Goal: Task Accomplishment & Management: Complete application form

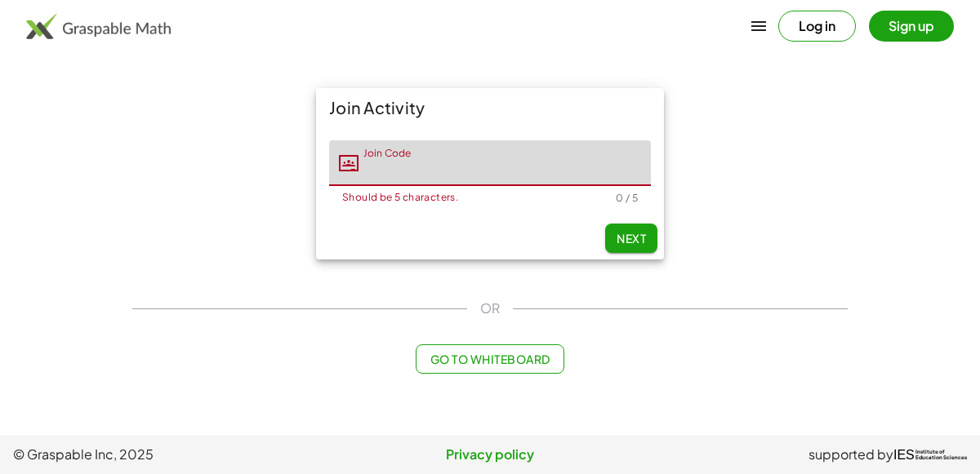
click at [451, 166] on input "Join Code" at bounding box center [504, 163] width 292 height 46
type input "*****"
click at [611, 231] on button "Next" at bounding box center [631, 238] width 52 height 29
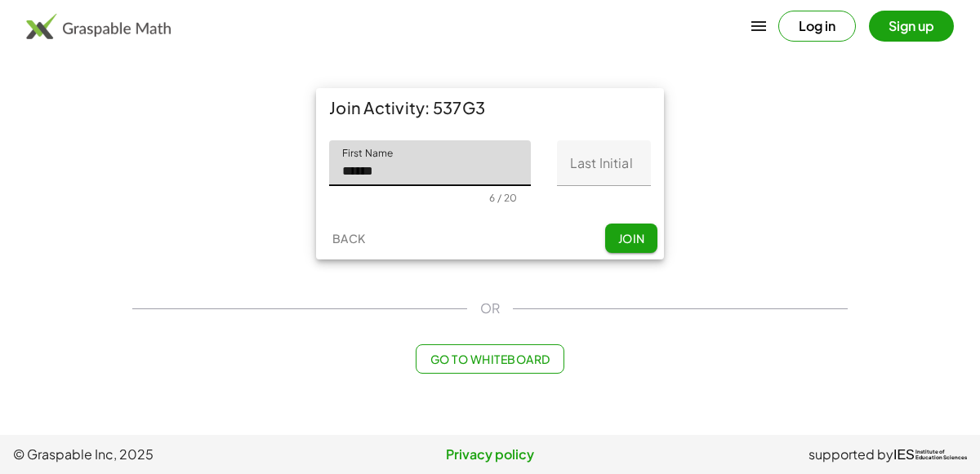
type input "******"
click at [605, 166] on input "Last Initial" at bounding box center [604, 163] width 94 height 46
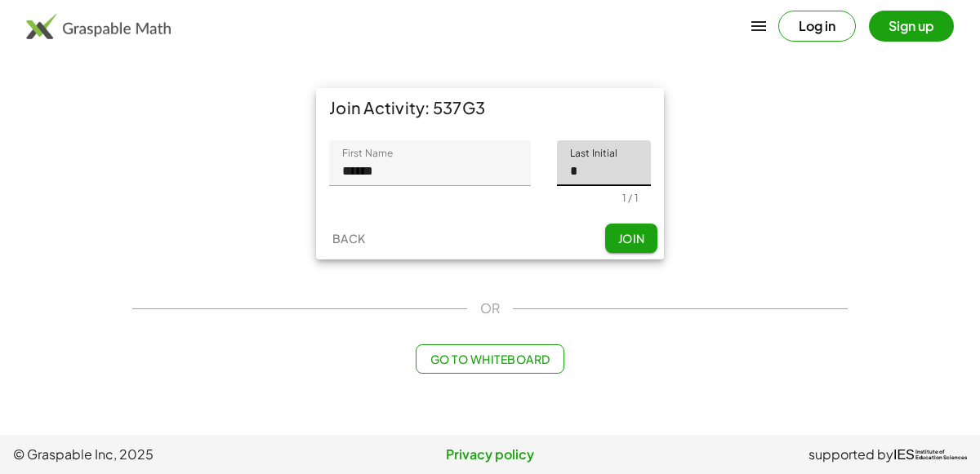
type input "*"
click at [629, 241] on span "Join" at bounding box center [630, 238] width 27 height 15
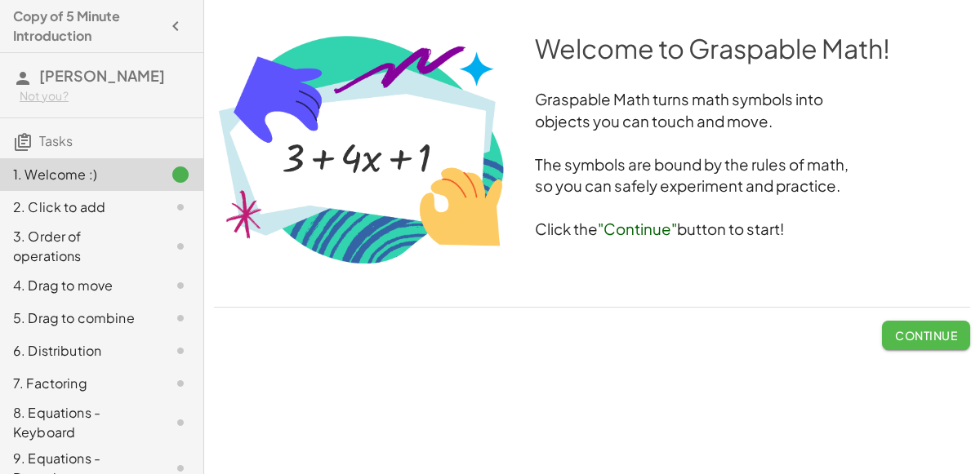
click at [882, 327] on button "Continue" at bounding box center [926, 335] width 88 height 29
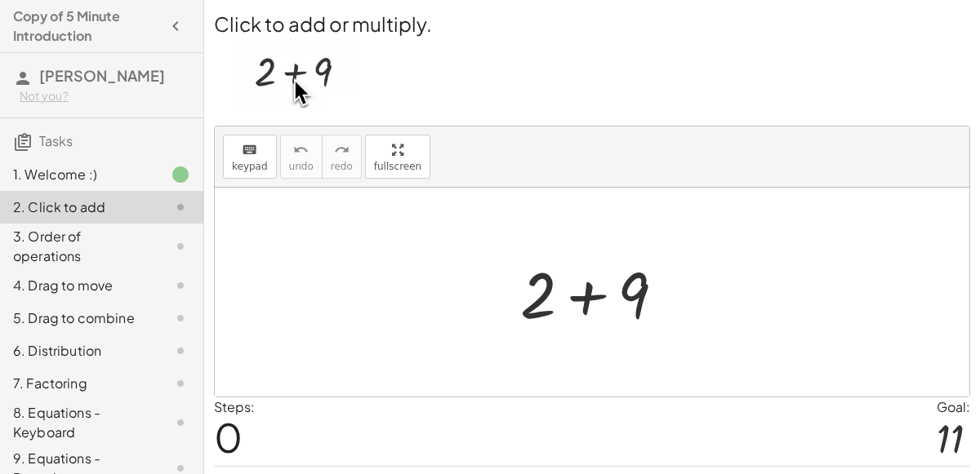
click at [576, 288] on div at bounding box center [599, 293] width 174 height 84
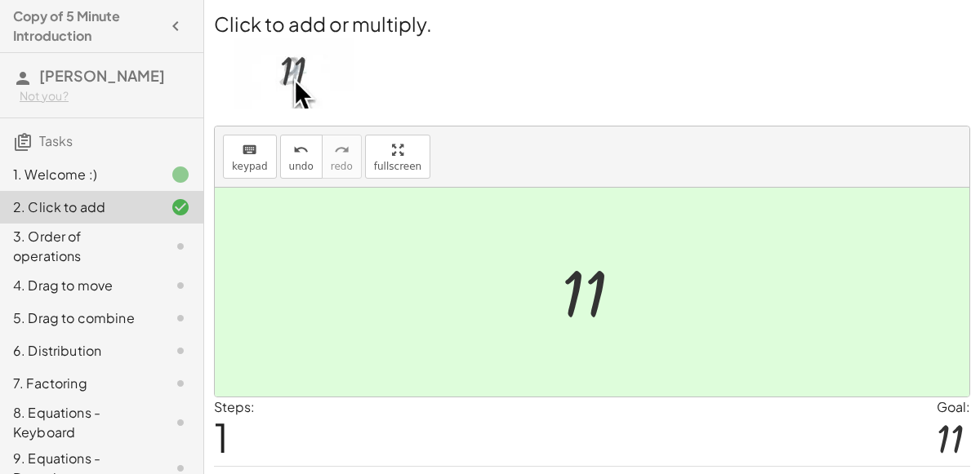
scroll to position [1, 0]
click at [589, 287] on div at bounding box center [598, 291] width 90 height 81
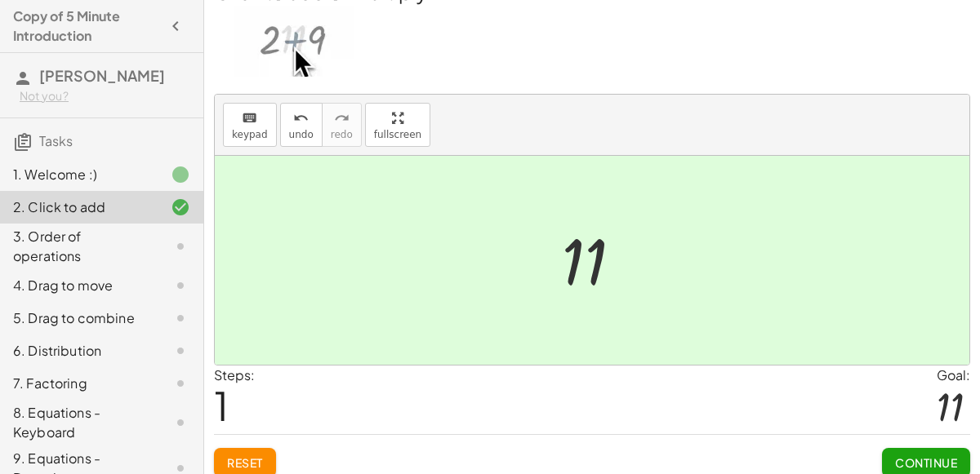
scroll to position [42, 0]
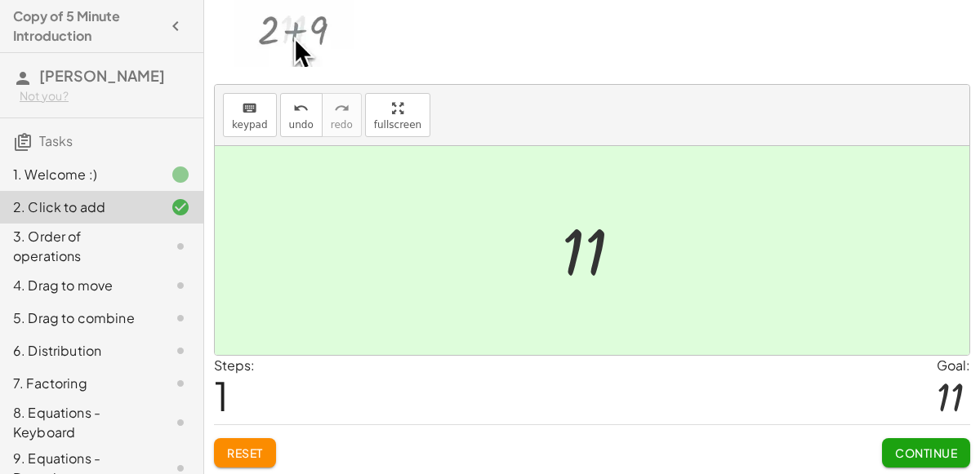
click at [936, 439] on button "Continue" at bounding box center [926, 452] width 88 height 29
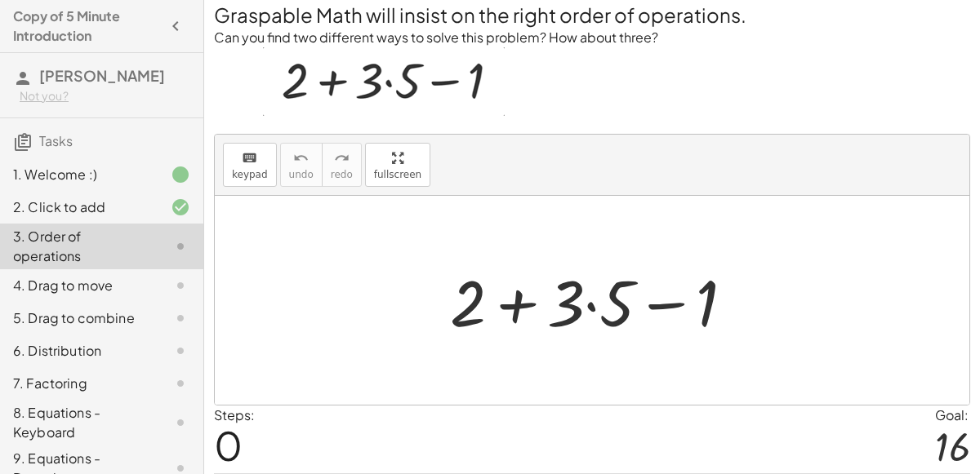
scroll to position [0, 0]
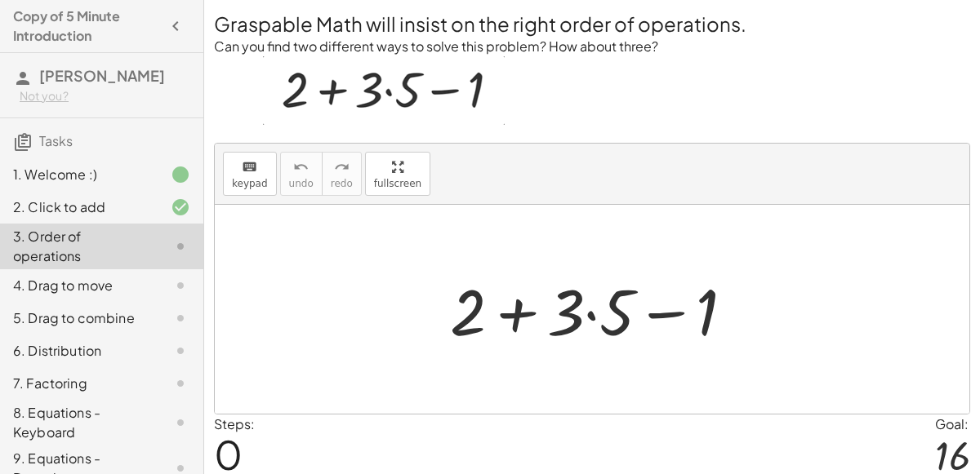
click at [660, 311] on div at bounding box center [598, 310] width 313 height 84
click at [515, 314] on div at bounding box center [598, 310] width 313 height 84
click at [588, 307] on div at bounding box center [598, 310] width 313 height 84
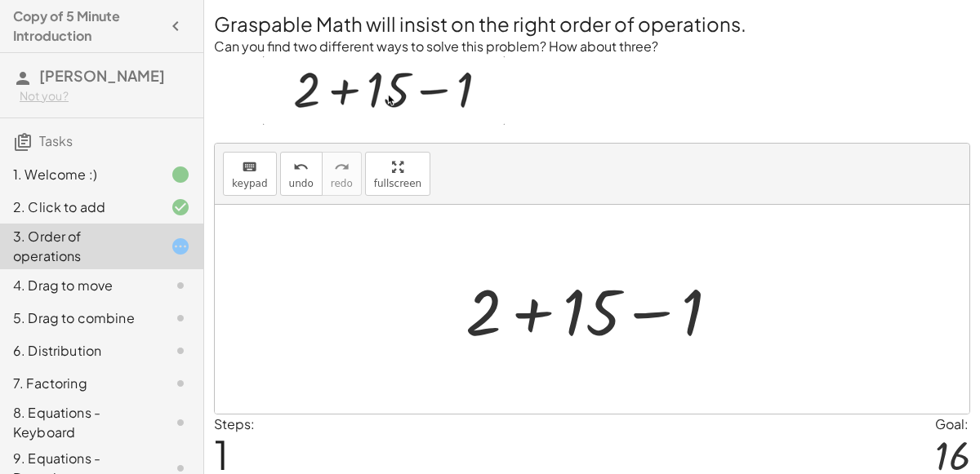
click at [539, 309] on div at bounding box center [598, 310] width 283 height 84
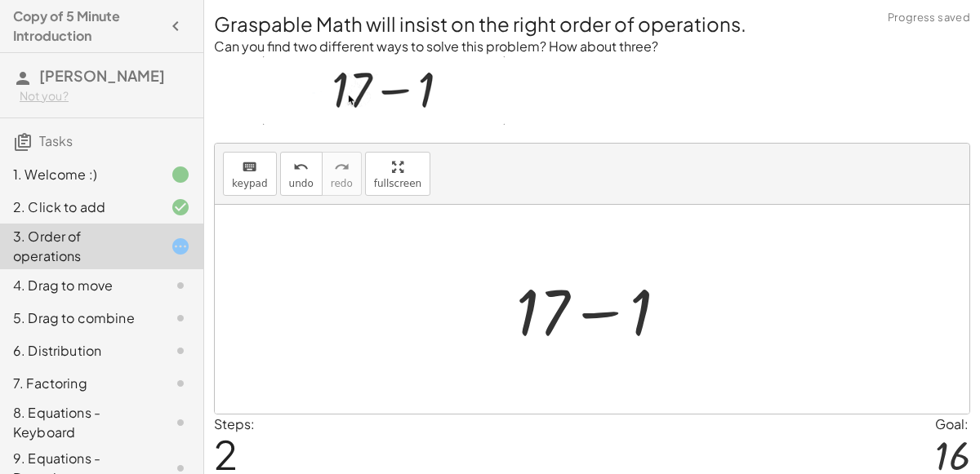
click at [582, 310] on div at bounding box center [598, 310] width 181 height 84
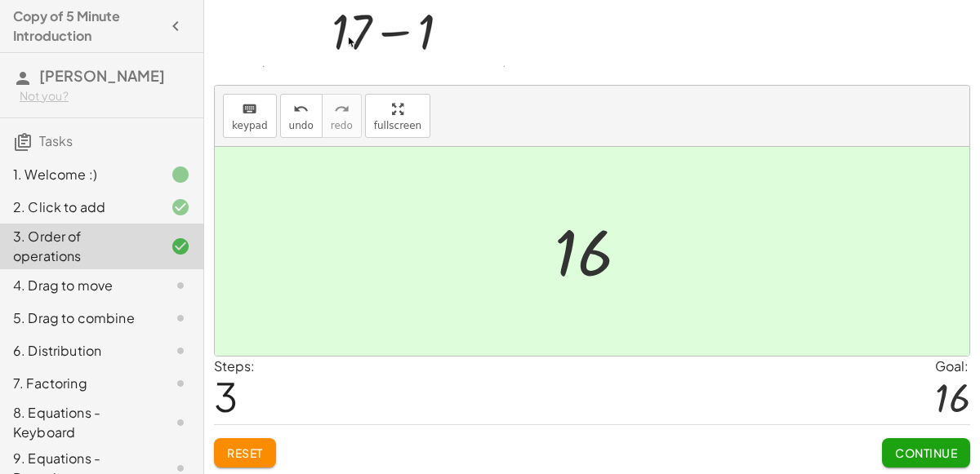
scroll to position [50, 0]
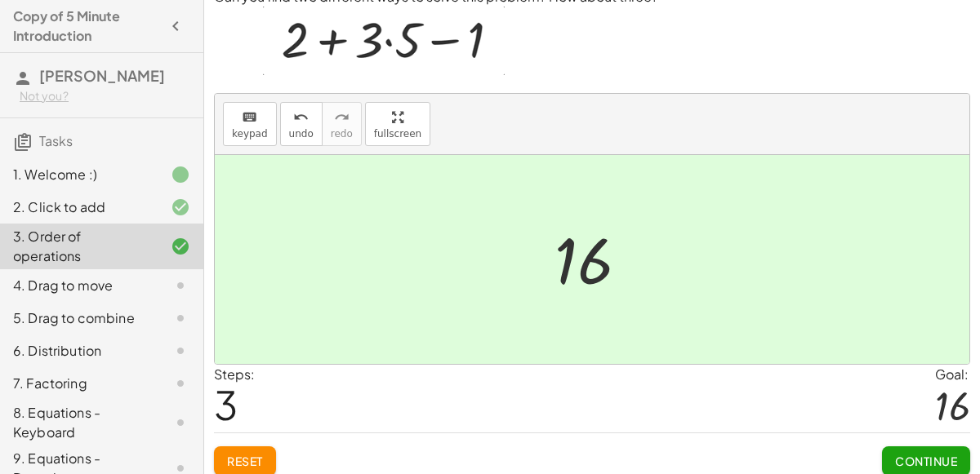
click at [953, 458] on span "Continue" at bounding box center [926, 461] width 62 height 15
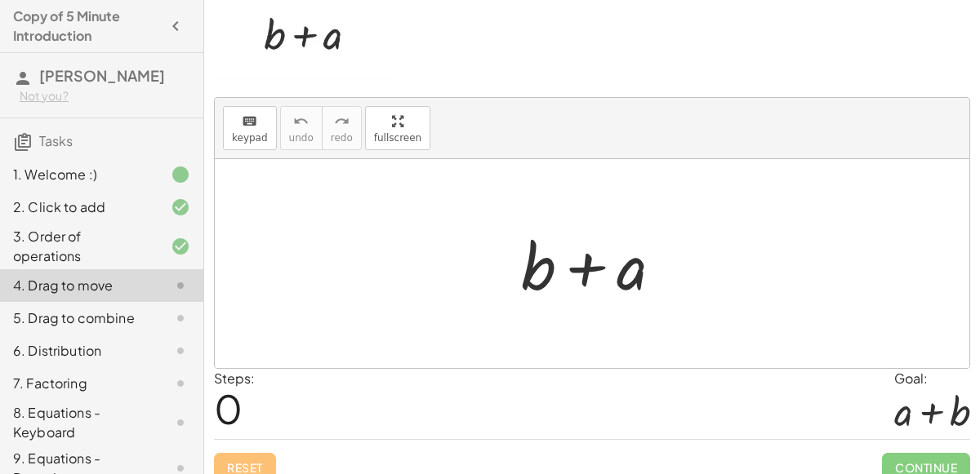
scroll to position [59, 0]
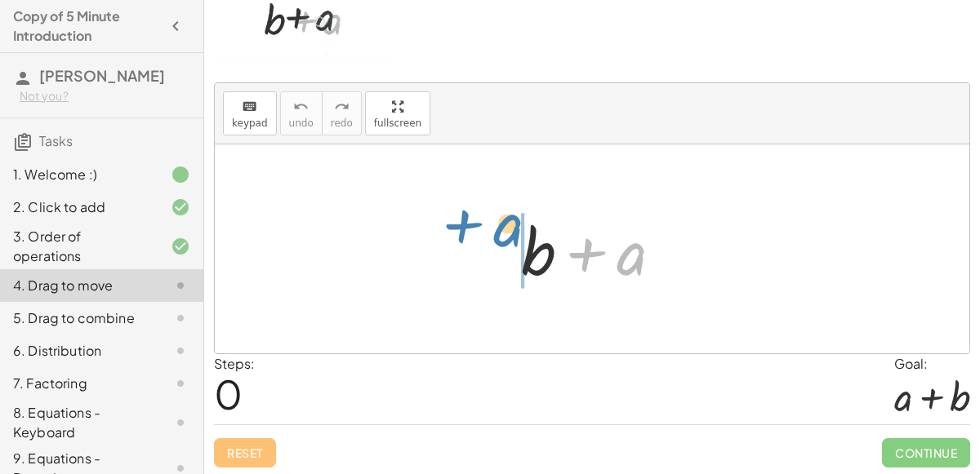
drag, startPoint x: 606, startPoint y: 265, endPoint x: 479, endPoint y: 242, distance: 128.6
click at [479, 242] on div "+ a + b + a" at bounding box center [592, 248] width 754 height 209
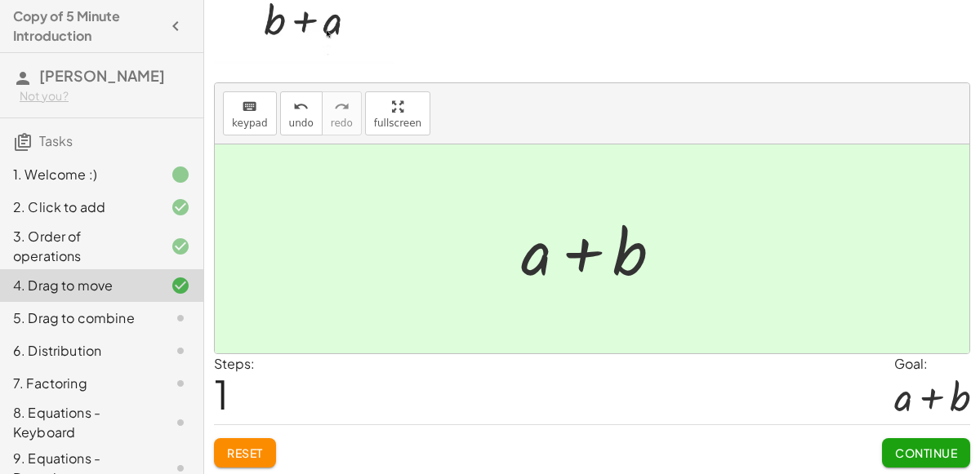
click at [900, 441] on button "Continue" at bounding box center [926, 452] width 88 height 29
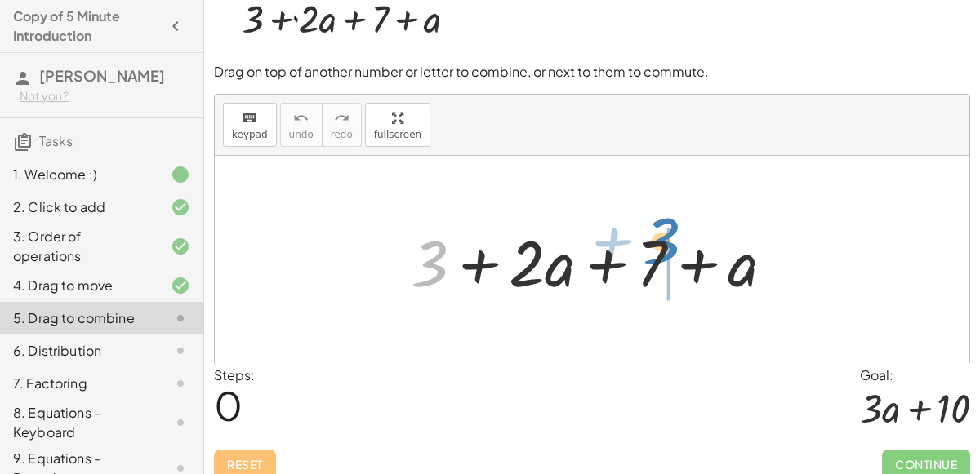
drag, startPoint x: 445, startPoint y: 264, endPoint x: 671, endPoint y: 240, distance: 227.4
click at [671, 240] on div at bounding box center [598, 261] width 393 height 84
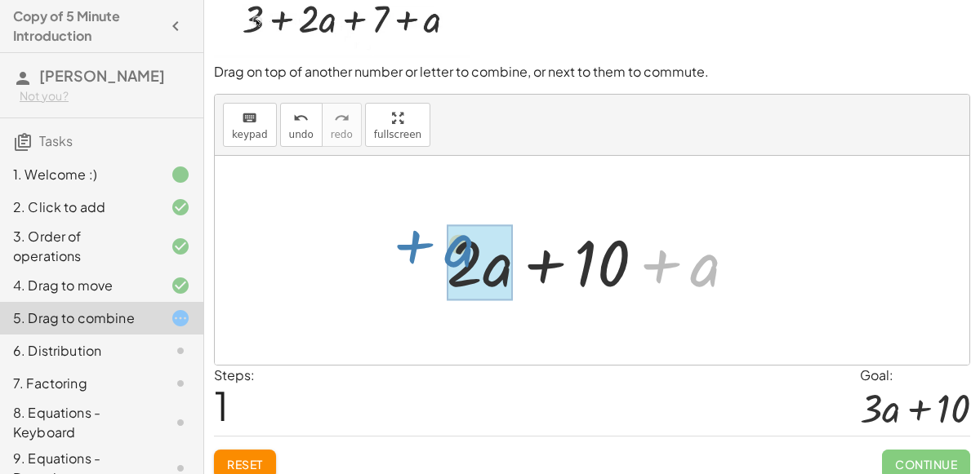
drag, startPoint x: 687, startPoint y: 258, endPoint x: 442, endPoint y: 238, distance: 245.7
click at [442, 238] on div at bounding box center [597, 261] width 319 height 84
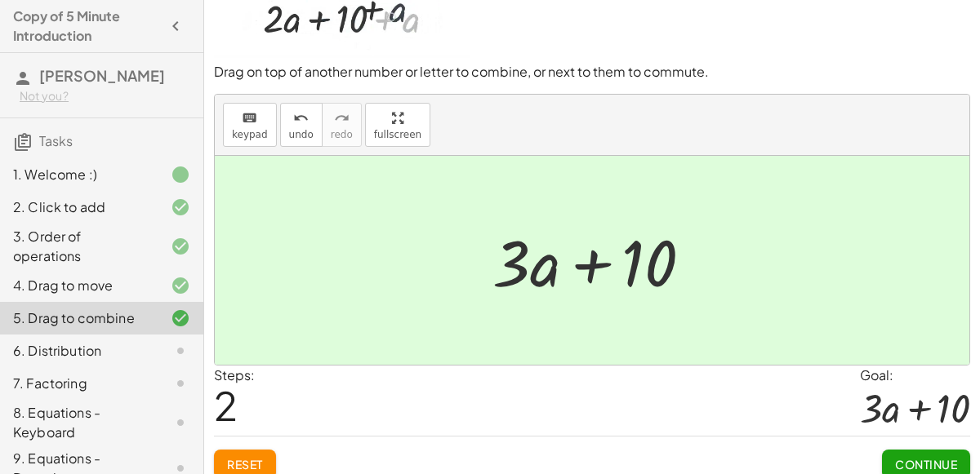
click at [931, 466] on span "Continue" at bounding box center [926, 464] width 62 height 15
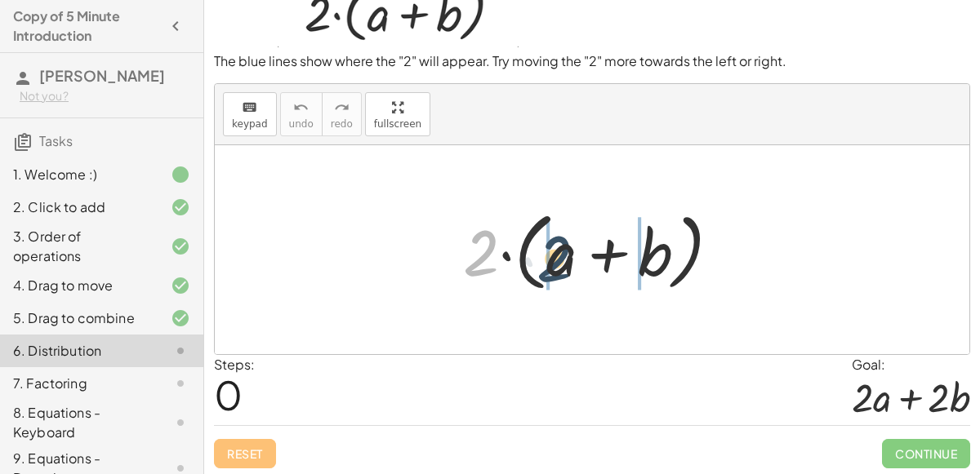
drag, startPoint x: 486, startPoint y: 248, endPoint x: 553, endPoint y: 240, distance: 68.2
click at [553, 240] on div at bounding box center [598, 250] width 287 height 94
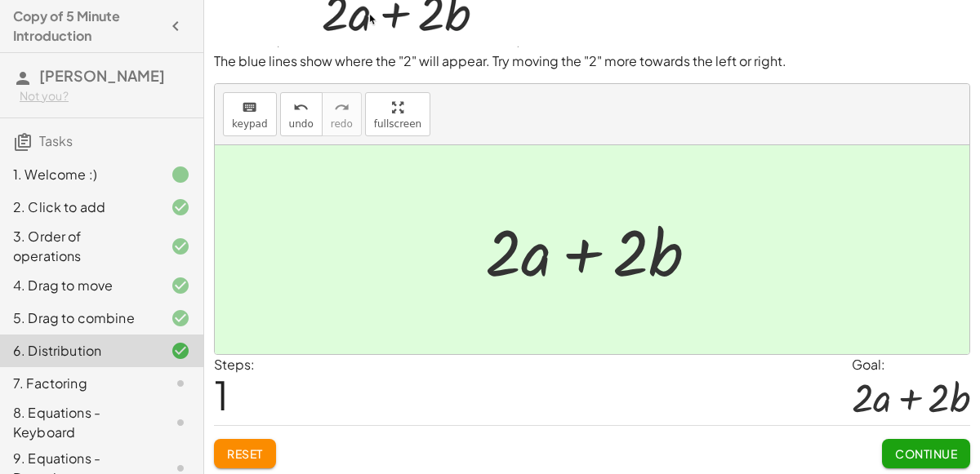
click at [894, 440] on button "Continue" at bounding box center [926, 453] width 88 height 29
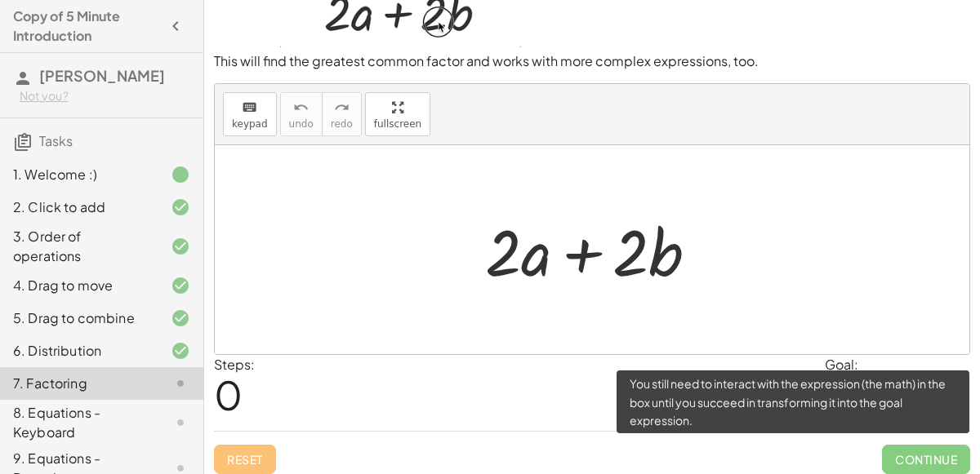
click at [904, 453] on span "Continue" at bounding box center [926, 459] width 88 height 29
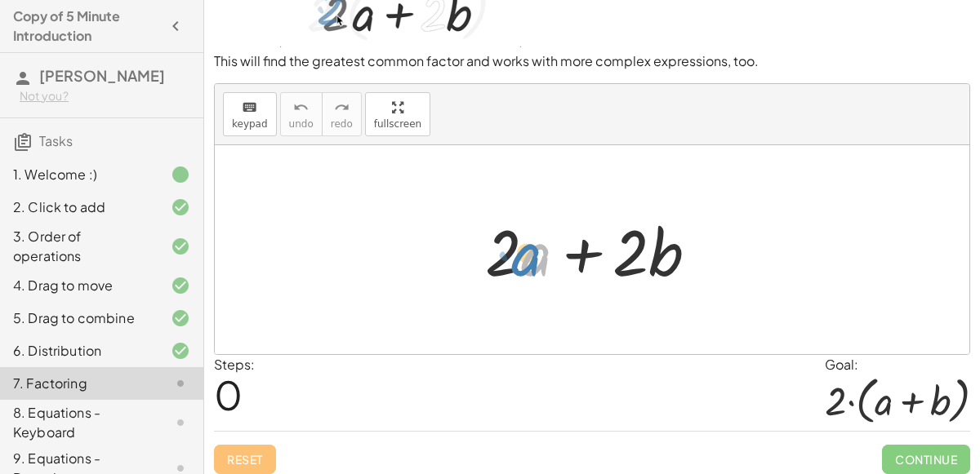
click at [537, 256] on div at bounding box center [598, 250] width 242 height 84
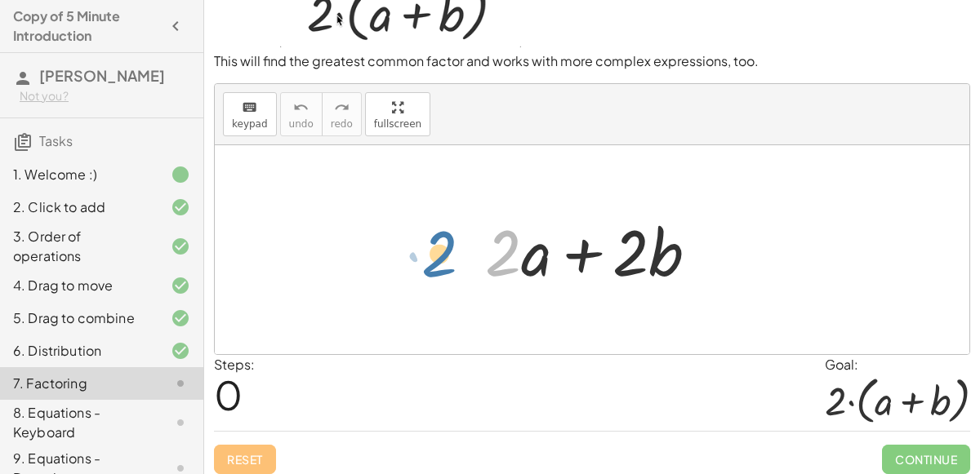
drag, startPoint x: 502, startPoint y: 253, endPoint x: 434, endPoint y: 251, distance: 67.8
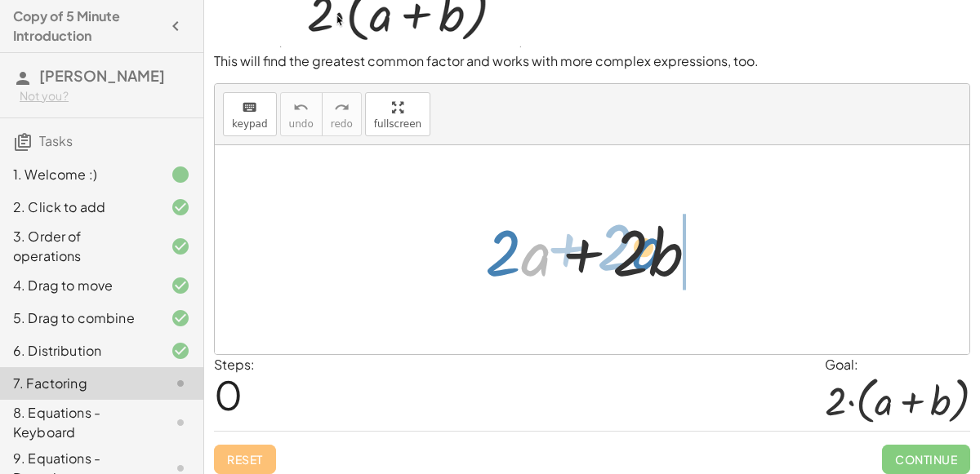
drag, startPoint x: 549, startPoint y: 254, endPoint x: 669, endPoint y: 247, distance: 121.0
click at [669, 247] on div at bounding box center [598, 250] width 242 height 84
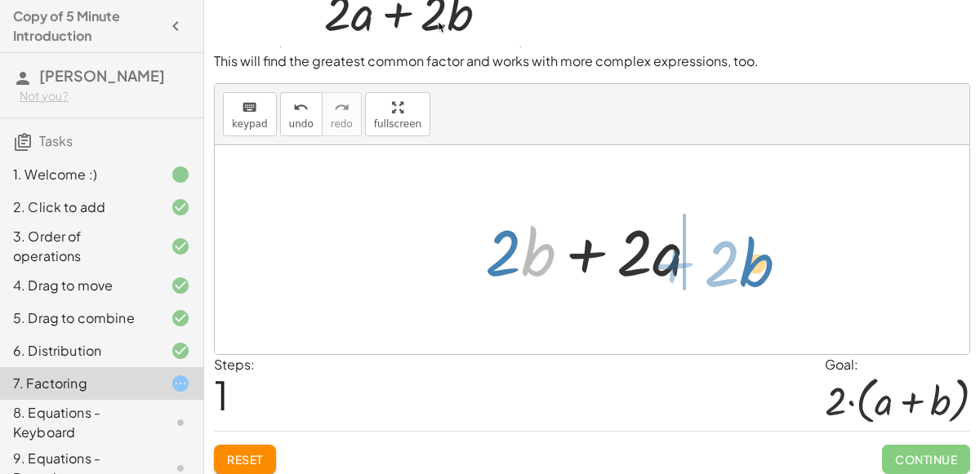
drag, startPoint x: 549, startPoint y: 251, endPoint x: 764, endPoint y: 261, distance: 215.8
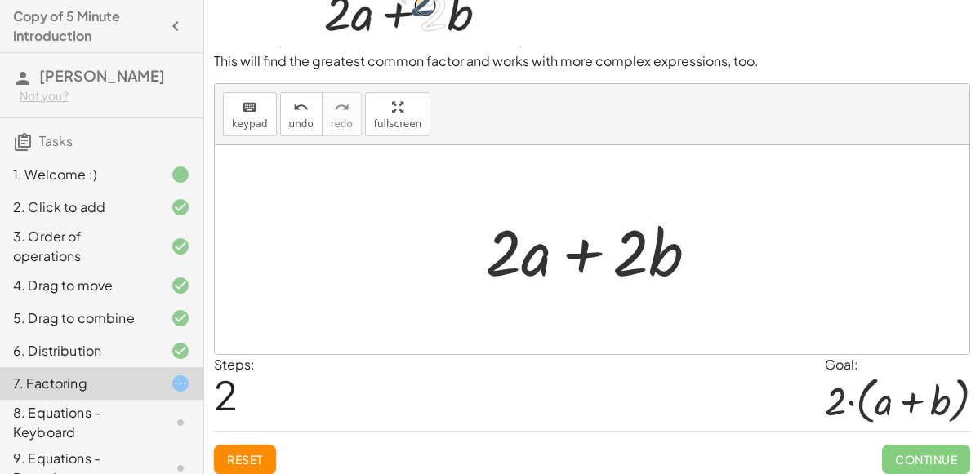
click at [526, 256] on div at bounding box center [598, 250] width 242 height 84
click at [501, 253] on div at bounding box center [598, 250] width 242 height 84
drag, startPoint x: 501, startPoint y: 253, endPoint x: 381, endPoint y: 252, distance: 120.0
click at [505, 261] on div at bounding box center [598, 250] width 242 height 84
click at [534, 258] on div at bounding box center [598, 250] width 242 height 84
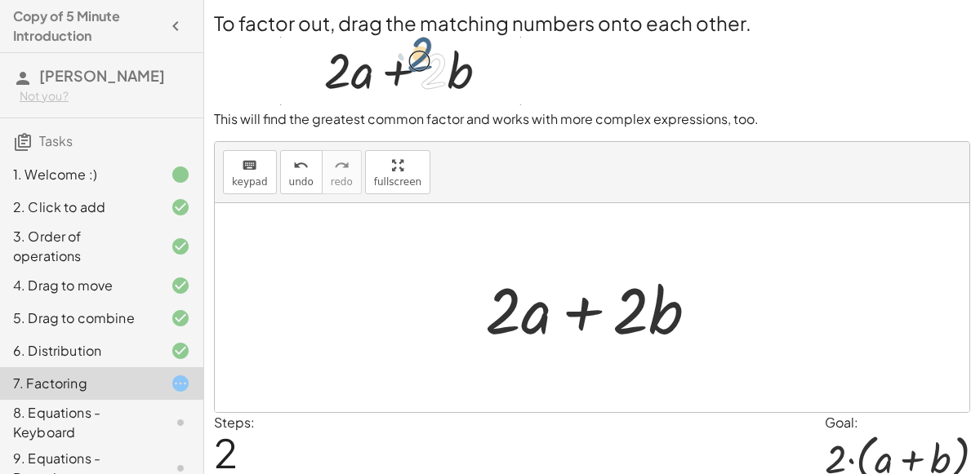
scroll to position [7, 0]
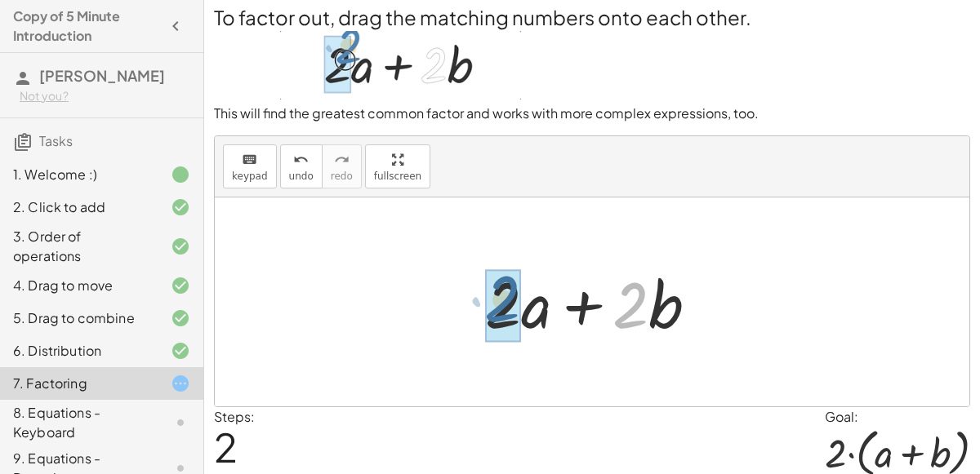
drag, startPoint x: 630, startPoint y: 291, endPoint x: 496, endPoint y: 285, distance: 134.0
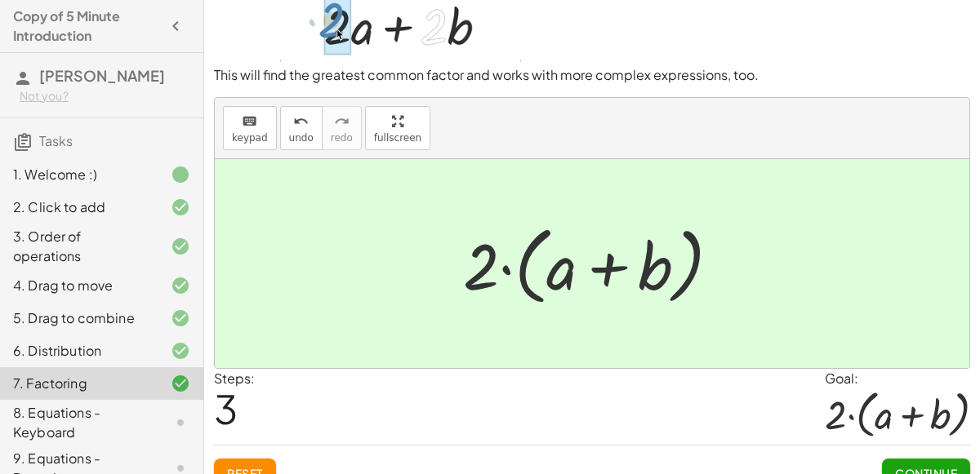
scroll to position [39, 0]
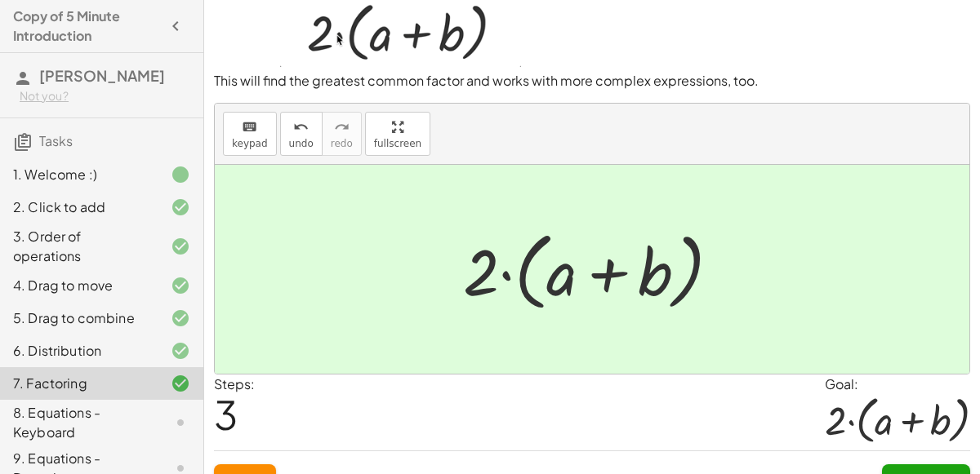
click at [948, 465] on button "Continue" at bounding box center [926, 479] width 88 height 29
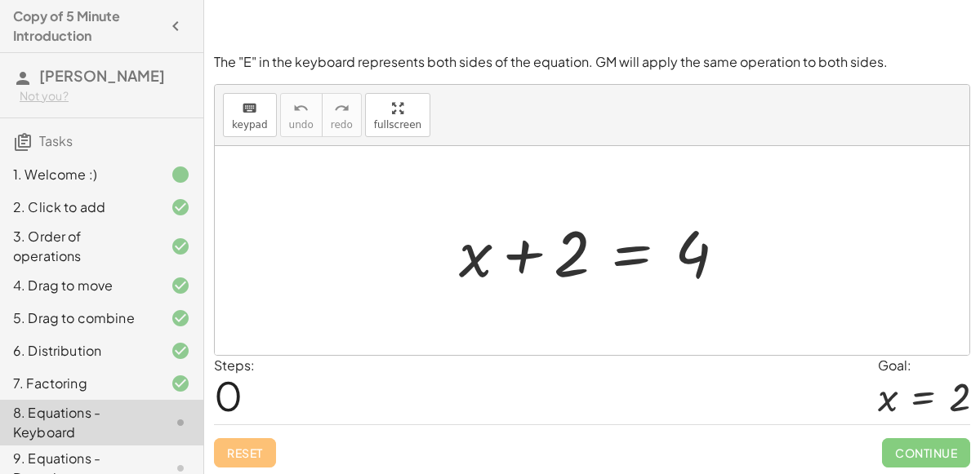
scroll to position [137, 0]
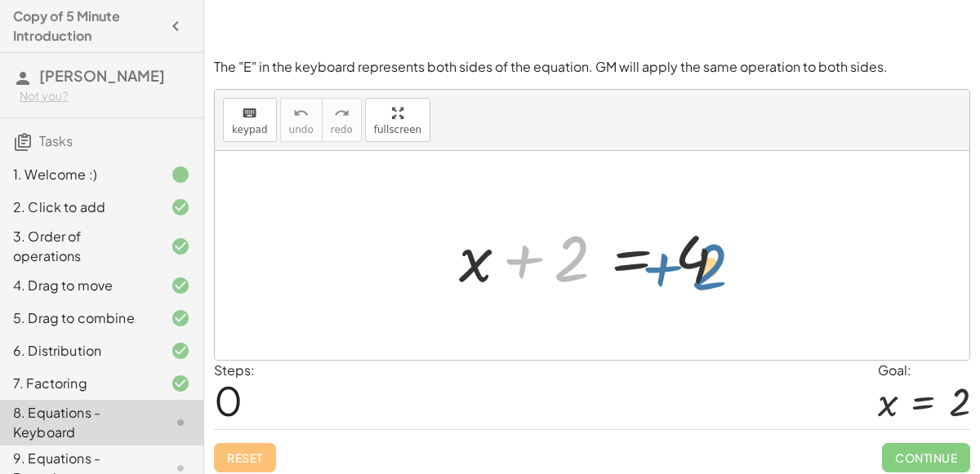
drag, startPoint x: 573, startPoint y: 255, endPoint x: 714, endPoint y: 259, distance: 141.3
click at [714, 259] on div at bounding box center [599, 256] width 296 height 84
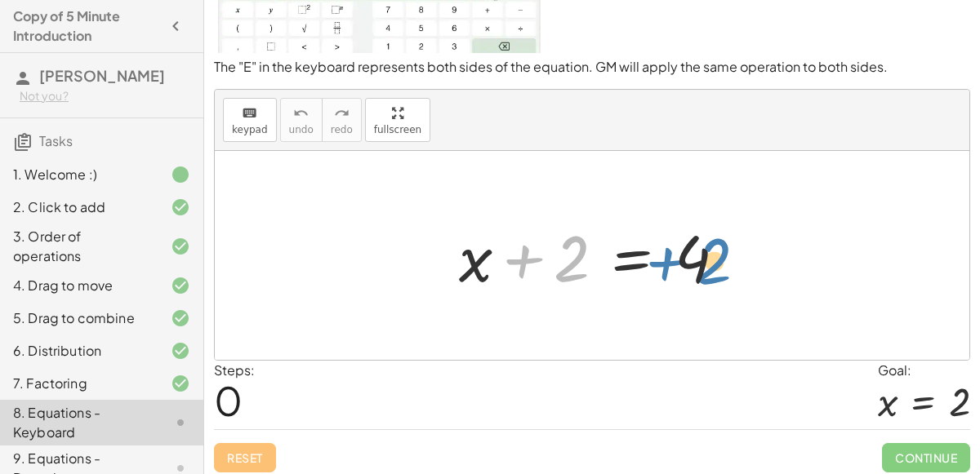
drag, startPoint x: 570, startPoint y: 267, endPoint x: 710, endPoint y: 268, distance: 140.4
click at [710, 268] on div at bounding box center [599, 256] width 296 height 84
click at [552, 260] on div at bounding box center [599, 256] width 296 height 84
drag, startPoint x: 535, startPoint y: 256, endPoint x: 602, endPoint y: 292, distance: 77.1
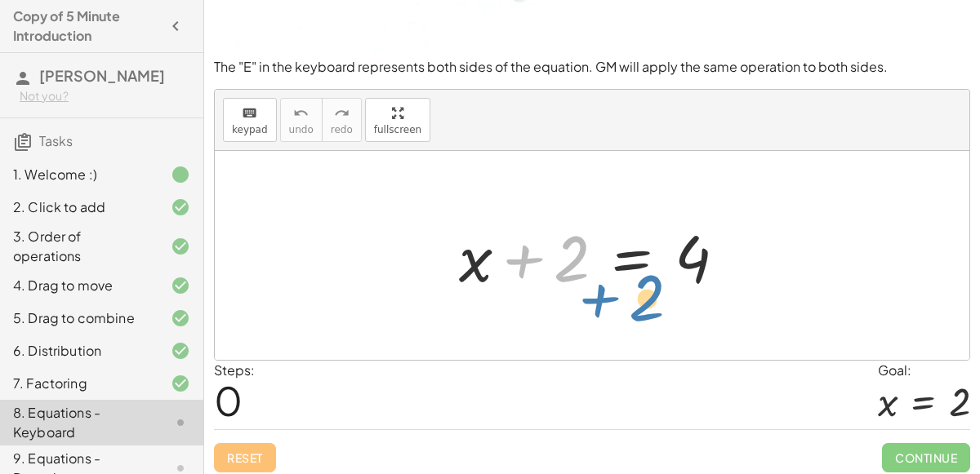
click at [602, 292] on div at bounding box center [599, 256] width 296 height 84
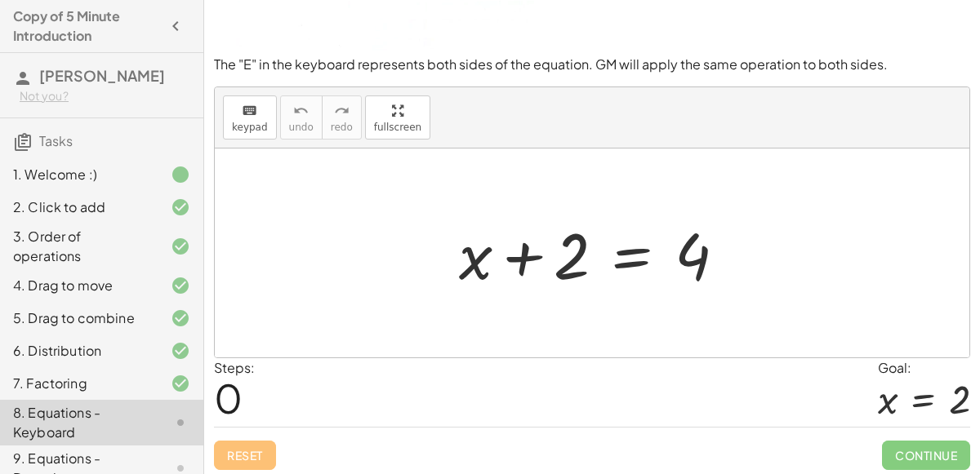
scroll to position [142, 0]
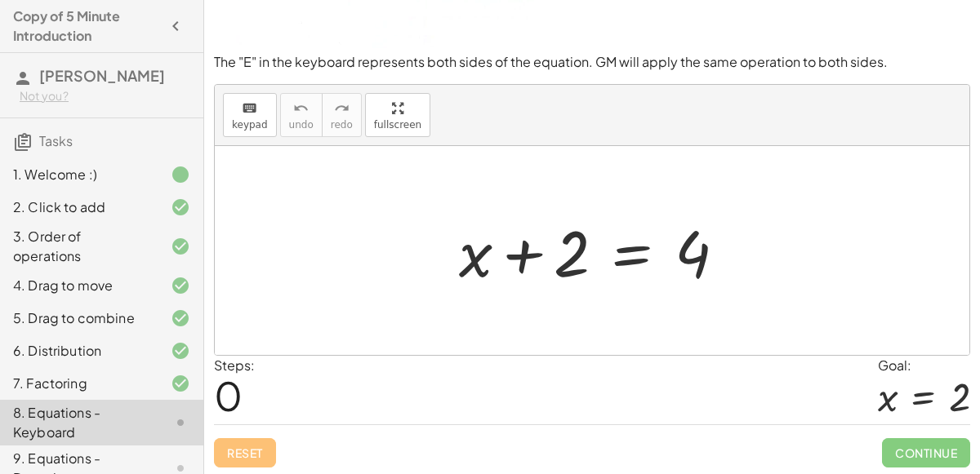
click at [578, 264] on div at bounding box center [599, 251] width 296 height 84
click at [579, 262] on div at bounding box center [599, 251] width 296 height 84
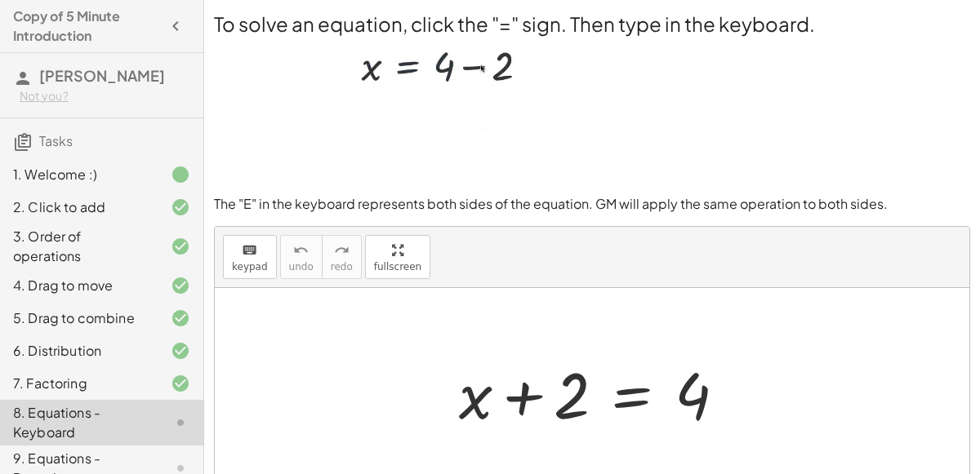
scroll to position [2, 0]
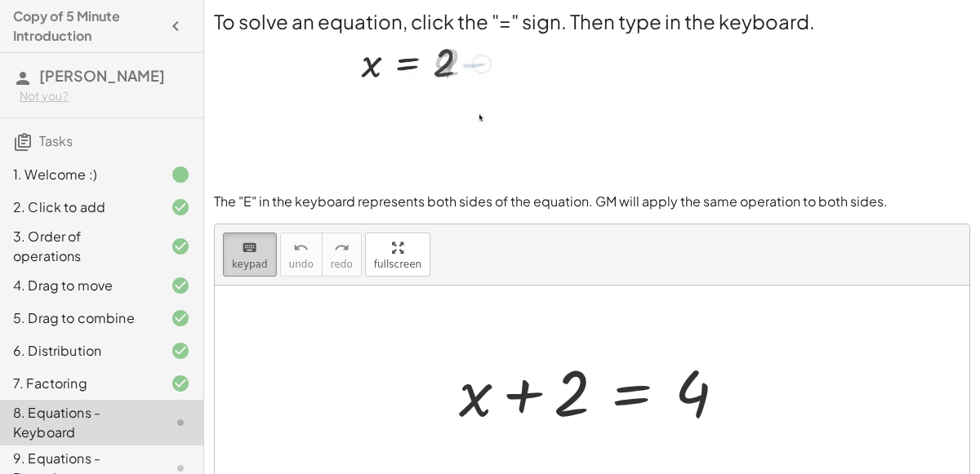
click at [253, 252] on icon "keyboard" at bounding box center [250, 248] width 16 height 20
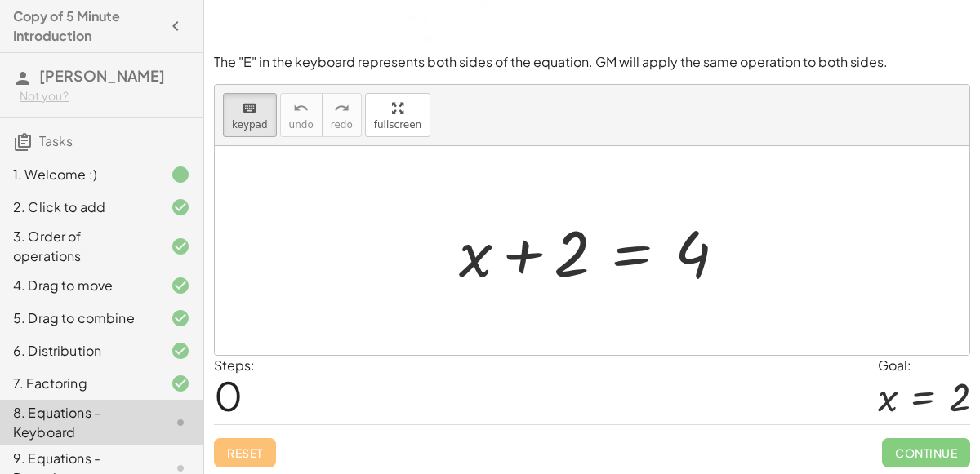
scroll to position [139, 0]
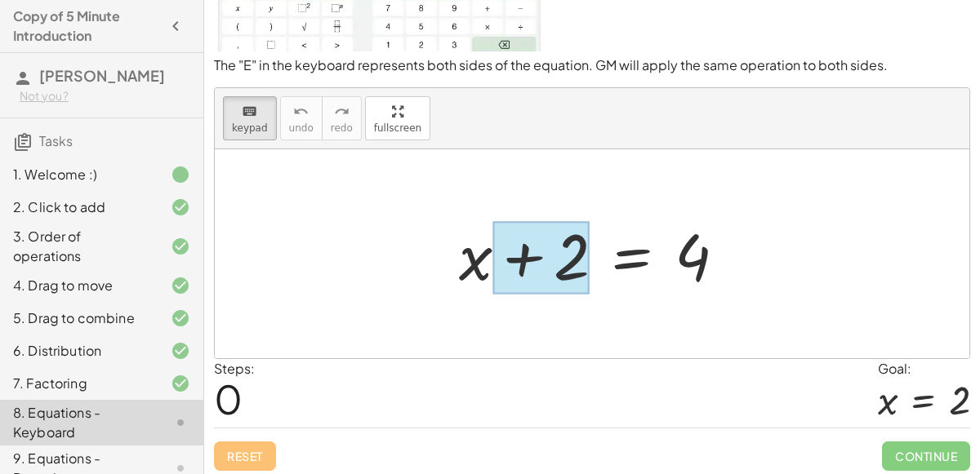
click at [576, 261] on div at bounding box center [540, 257] width 97 height 73
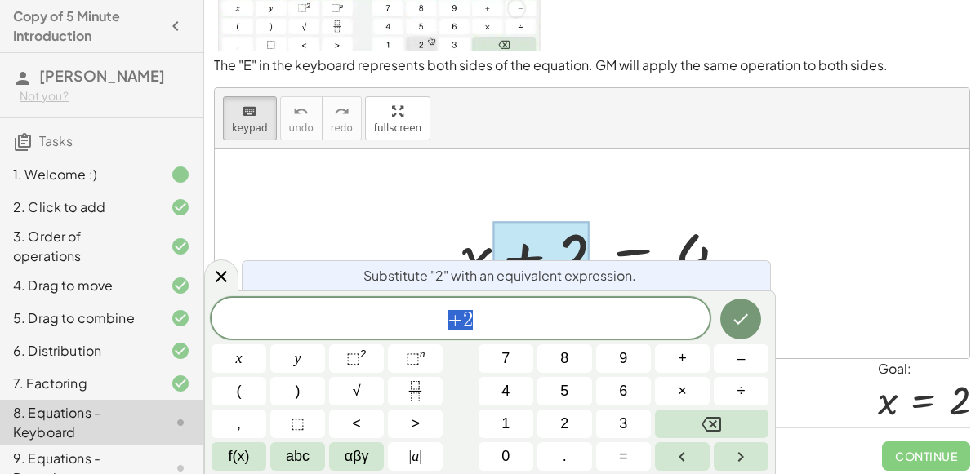
click at [462, 334] on div "+ 2" at bounding box center [460, 318] width 498 height 41
click at [744, 322] on icon "Done" at bounding box center [741, 319] width 20 height 20
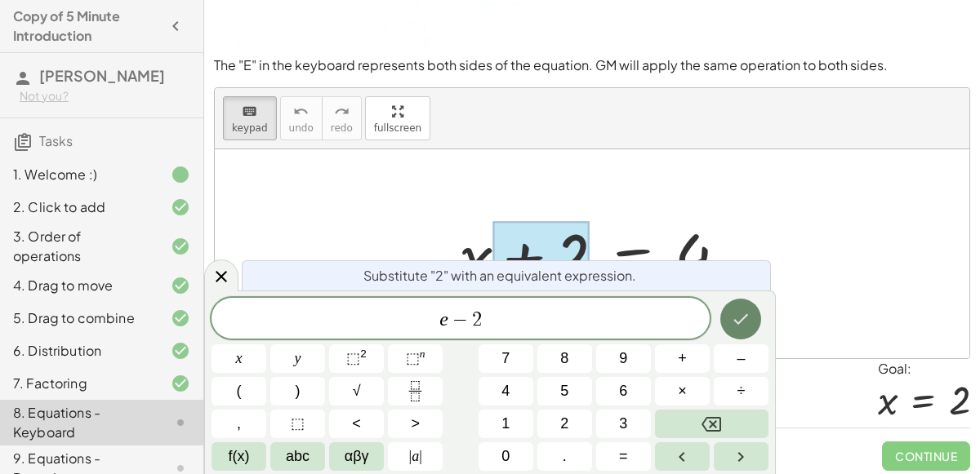
click at [742, 313] on icon "Done" at bounding box center [741, 319] width 20 height 20
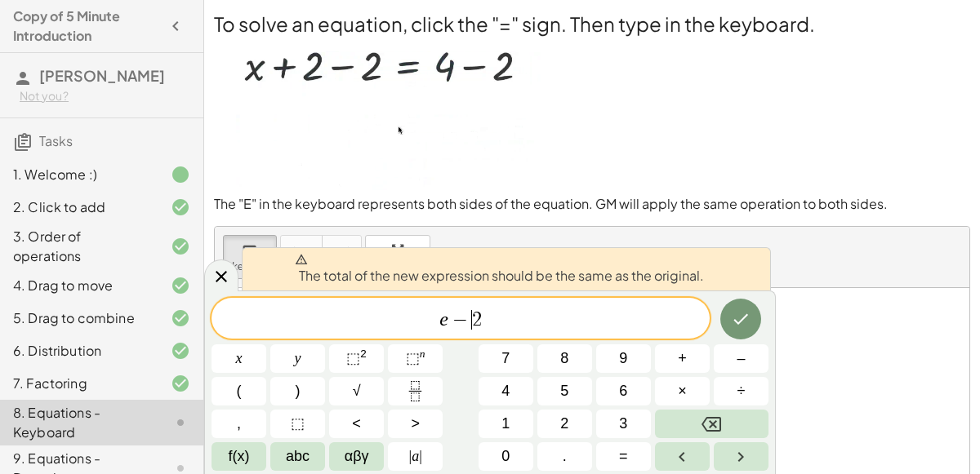
scroll to position [3, 0]
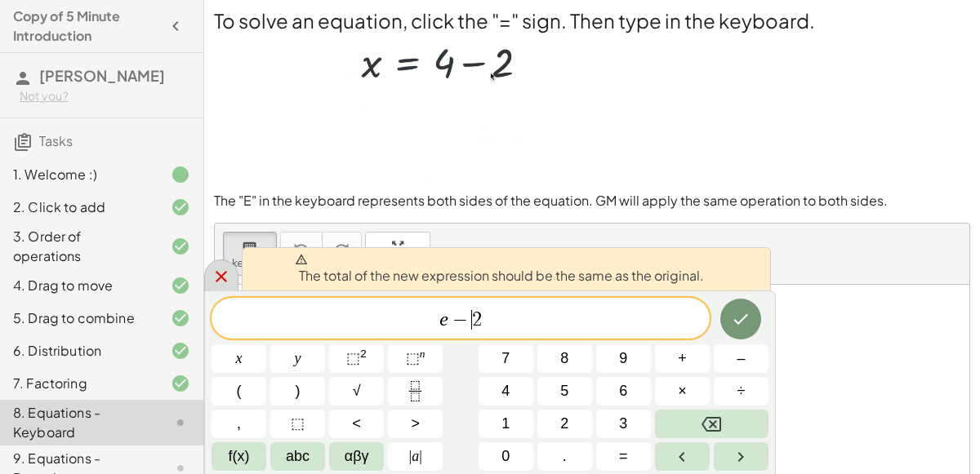
click at [222, 270] on icon at bounding box center [221, 277] width 20 height 20
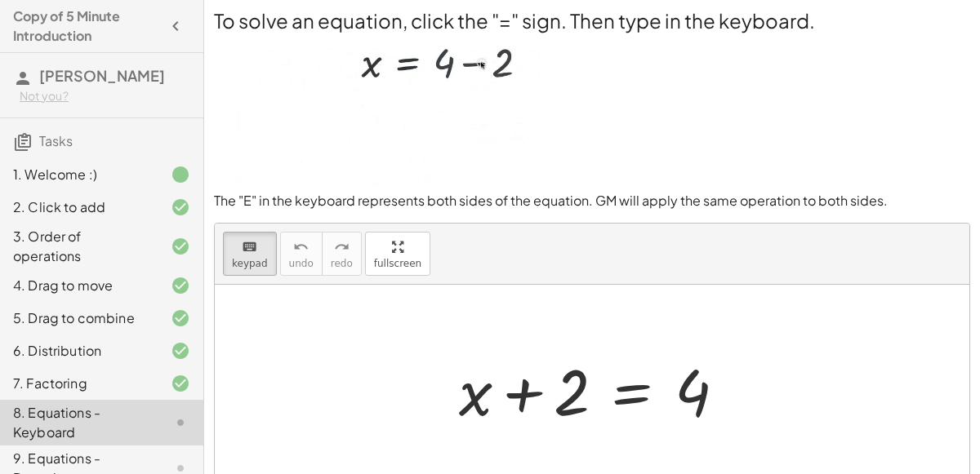
scroll to position [0, 0]
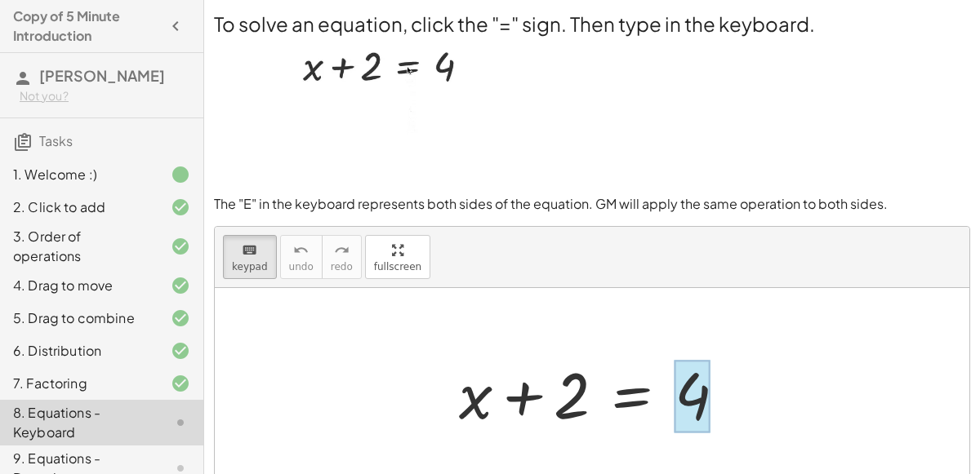
click at [694, 382] on div at bounding box center [692, 396] width 36 height 73
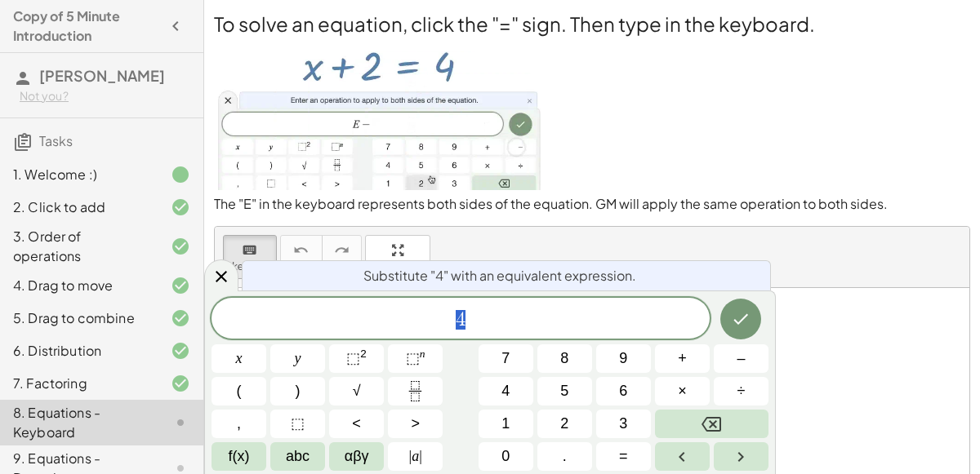
click at [553, 313] on span "4" at bounding box center [460, 320] width 498 height 23
click at [741, 326] on icon "Done" at bounding box center [741, 319] width 20 height 20
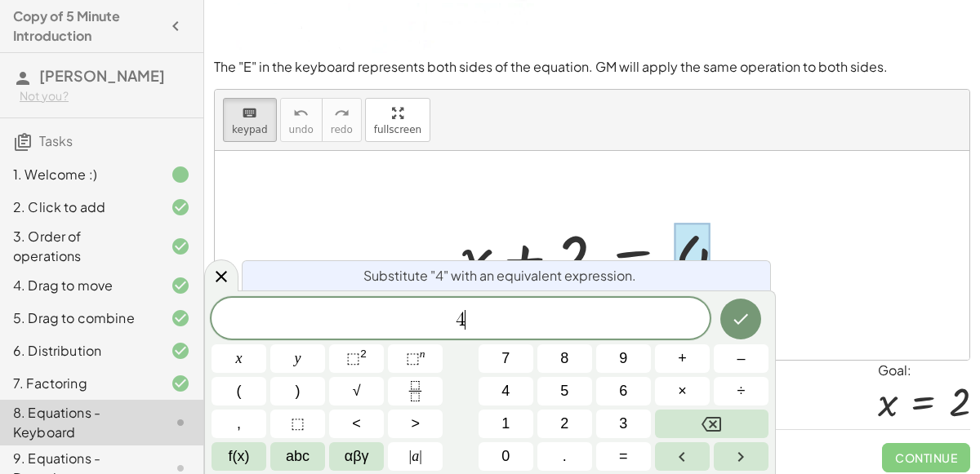
scroll to position [137, 0]
click at [220, 260] on div at bounding box center [221, 276] width 34 height 32
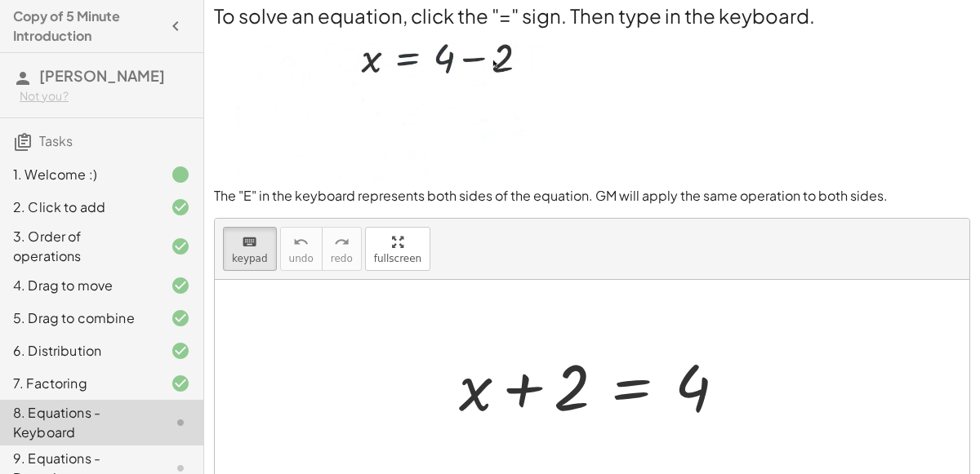
scroll to position [0, 0]
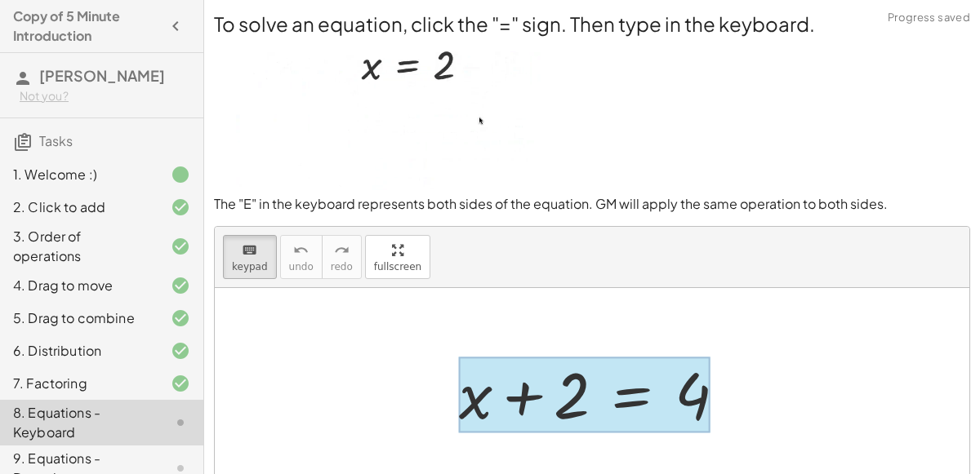
click at [625, 396] on div at bounding box center [584, 395] width 251 height 76
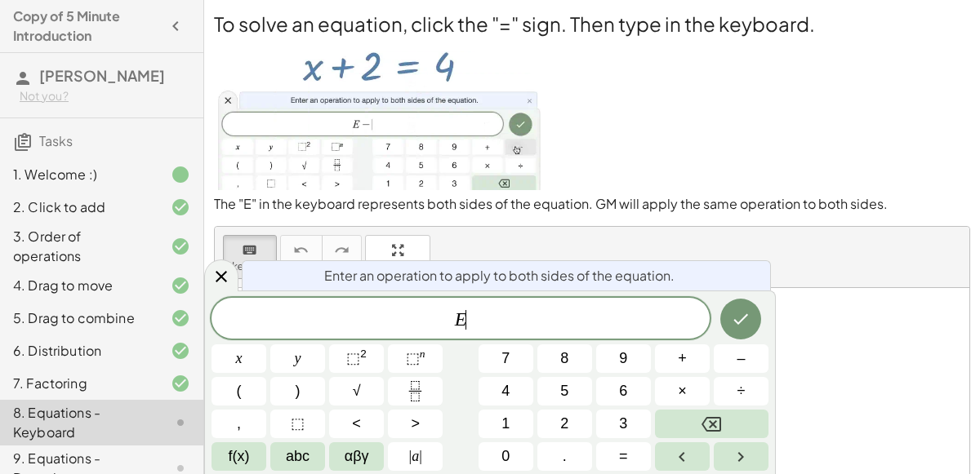
click at [507, 329] on span "E ​" at bounding box center [460, 320] width 498 height 23
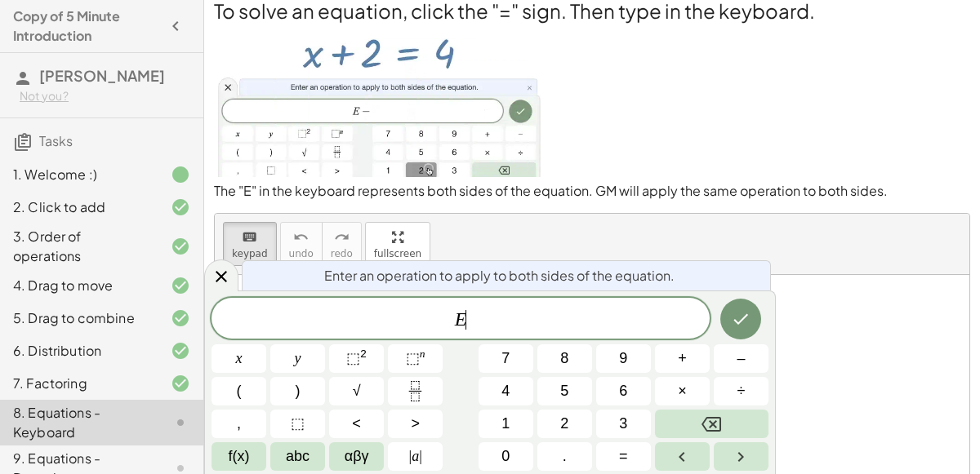
scroll to position [142, 0]
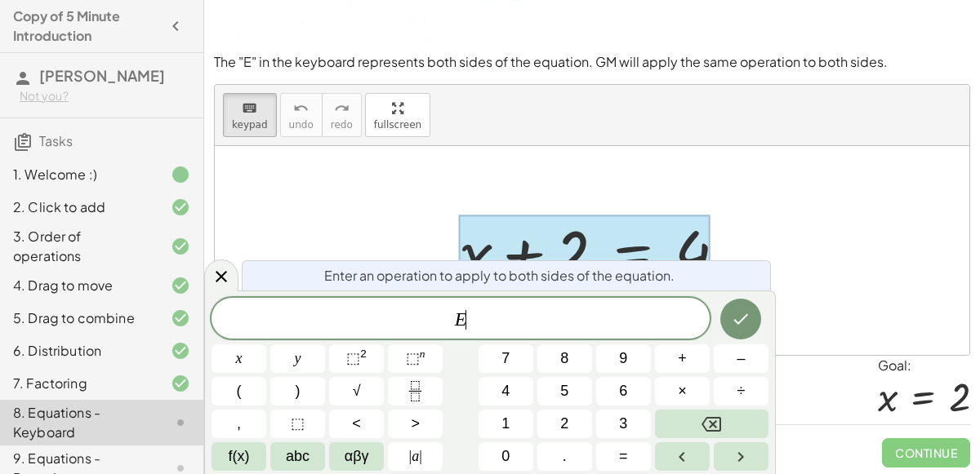
click at [550, 326] on span "E ​" at bounding box center [460, 320] width 498 height 23
click at [738, 318] on icon "Done" at bounding box center [741, 319] width 20 height 20
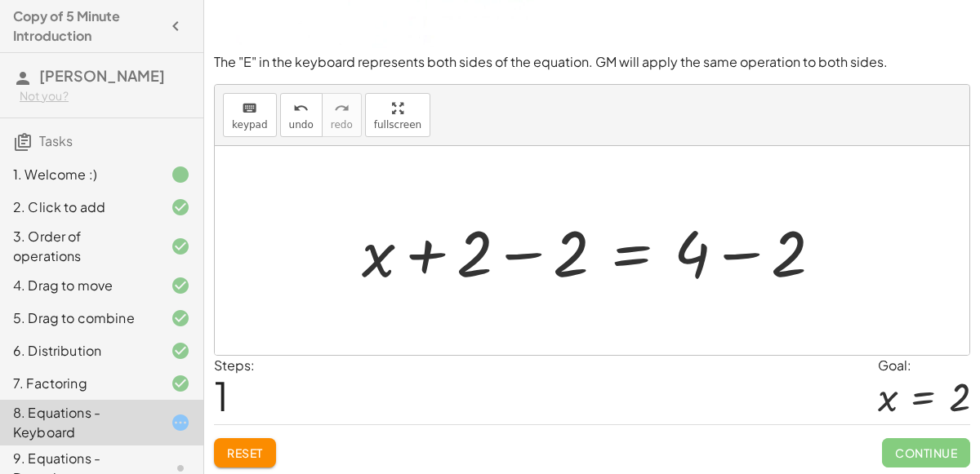
click at [722, 266] on div at bounding box center [598, 251] width 490 height 84
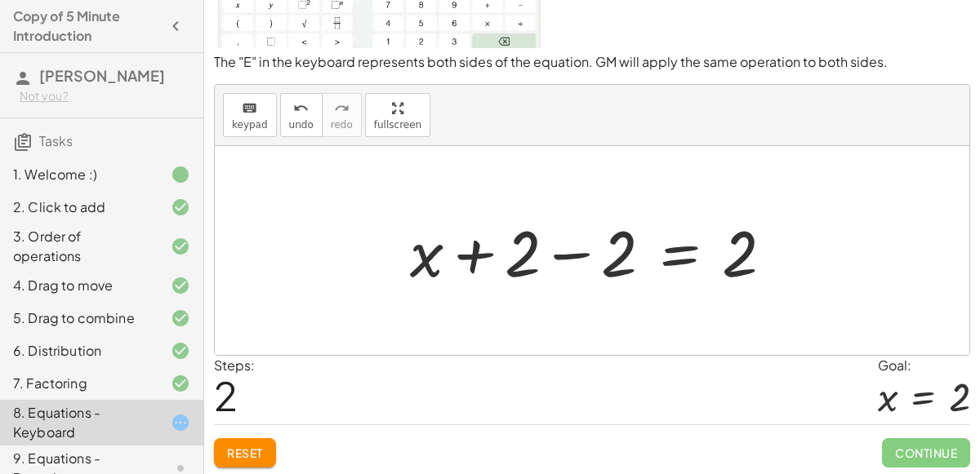
click at [573, 251] on div at bounding box center [598, 251] width 393 height 84
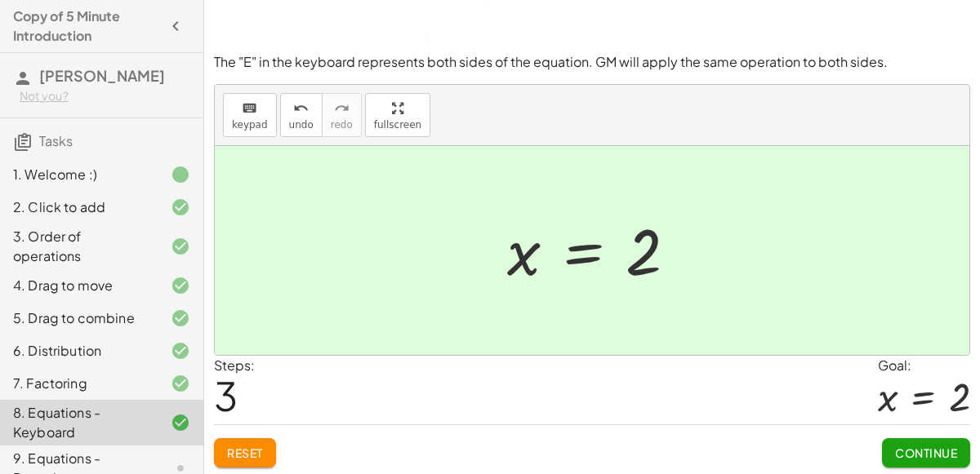
click at [958, 444] on button "Continue" at bounding box center [926, 452] width 88 height 29
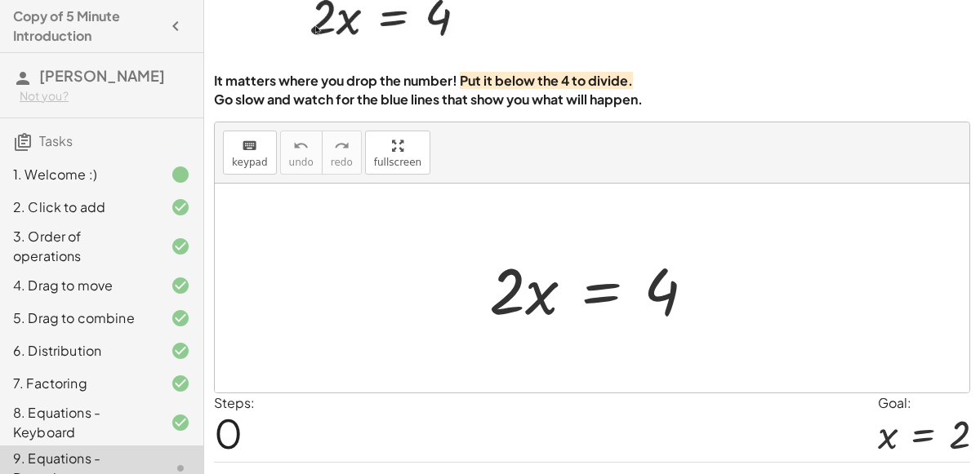
scroll to position [94, 0]
click at [550, 288] on div at bounding box center [598, 289] width 235 height 84
click at [543, 294] on div at bounding box center [598, 289] width 235 height 84
click at [266, 162] on button "keyboard keypad" at bounding box center [250, 153] width 54 height 44
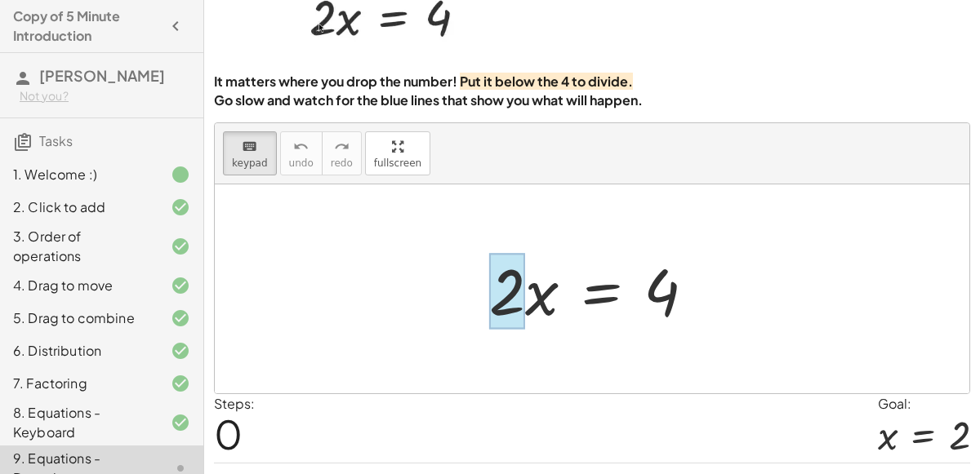
click at [513, 299] on div at bounding box center [507, 291] width 36 height 76
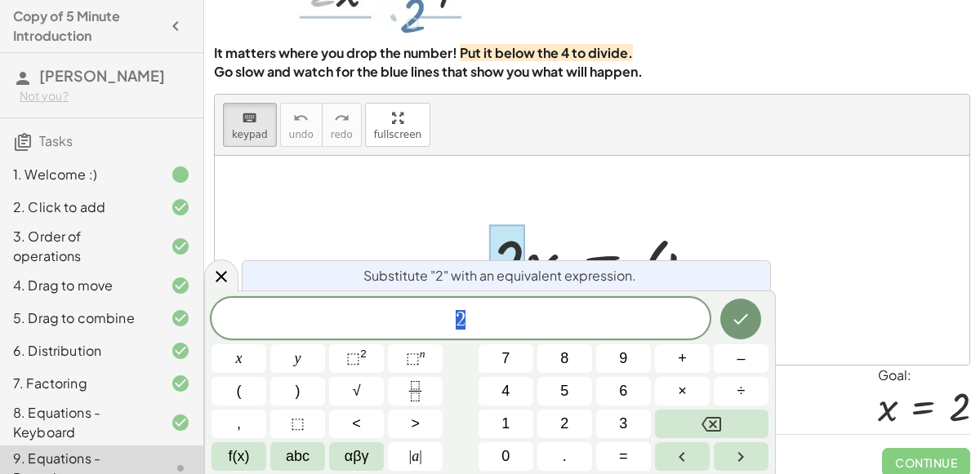
scroll to position [120, 0]
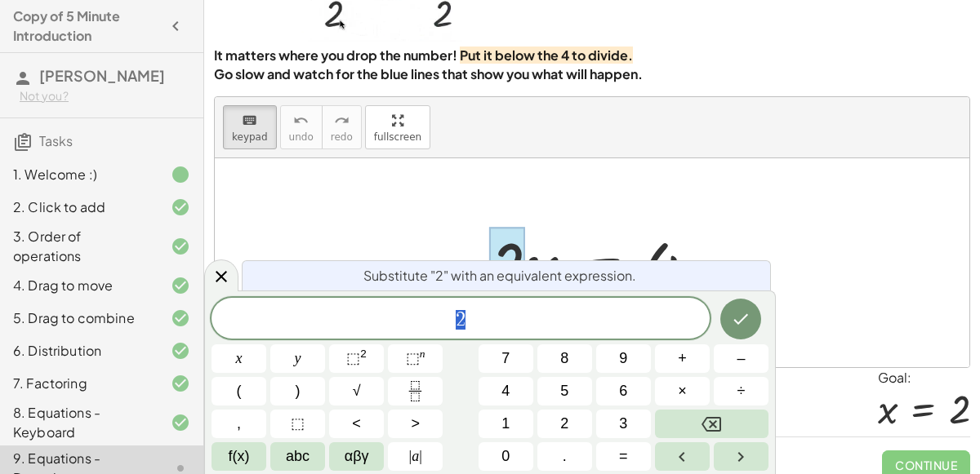
click at [498, 310] on span "2" at bounding box center [460, 320] width 498 height 23
click at [543, 202] on div at bounding box center [592, 262] width 754 height 209
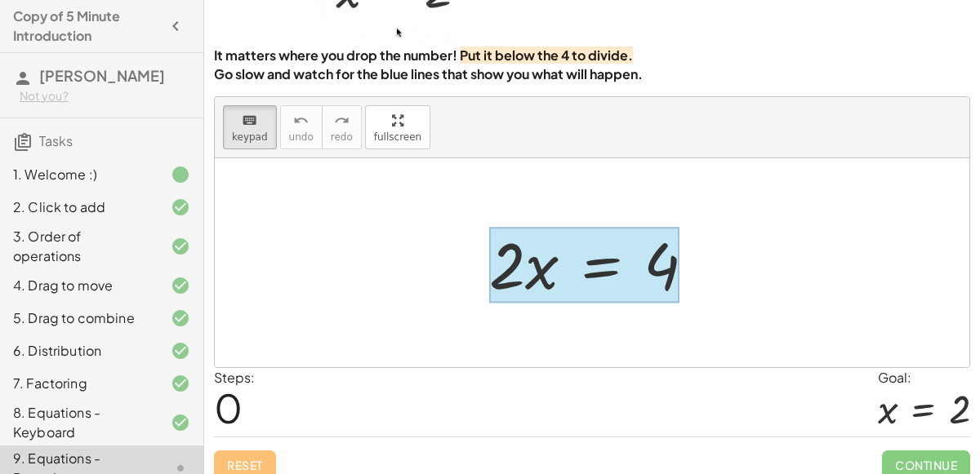
click at [590, 257] on div at bounding box center [584, 265] width 190 height 76
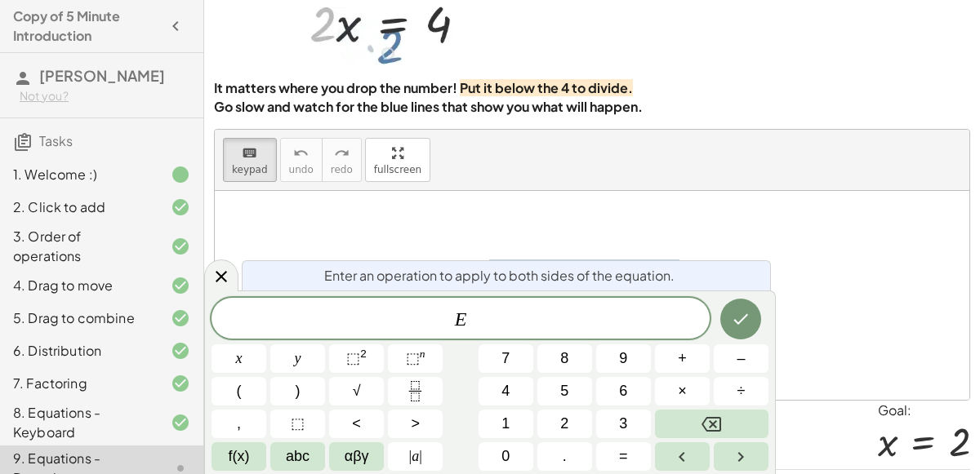
scroll to position [132, 0]
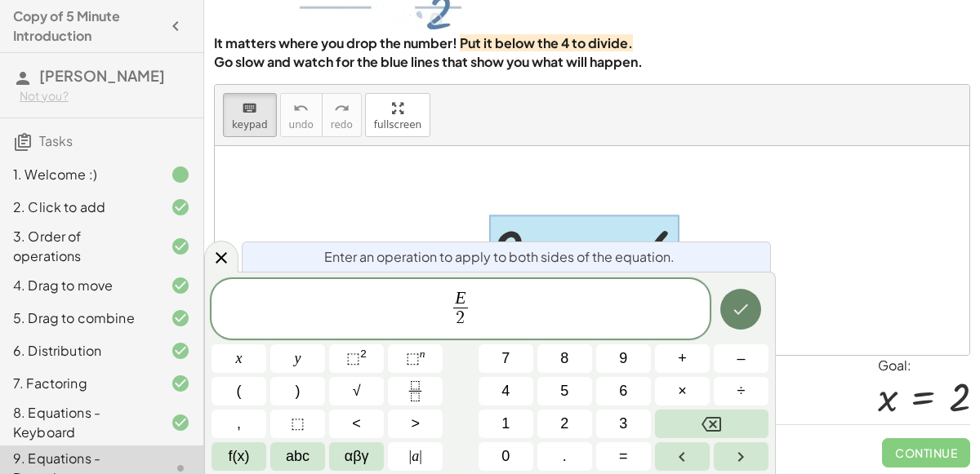
click at [740, 303] on icon "Done" at bounding box center [741, 310] width 20 height 20
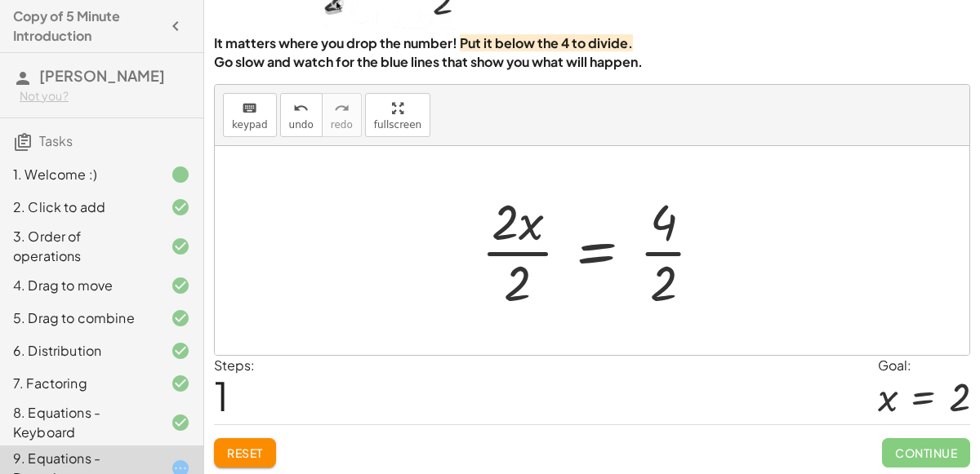
click at [519, 242] on div at bounding box center [598, 251] width 251 height 126
click at [664, 256] on div at bounding box center [618, 251] width 211 height 126
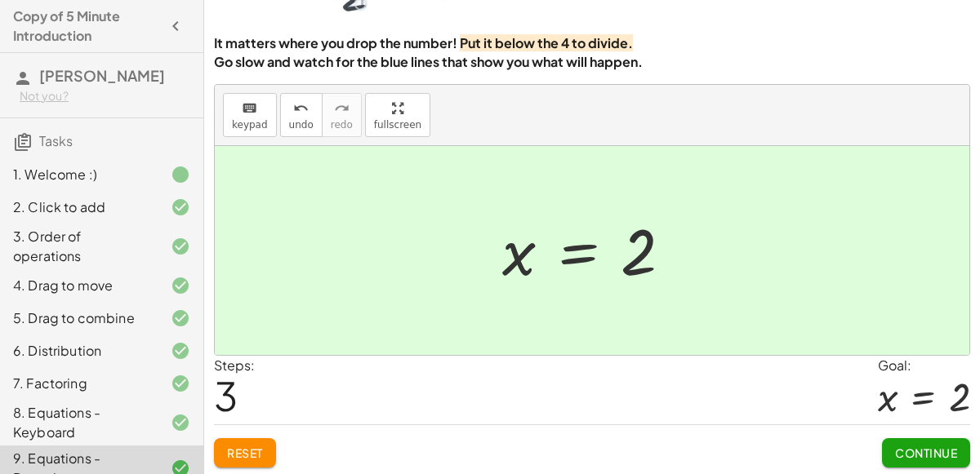
click at [925, 446] on span "Continue" at bounding box center [926, 453] width 62 height 15
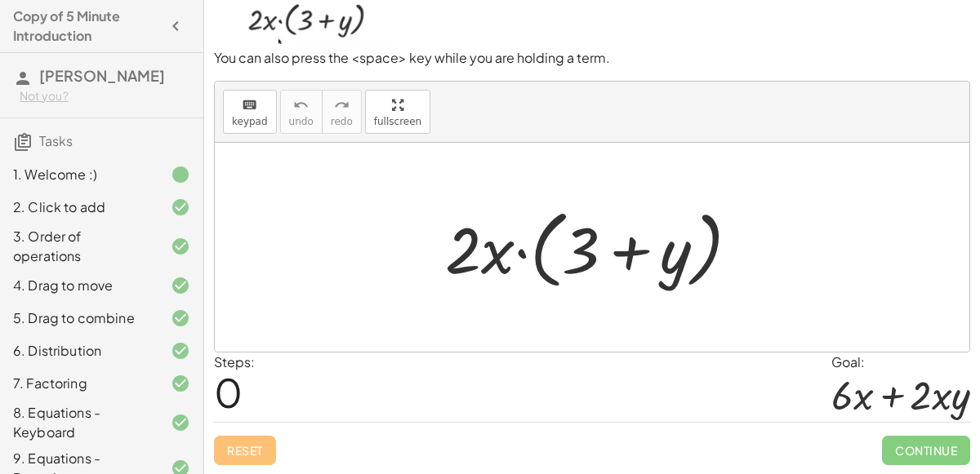
scroll to position [131, 0]
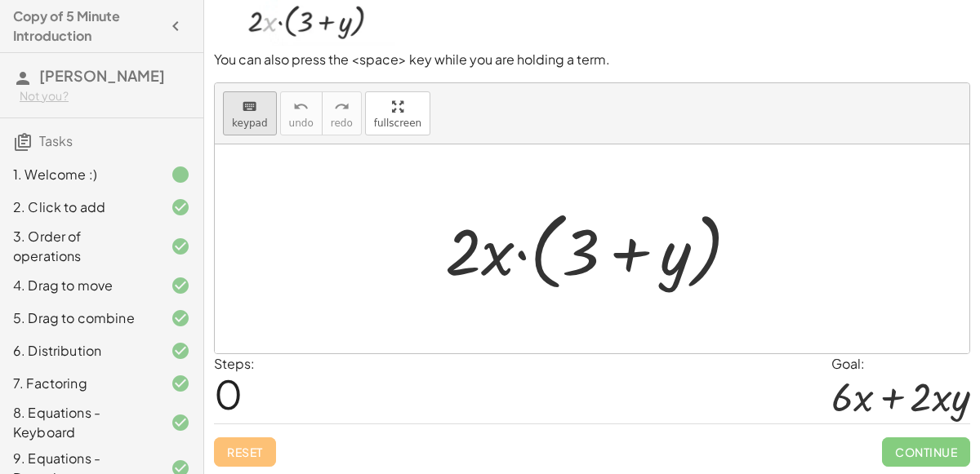
click at [235, 118] on span "keypad" at bounding box center [250, 123] width 36 height 11
click at [264, 104] on button "keyboard keypad" at bounding box center [250, 113] width 54 height 44
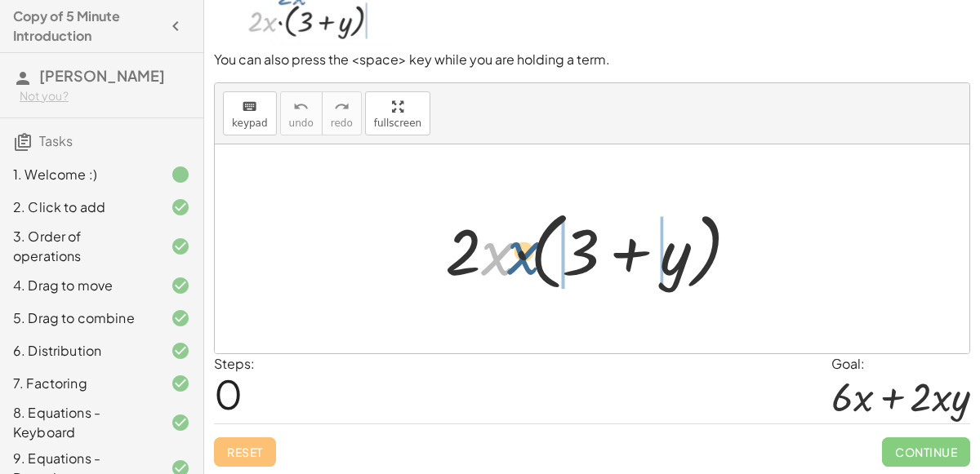
drag, startPoint x: 499, startPoint y: 255, endPoint x: 573, endPoint y: 248, distance: 74.6
click at [573, 248] on div at bounding box center [598, 249] width 323 height 94
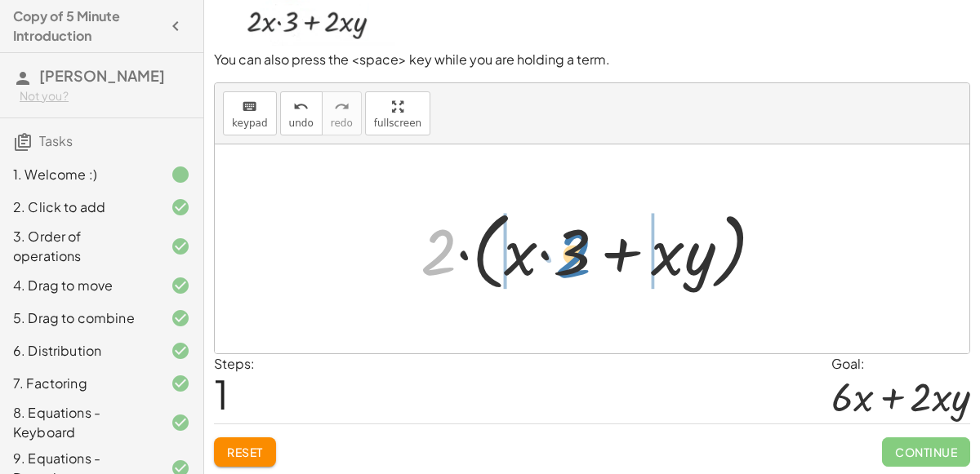
drag, startPoint x: 442, startPoint y: 247, endPoint x: 571, endPoint y: 242, distance: 129.1
click at [571, 242] on div at bounding box center [598, 249] width 372 height 94
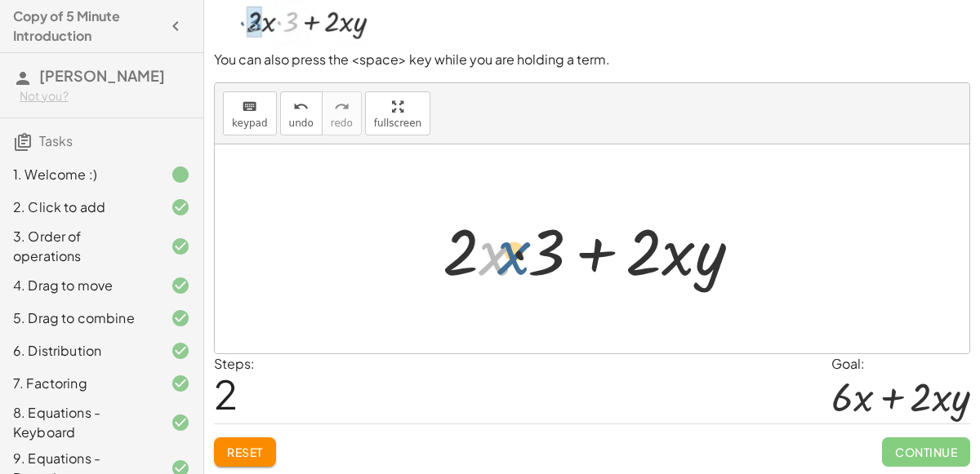
drag, startPoint x: 487, startPoint y: 249, endPoint x: 533, endPoint y: 247, distance: 46.6
click at [533, 247] on div at bounding box center [598, 249] width 328 height 84
click at [518, 249] on div at bounding box center [598, 249] width 328 height 84
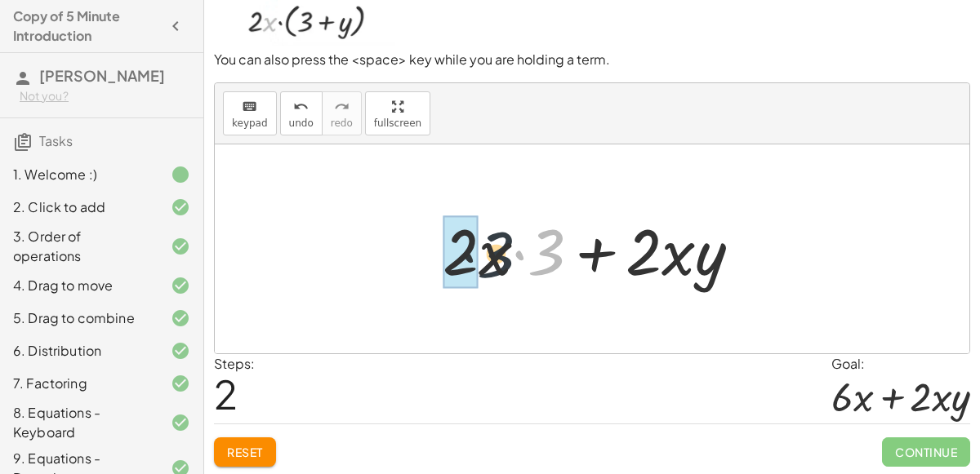
drag, startPoint x: 550, startPoint y: 254, endPoint x: 487, endPoint y: 253, distance: 63.7
click at [487, 253] on div at bounding box center [598, 249] width 328 height 84
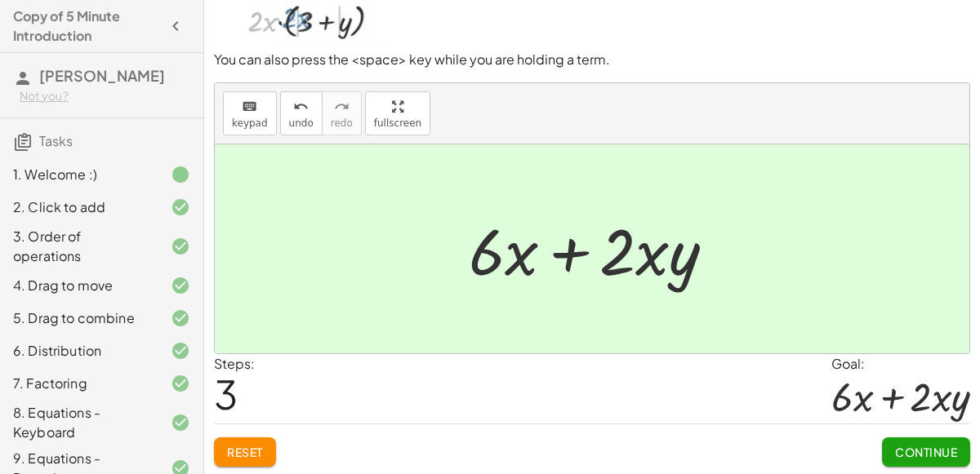
click at [895, 450] on span "Continue" at bounding box center [926, 452] width 62 height 15
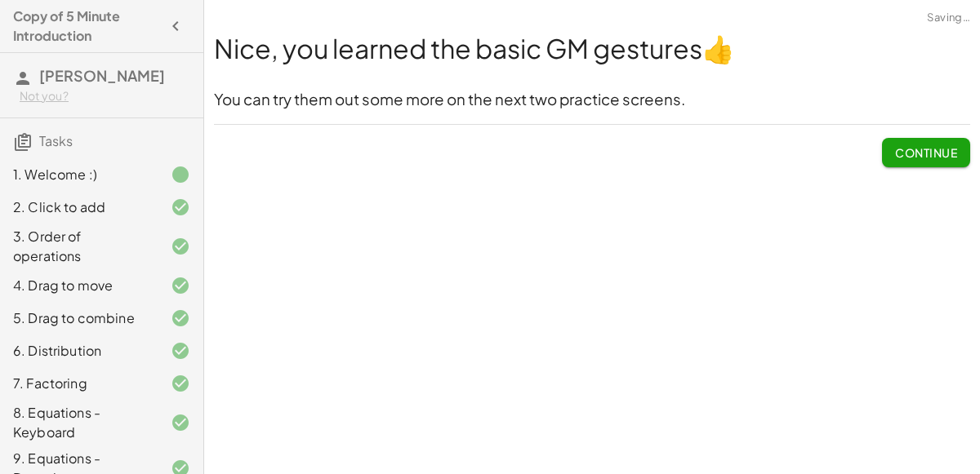
scroll to position [0, 0]
click at [946, 152] on span "Continue" at bounding box center [926, 152] width 62 height 15
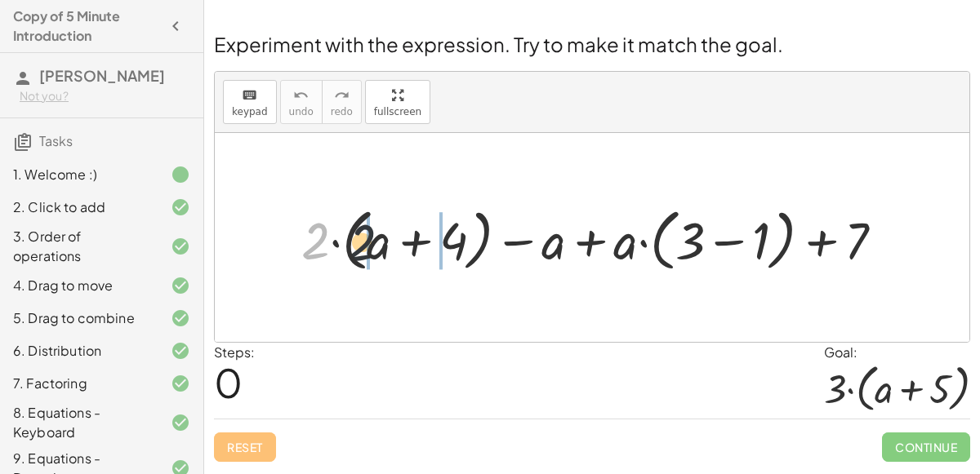
drag, startPoint x: 312, startPoint y: 244, endPoint x: 379, endPoint y: 247, distance: 67.0
click at [379, 247] on div at bounding box center [598, 238] width 611 height 76
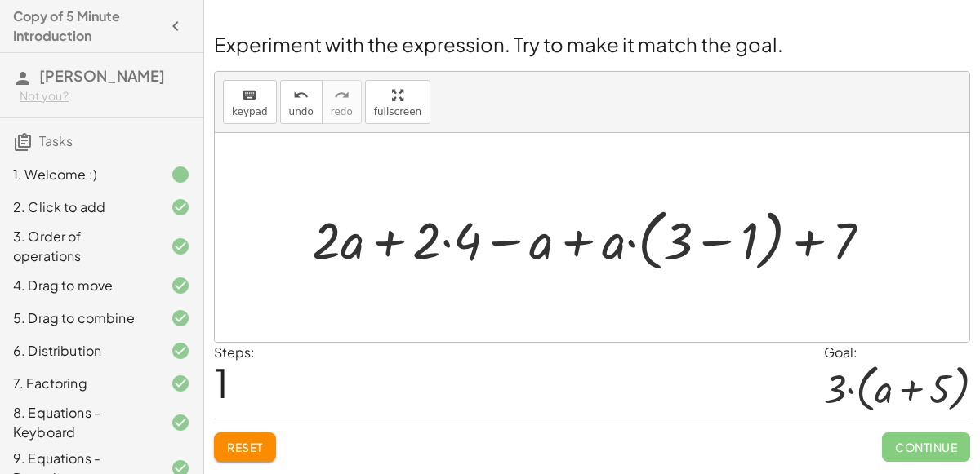
click at [434, 248] on div at bounding box center [598, 238] width 589 height 76
click at [447, 238] on div at bounding box center [598, 238] width 589 height 76
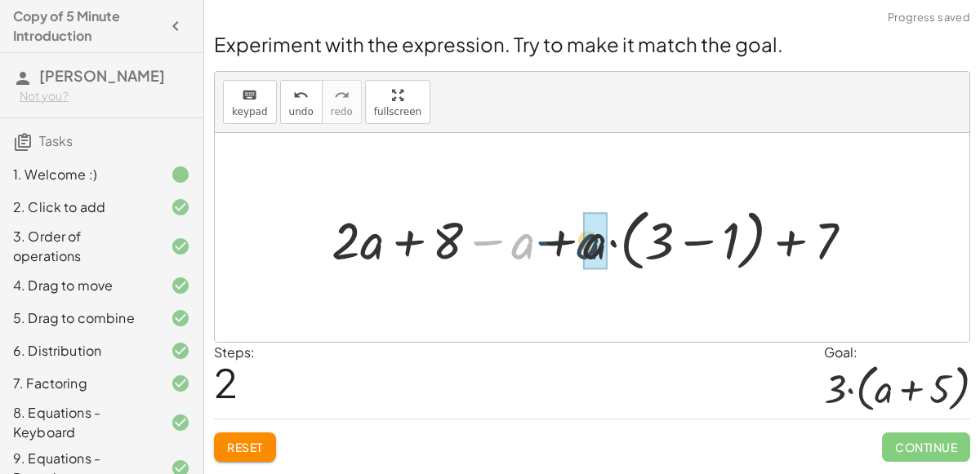
drag, startPoint x: 509, startPoint y: 241, endPoint x: 573, endPoint y: 240, distance: 64.5
click at [573, 240] on div at bounding box center [598, 238] width 551 height 76
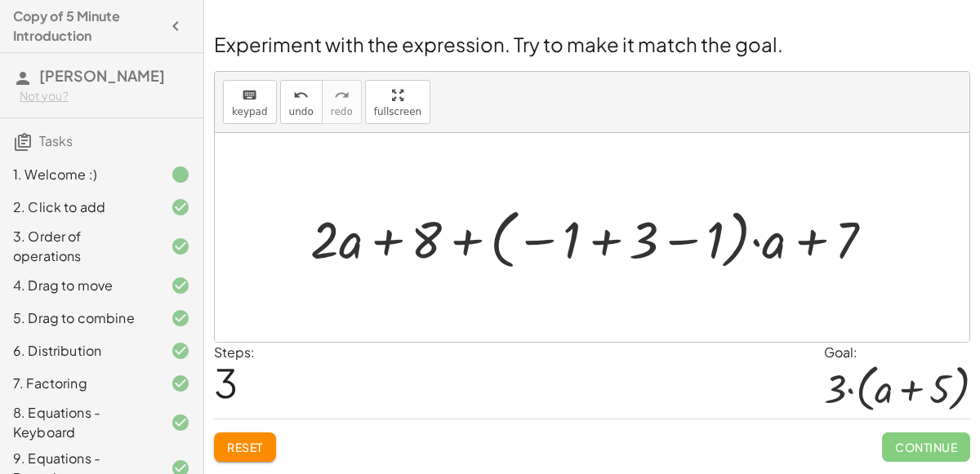
click at [609, 238] on div at bounding box center [598, 237] width 593 height 73
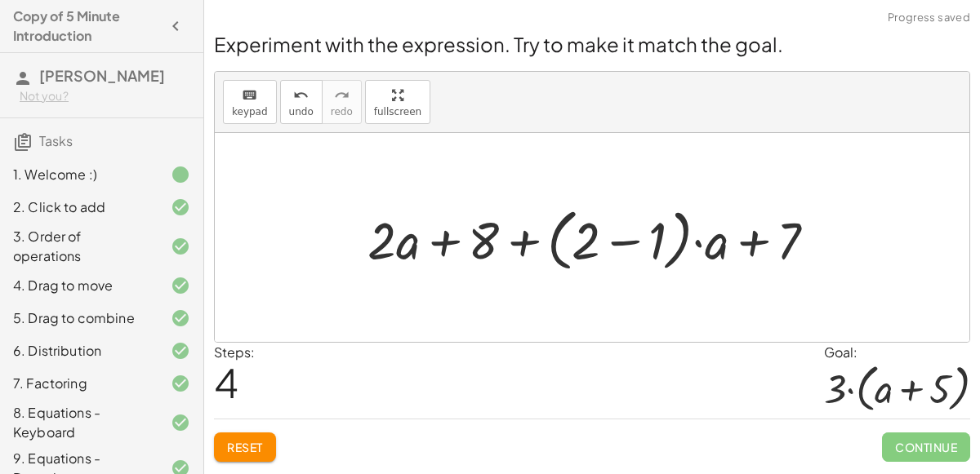
click at [619, 242] on div at bounding box center [598, 238] width 478 height 76
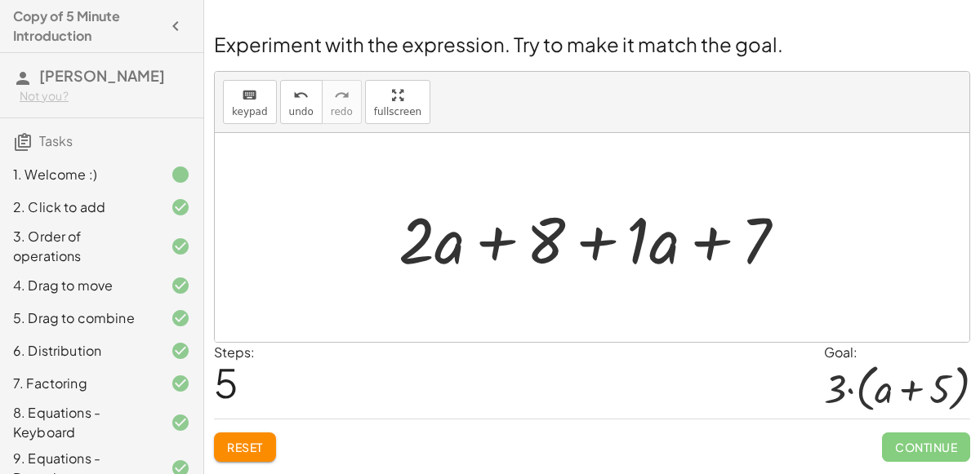
scroll to position [198, 0]
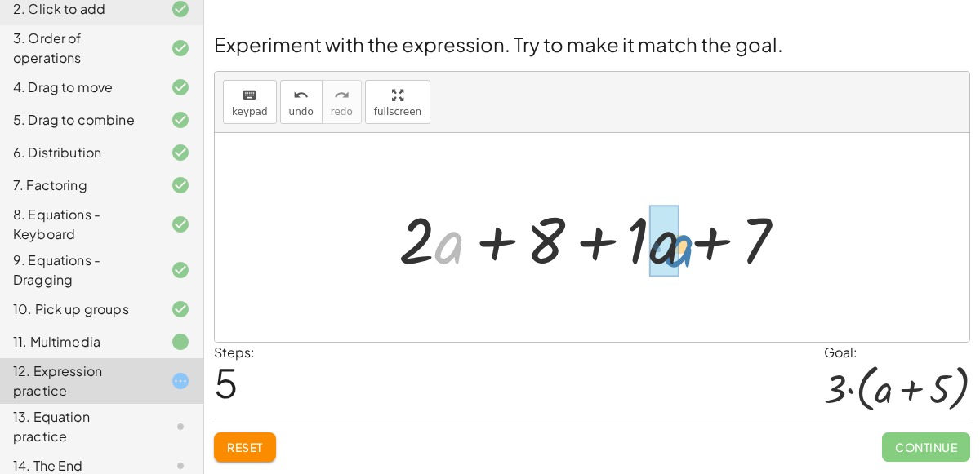
drag, startPoint x: 460, startPoint y: 244, endPoint x: 683, endPoint y: 242, distance: 222.9
click at [683, 242] on div at bounding box center [598, 238] width 417 height 84
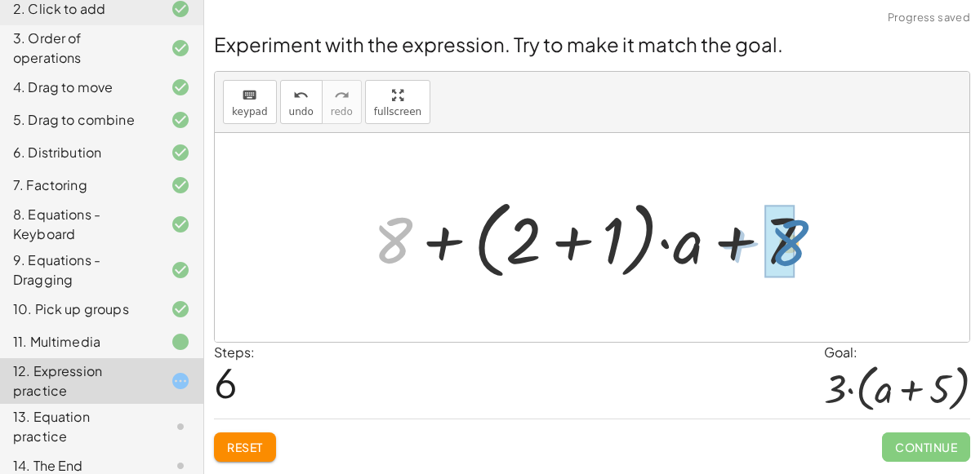
drag, startPoint x: 392, startPoint y: 238, endPoint x: 785, endPoint y: 241, distance: 392.7
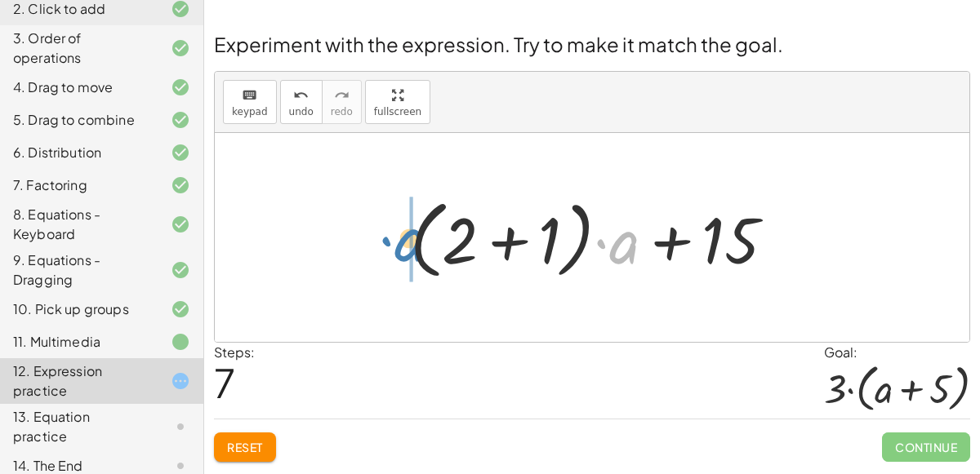
drag, startPoint x: 623, startPoint y: 241, endPoint x: 407, endPoint y: 239, distance: 216.3
click at [407, 239] on div at bounding box center [598, 238] width 393 height 94
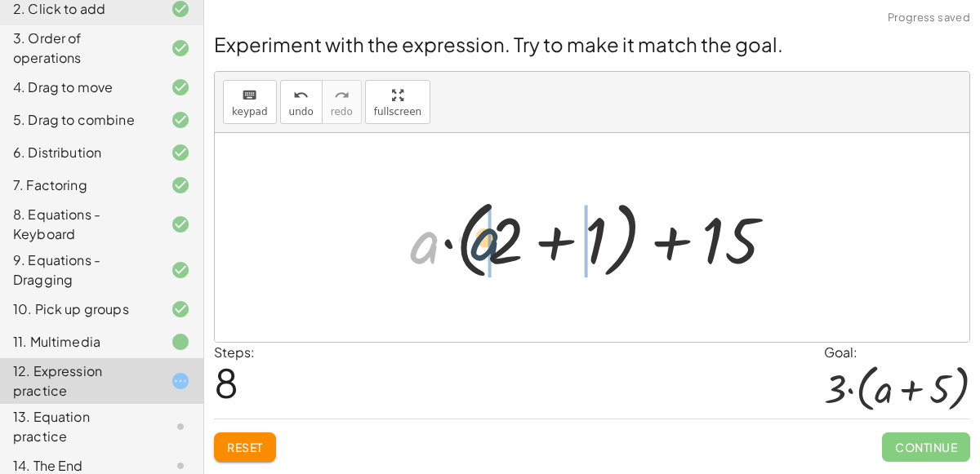
drag, startPoint x: 420, startPoint y: 242, endPoint x: 497, endPoint y: 236, distance: 76.9
click at [497, 236] on div at bounding box center [598, 238] width 393 height 94
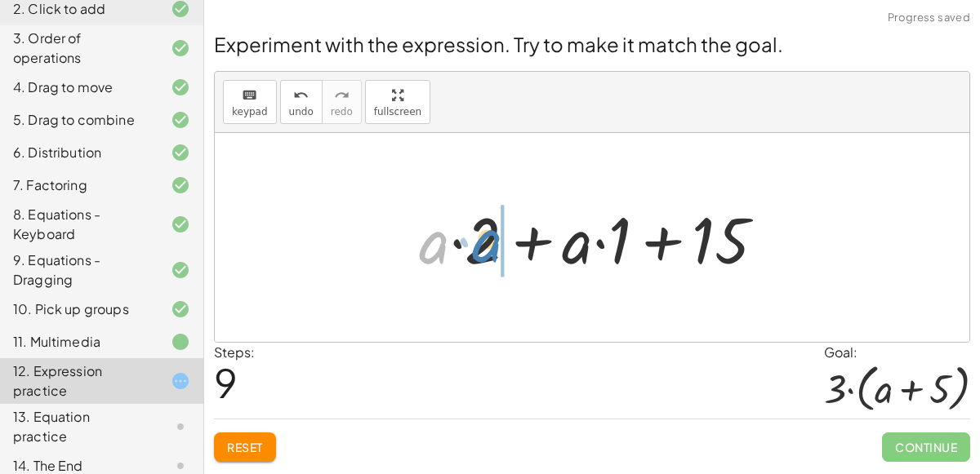
drag, startPoint x: 438, startPoint y: 248, endPoint x: 488, endPoint y: 244, distance: 50.0
click at [488, 244] on div at bounding box center [599, 238] width 376 height 84
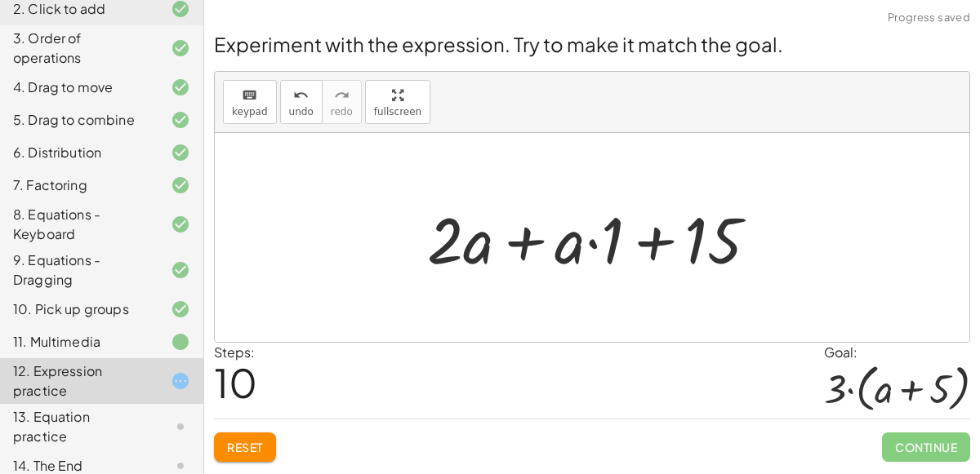
click at [483, 246] on div at bounding box center [599, 238] width 360 height 84
drag, startPoint x: 549, startPoint y: 246, endPoint x: 594, endPoint y: 247, distance: 44.9
click at [594, 247] on div at bounding box center [599, 238] width 360 height 84
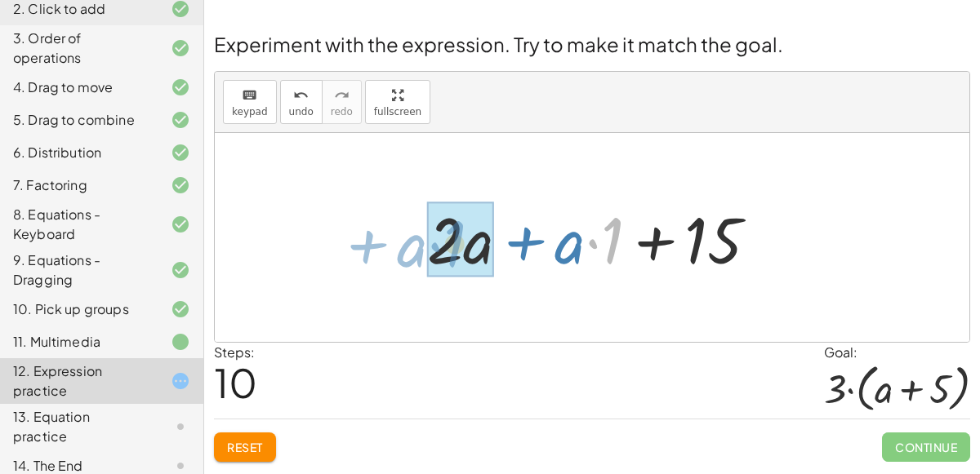
drag, startPoint x: 594, startPoint y: 247, endPoint x: 442, endPoint y: 250, distance: 152.7
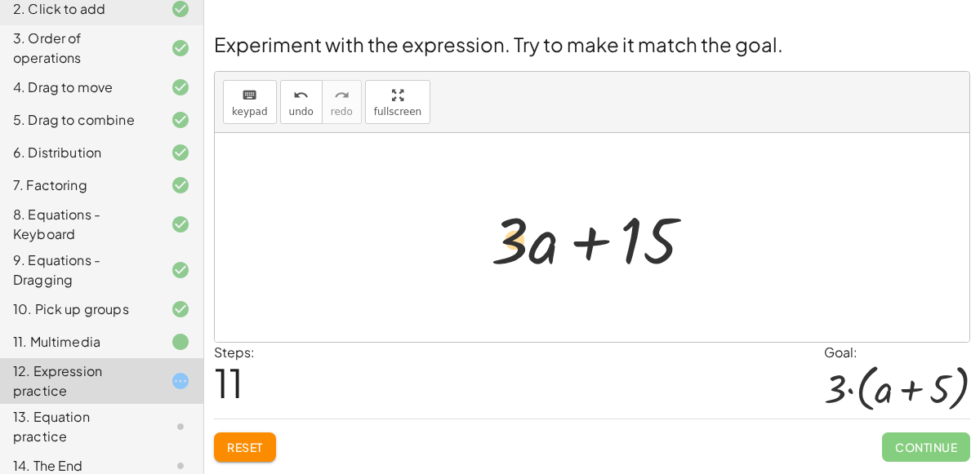
drag, startPoint x: 544, startPoint y: 247, endPoint x: 520, endPoint y: 249, distance: 23.7
click at [520, 249] on div at bounding box center [598, 238] width 232 height 84
click at [516, 248] on div at bounding box center [598, 238] width 232 height 84
click at [247, 104] on button "keyboard keypad" at bounding box center [250, 102] width 54 height 44
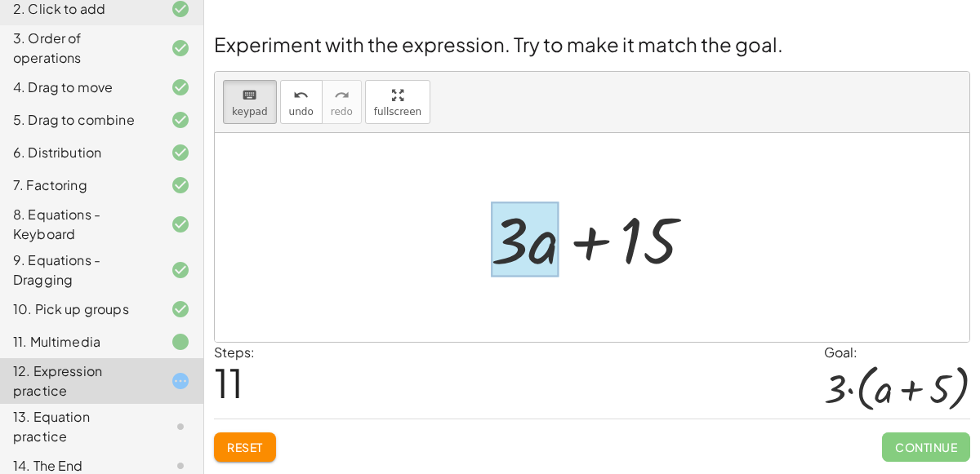
click at [534, 247] on div at bounding box center [525, 240] width 68 height 76
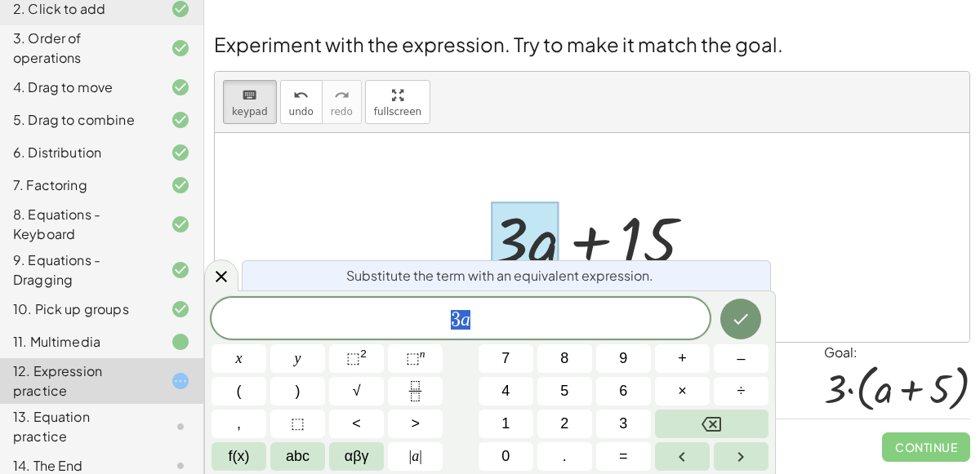
click at [579, 251] on div at bounding box center [598, 238] width 232 height 84
click at [568, 315] on span "3 a" at bounding box center [460, 320] width 498 height 23
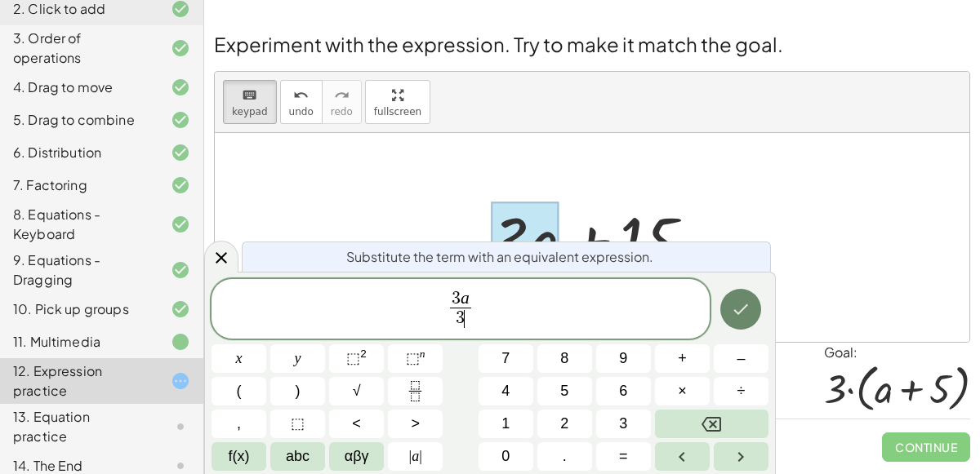
click at [751, 311] on button "Done" at bounding box center [740, 309] width 41 height 41
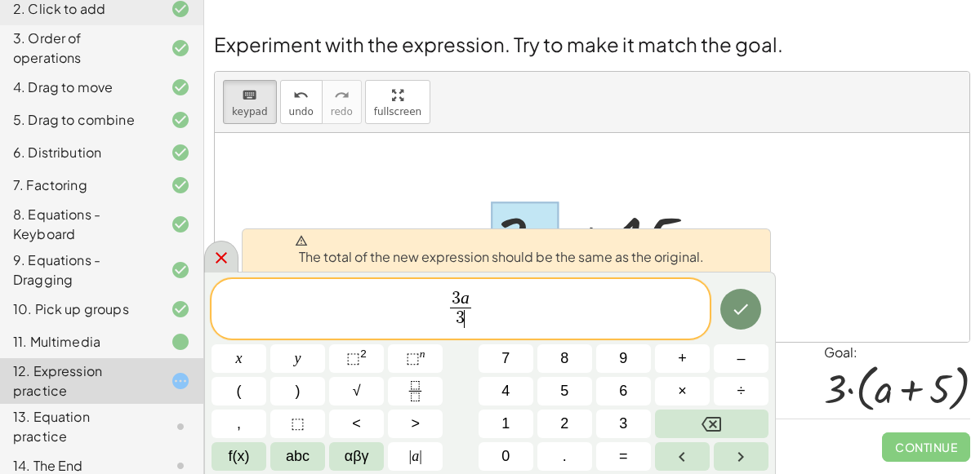
click at [221, 269] on div at bounding box center [221, 257] width 34 height 32
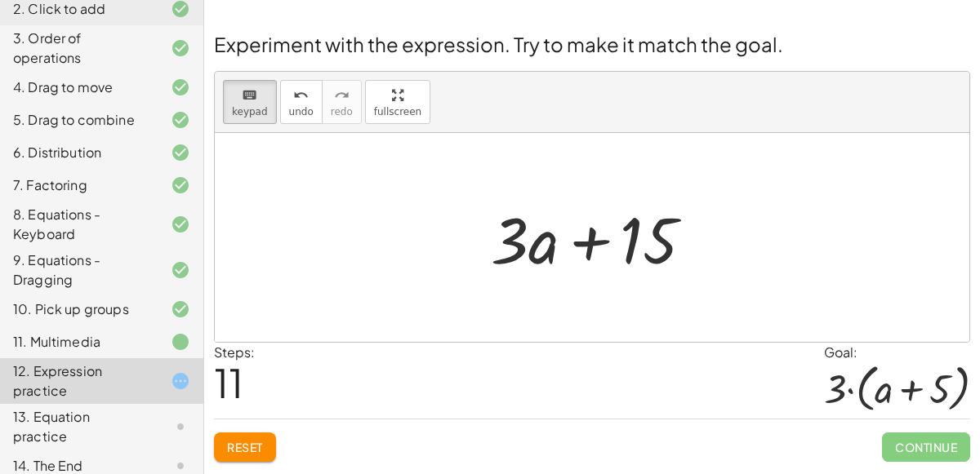
drag, startPoint x: 453, startPoint y: 248, endPoint x: 698, endPoint y: 233, distance: 245.4
click at [698, 233] on div "+ · 2 · ( + a + 4 ) − a + · a · ( + 3 − 1 ) + 7 + · 2 · a + · 2 · 4 − a + · a ·…" at bounding box center [592, 237] width 754 height 209
click at [261, 120] on button "keyboard keypad" at bounding box center [250, 102] width 54 height 44
click at [247, 109] on span "keypad" at bounding box center [250, 111] width 36 height 11
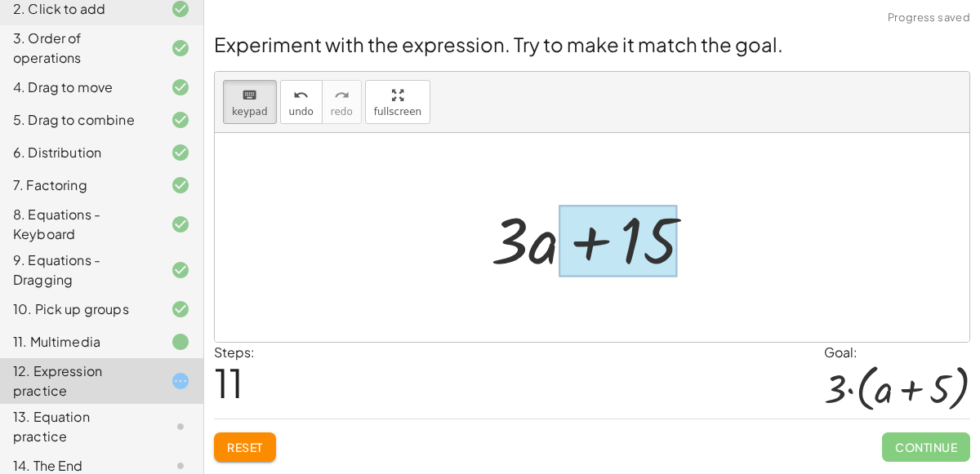
click at [585, 241] on div at bounding box center [617, 241] width 118 height 73
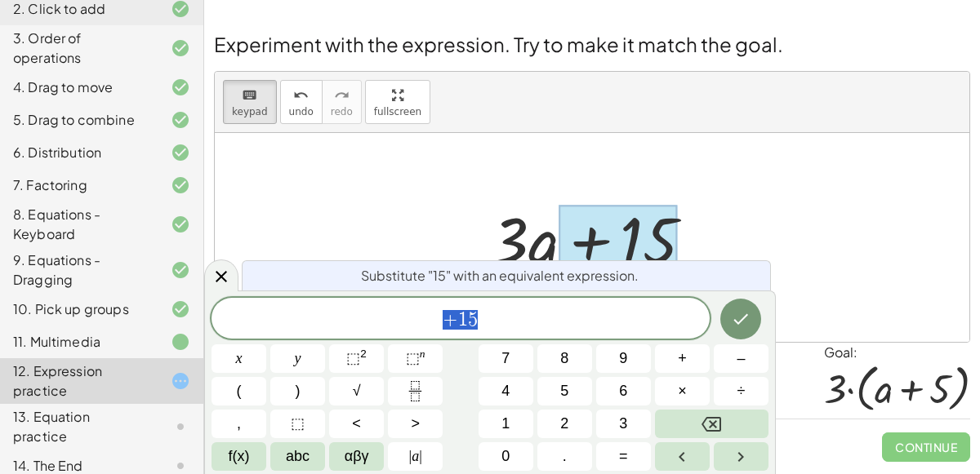
click at [585, 241] on div at bounding box center [617, 241] width 118 height 73
click at [527, 304] on div "+ 1 5" at bounding box center [460, 318] width 498 height 41
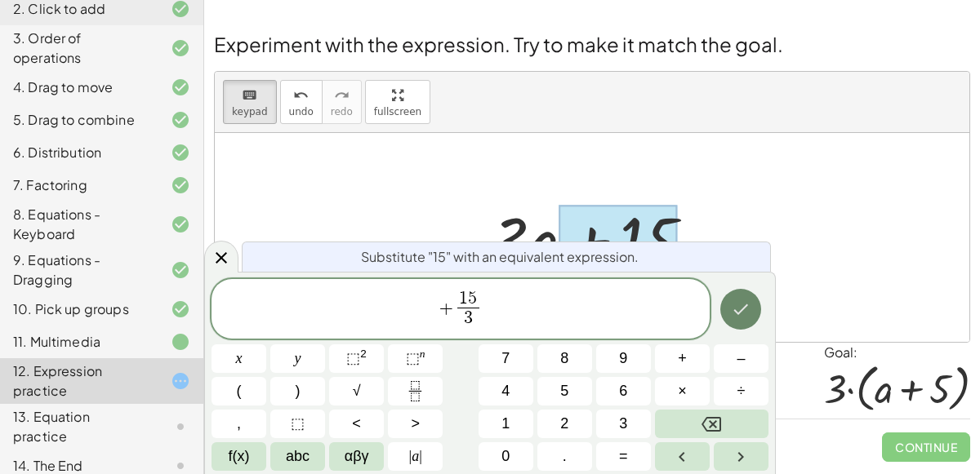
click at [741, 298] on button "Done" at bounding box center [740, 309] width 41 height 41
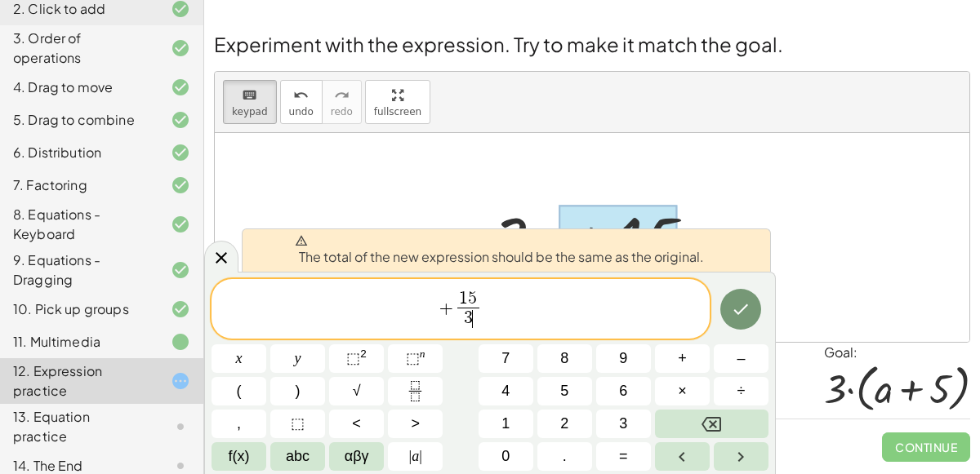
click at [516, 220] on div at bounding box center [598, 238] width 232 height 84
click at [222, 264] on icon at bounding box center [221, 258] width 20 height 20
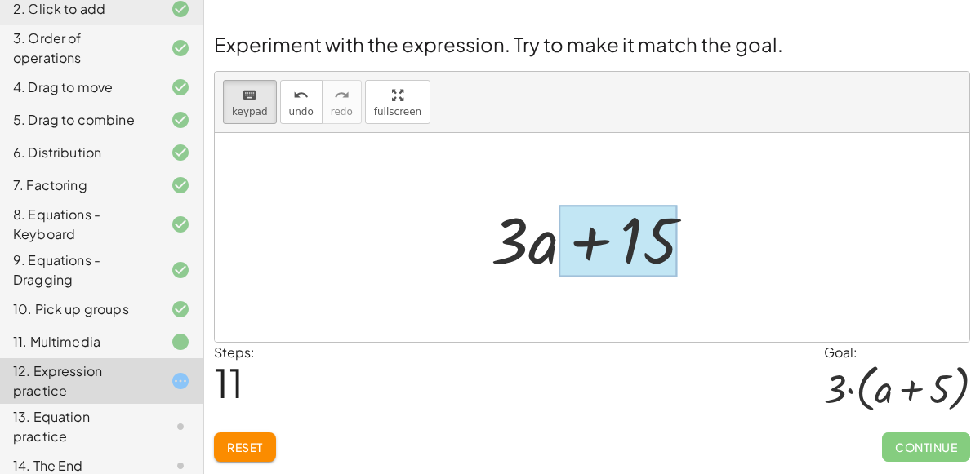
drag, startPoint x: 547, startPoint y: 246, endPoint x: 616, endPoint y: 247, distance: 68.6
click at [616, 247] on div at bounding box center [617, 241] width 118 height 73
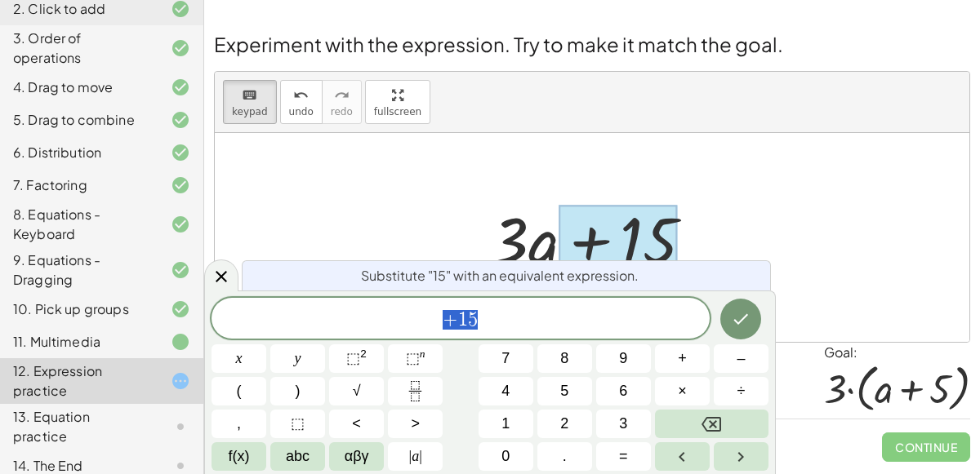
click at [522, 224] on div at bounding box center [598, 238] width 232 height 84
click at [490, 217] on div at bounding box center [598, 238] width 232 height 84
click at [235, 284] on div at bounding box center [221, 276] width 34 height 32
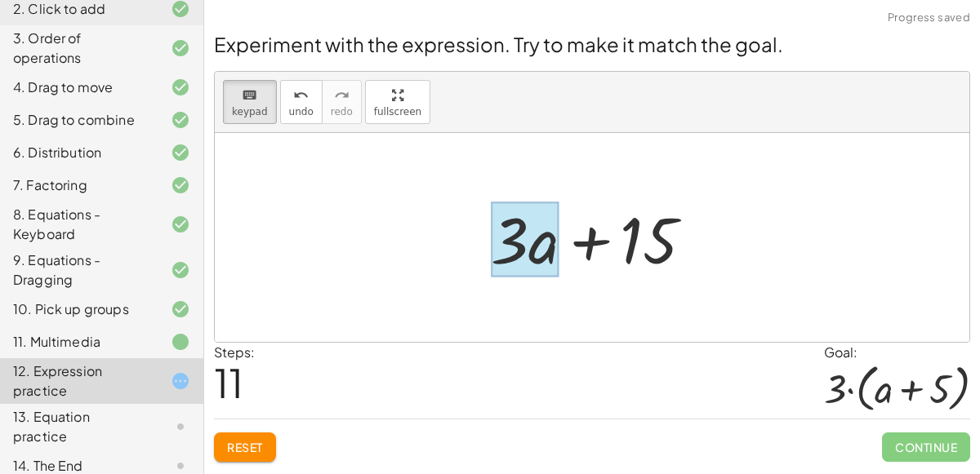
click at [537, 244] on div at bounding box center [525, 240] width 68 height 76
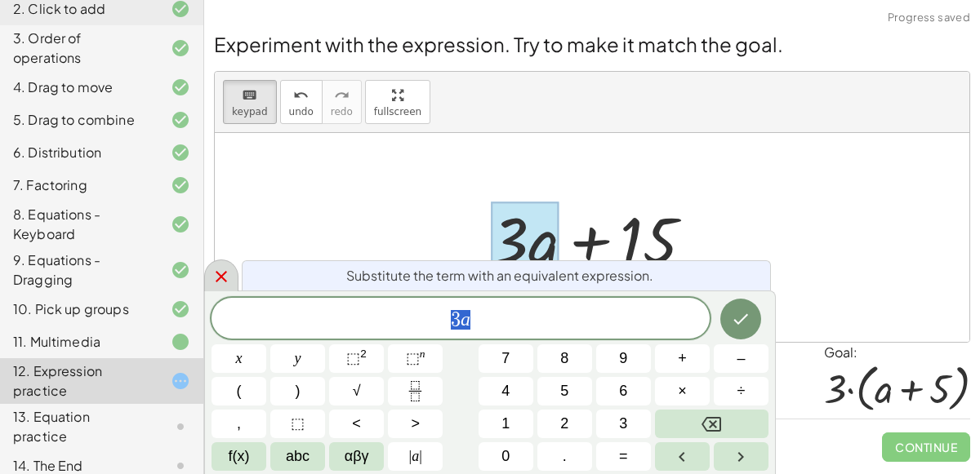
click at [229, 267] on icon at bounding box center [221, 277] width 20 height 20
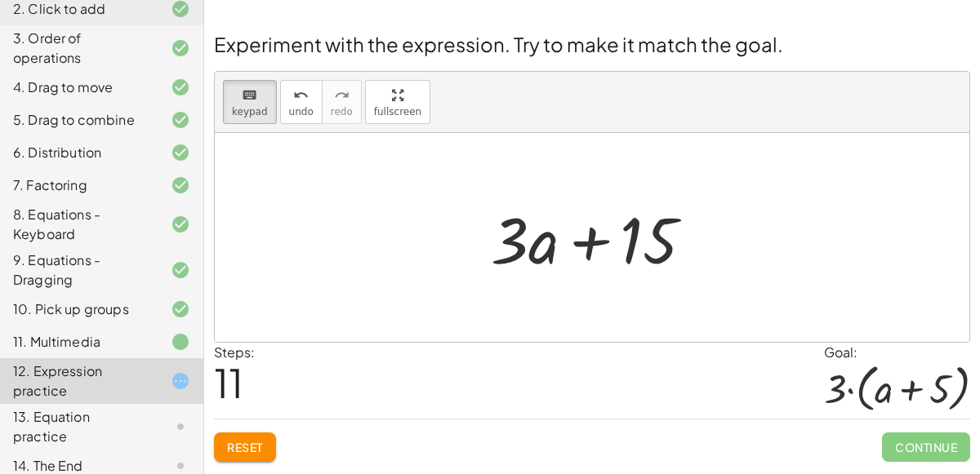
drag, startPoint x: 512, startPoint y: 235, endPoint x: 455, endPoint y: 240, distance: 57.4
drag, startPoint x: 601, startPoint y: 247, endPoint x: 492, endPoint y: 246, distance: 108.6
click at [513, 252] on div at bounding box center [510, 240] width 38 height 76
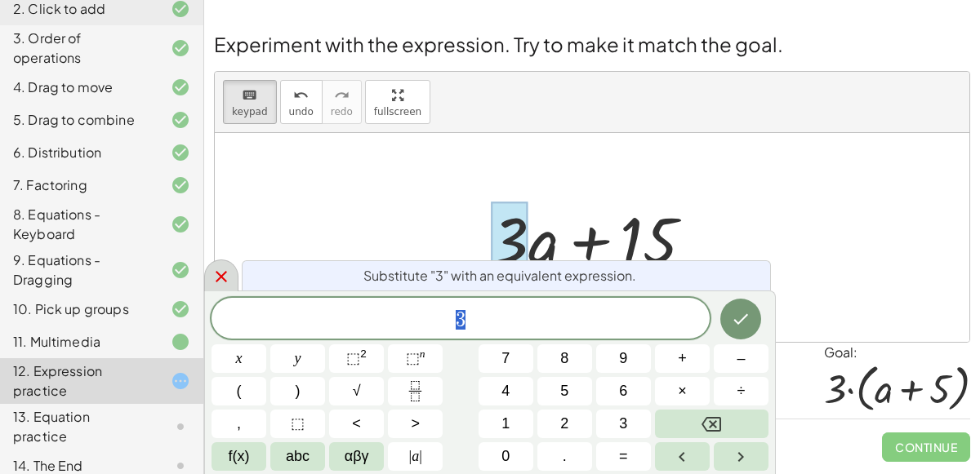
click at [213, 279] on icon at bounding box center [221, 277] width 20 height 20
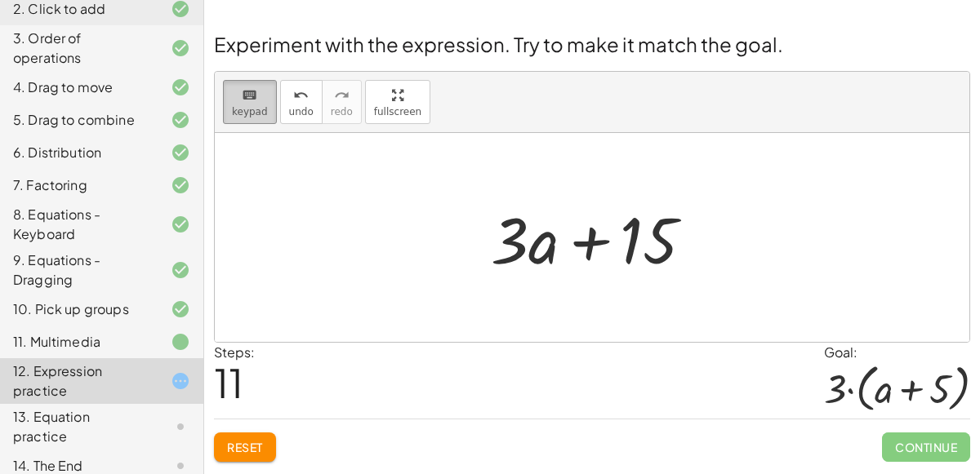
click at [242, 118] on button "keyboard keypad" at bounding box center [250, 102] width 54 height 44
click at [548, 241] on div at bounding box center [598, 238] width 232 height 84
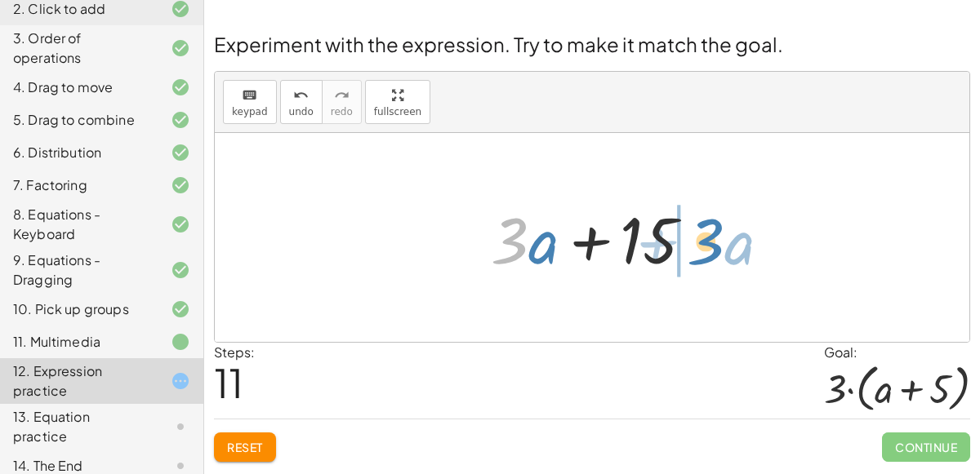
drag, startPoint x: 526, startPoint y: 248, endPoint x: 722, endPoint y: 247, distance: 196.7
click at [722, 247] on div "+ · 2 · ( + a + 4 ) − a + · a · ( + 3 − 1 ) + 7 + · 2 · a + · 2 · 4 − a + · a ·…" at bounding box center [592, 237] width 754 height 209
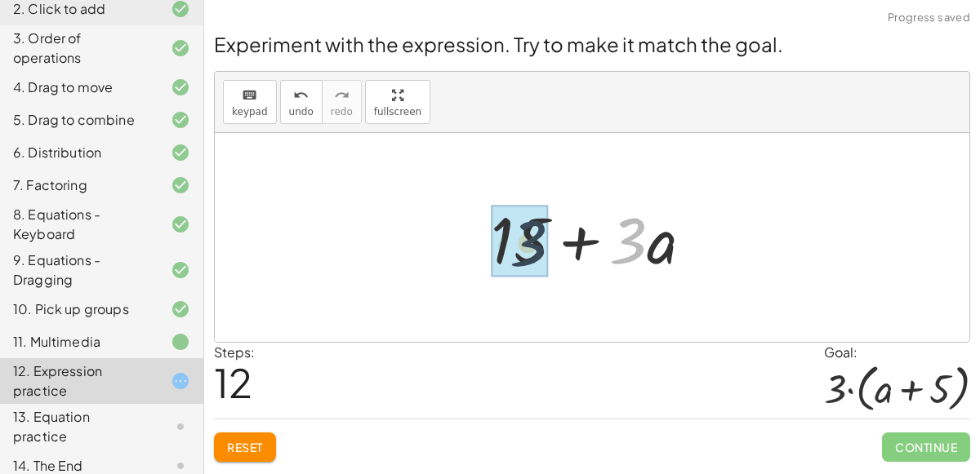
drag, startPoint x: 642, startPoint y: 246, endPoint x: 469, endPoint y: 255, distance: 173.3
click at [469, 255] on div "+ · 2 · ( + a + 4 ) − a + · a · ( + 3 − 1 ) + 7 + · 2 · a + · 2 · 4 − a + · a ·…" at bounding box center [592, 238] width 252 height 92
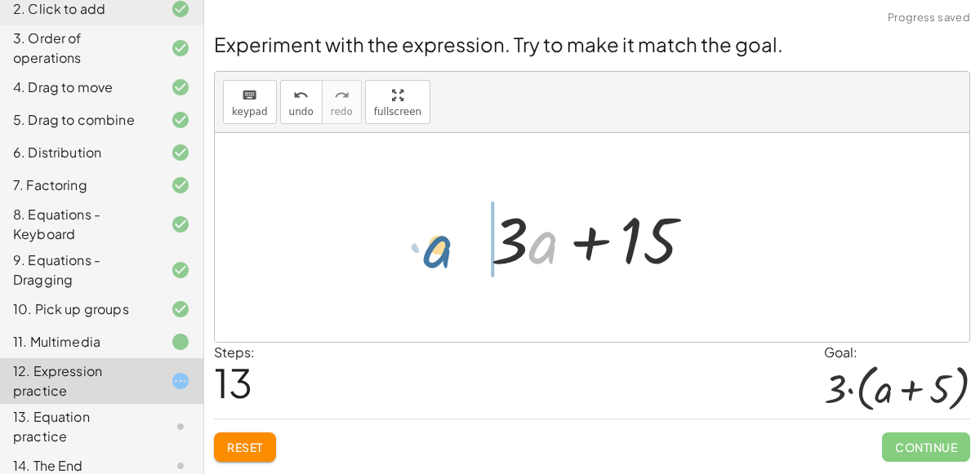
drag, startPoint x: 533, startPoint y: 240, endPoint x: 429, endPoint y: 245, distance: 103.8
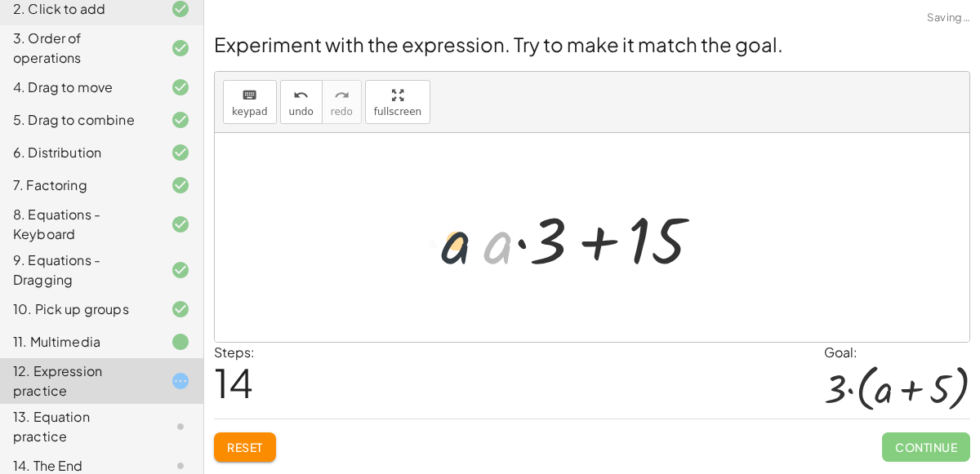
drag, startPoint x: 498, startPoint y: 246, endPoint x: 446, endPoint y: 246, distance: 52.2
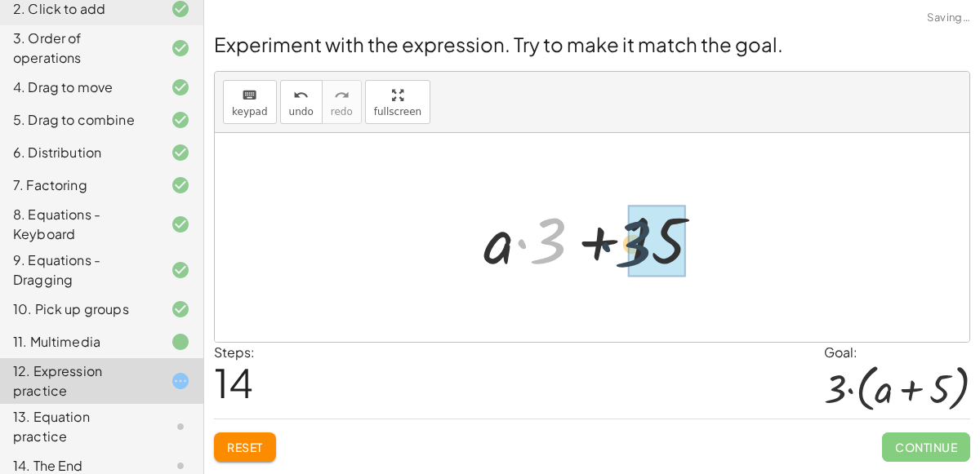
drag, startPoint x: 545, startPoint y: 243, endPoint x: 689, endPoint y: 249, distance: 144.6
click at [689, 249] on div at bounding box center [598, 238] width 247 height 84
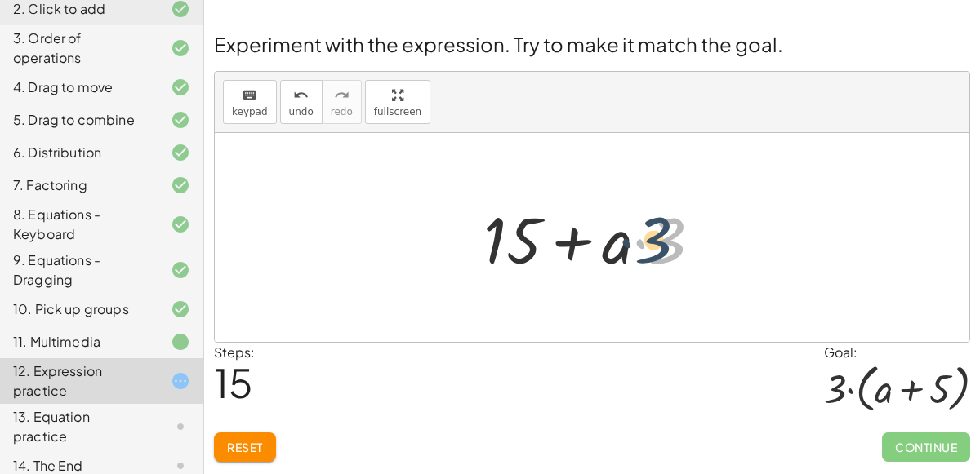
drag, startPoint x: 672, startPoint y: 246, endPoint x: 699, endPoint y: 242, distance: 27.1
click at [699, 242] on div at bounding box center [598, 238] width 247 height 84
drag, startPoint x: 624, startPoint y: 248, endPoint x: 530, endPoint y: 252, distance: 94.0
click at [530, 252] on div at bounding box center [598, 238] width 247 height 84
click at [225, 439] on button "Reset" at bounding box center [245, 447] width 62 height 29
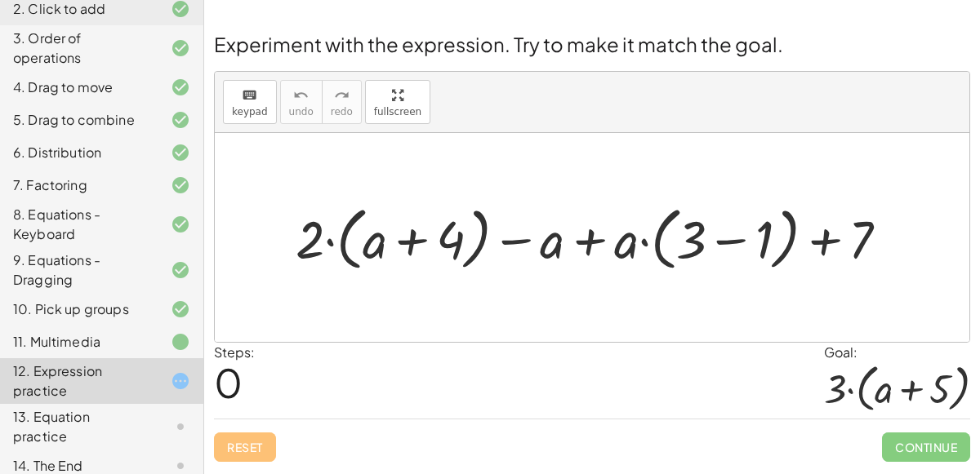
click at [736, 242] on div at bounding box center [598, 237] width 622 height 77
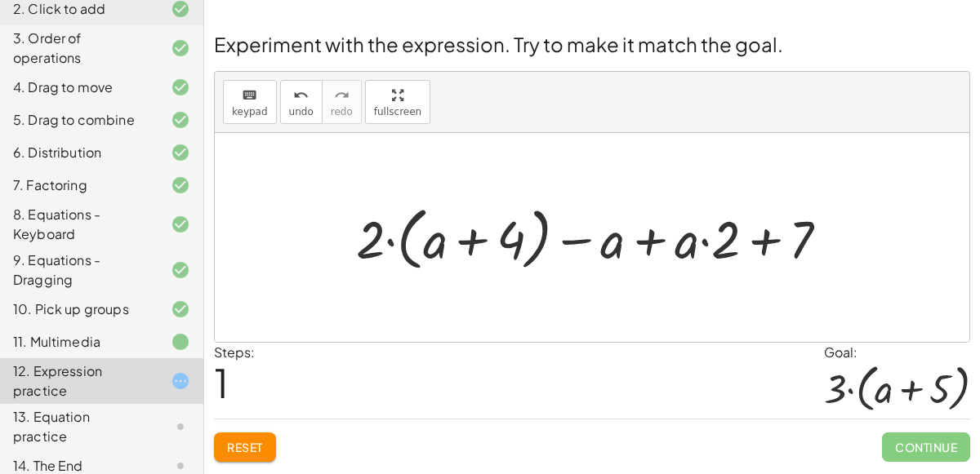
click at [763, 241] on div at bounding box center [599, 237] width 502 height 77
drag, startPoint x: 721, startPoint y: 244, endPoint x: 711, endPoint y: 247, distance: 10.3
click at [711, 247] on div at bounding box center [599, 237] width 502 height 77
drag, startPoint x: 689, startPoint y: 246, endPoint x: 607, endPoint y: 240, distance: 82.6
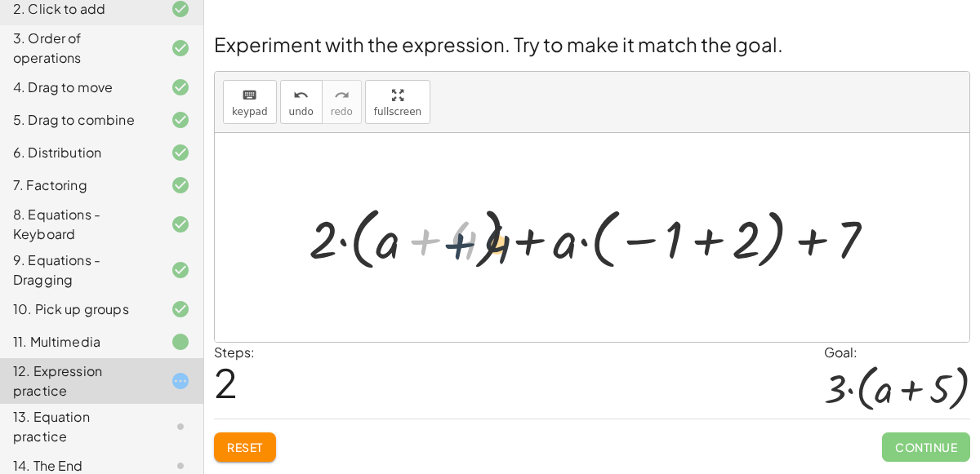
drag, startPoint x: 405, startPoint y: 245, endPoint x: 430, endPoint y: 241, distance: 25.6
click at [430, 241] on div at bounding box center [598, 237] width 596 height 77
drag, startPoint x: 383, startPoint y: 252, endPoint x: 643, endPoint y: 253, distance: 260.4
click at [643, 253] on div at bounding box center [598, 237] width 596 height 77
click at [685, 251] on div at bounding box center [598, 237] width 596 height 77
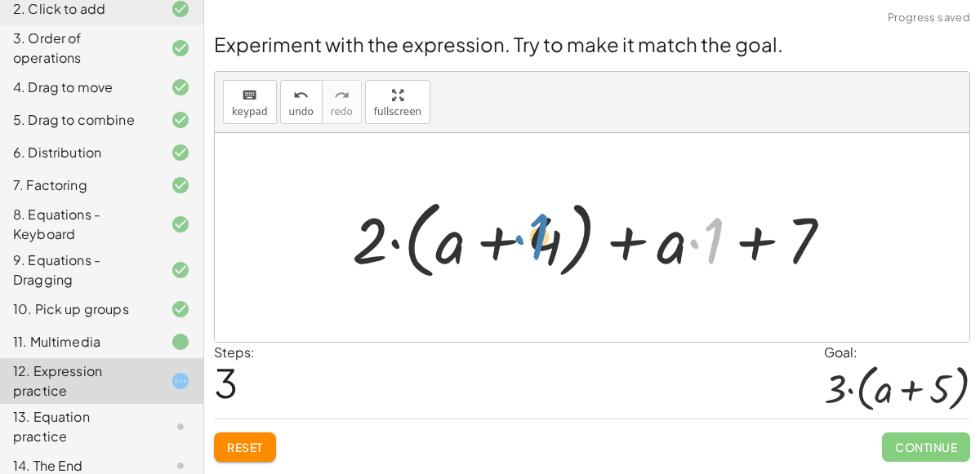
drag, startPoint x: 710, startPoint y: 247, endPoint x: 539, endPoint y: 242, distance: 171.5
click at [539, 242] on div at bounding box center [598, 238] width 509 height 94
click at [691, 245] on div at bounding box center [598, 238] width 509 height 94
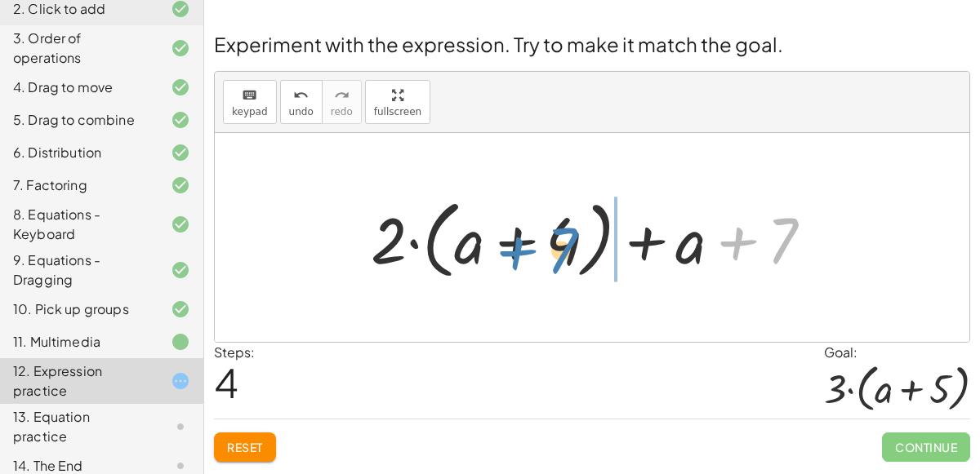
drag, startPoint x: 778, startPoint y: 242, endPoint x: 561, endPoint y: 251, distance: 217.3
click at [561, 251] on div at bounding box center [597, 238] width 471 height 94
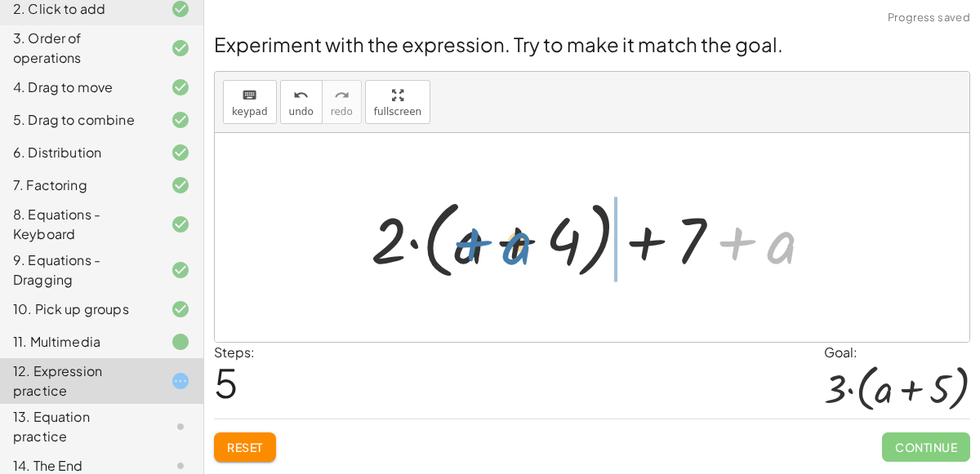
drag, startPoint x: 752, startPoint y: 252, endPoint x: 445, endPoint y: 242, distance: 307.1
click at [445, 242] on div at bounding box center [597, 238] width 471 height 94
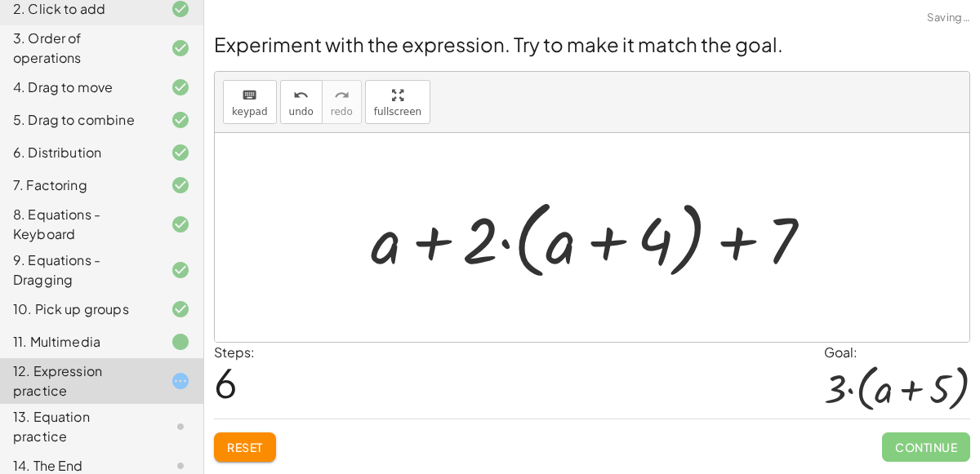
click at [391, 242] on div at bounding box center [597, 238] width 471 height 94
click at [513, 243] on div at bounding box center [597, 238] width 471 height 94
click at [548, 245] on div at bounding box center [597, 238] width 471 height 94
click at [602, 243] on div at bounding box center [597, 238] width 471 height 94
click at [492, 247] on div at bounding box center [597, 238] width 471 height 94
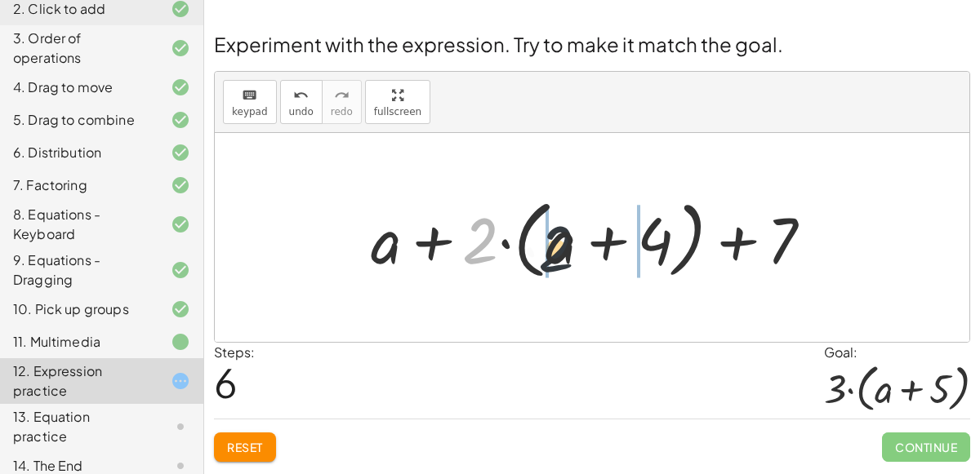
drag, startPoint x: 487, startPoint y: 247, endPoint x: 569, endPoint y: 252, distance: 81.8
click at [569, 252] on div at bounding box center [597, 238] width 471 height 94
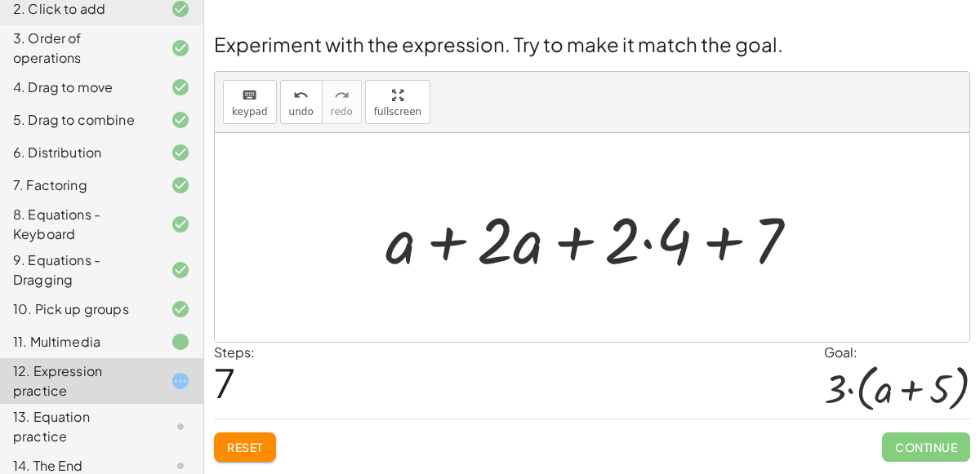
click at [456, 242] on div at bounding box center [598, 238] width 442 height 84
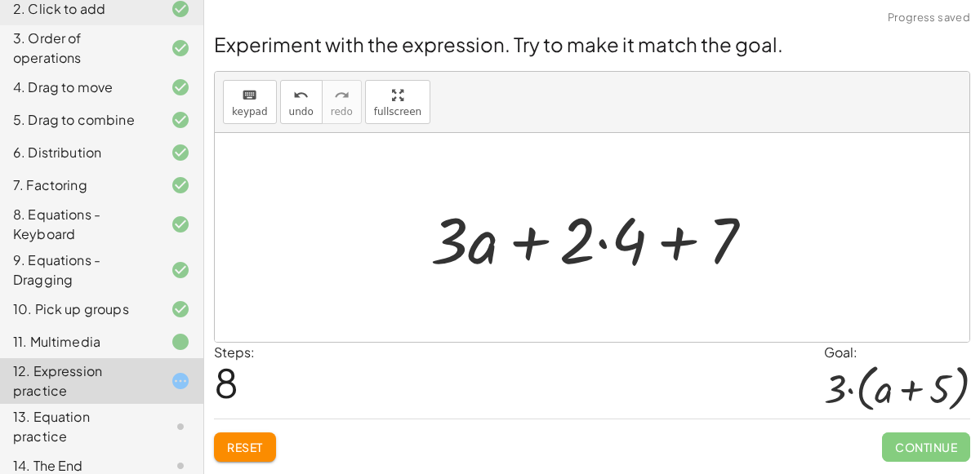
click at [601, 242] on div at bounding box center [598, 238] width 352 height 84
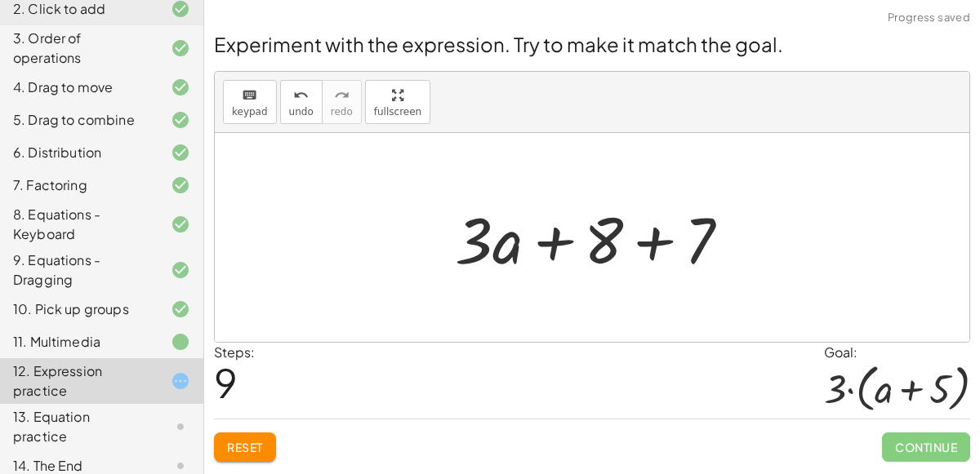
click at [658, 244] on div at bounding box center [599, 238] width 304 height 84
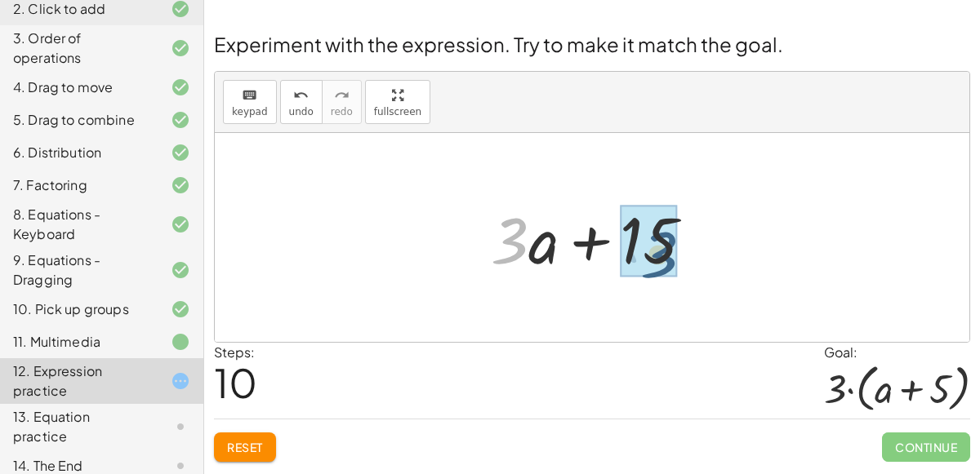
drag, startPoint x: 516, startPoint y: 233, endPoint x: 665, endPoint y: 243, distance: 149.0
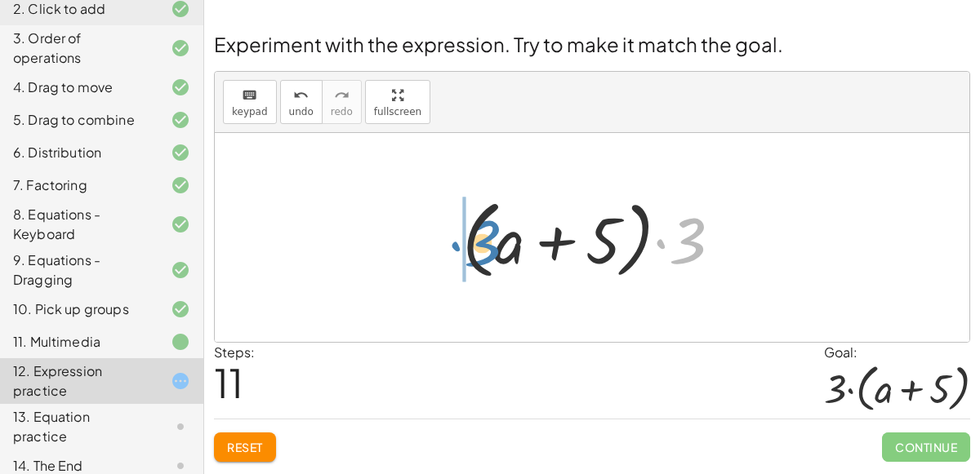
drag, startPoint x: 690, startPoint y: 246, endPoint x: 449, endPoint y: 248, distance: 240.8
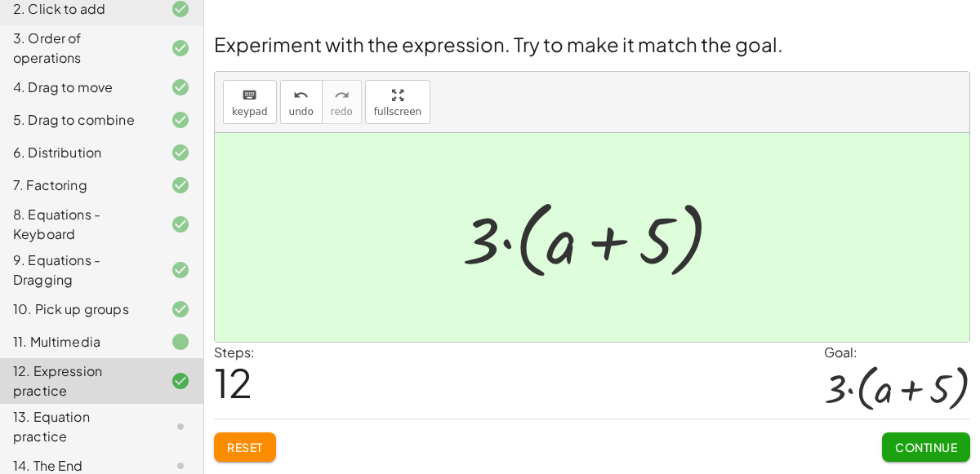
click at [936, 441] on span "Continue" at bounding box center [926, 447] width 62 height 15
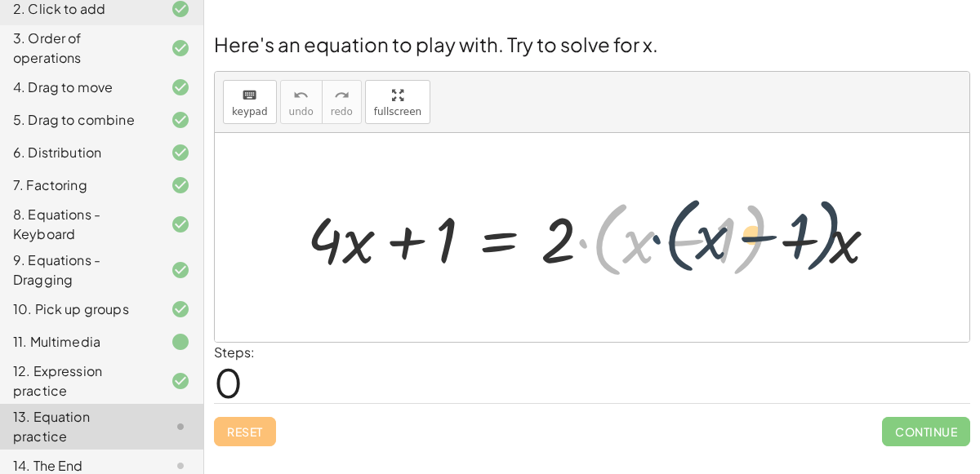
drag, startPoint x: 577, startPoint y: 242, endPoint x: 621, endPoint y: 232, distance: 45.2
click at [621, 232] on div at bounding box center [598, 238] width 599 height 92
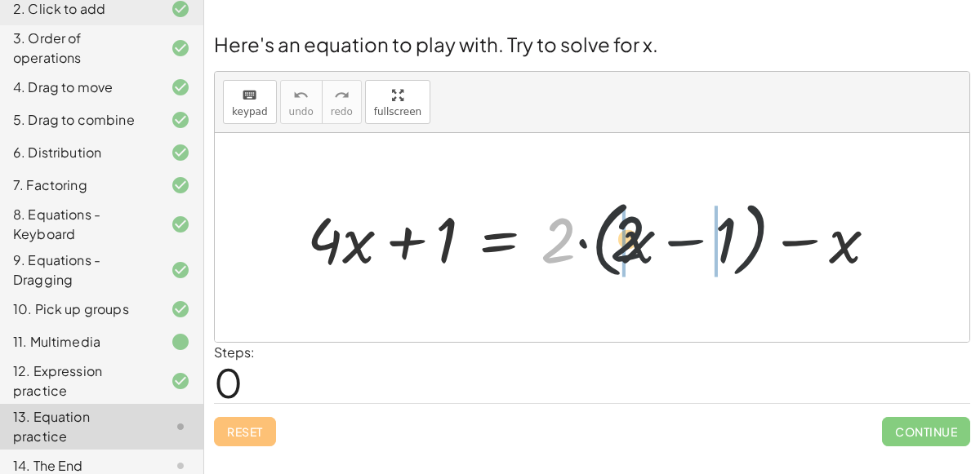
drag, startPoint x: 564, startPoint y: 236, endPoint x: 641, endPoint y: 228, distance: 77.2
click at [641, 228] on div at bounding box center [598, 238] width 599 height 92
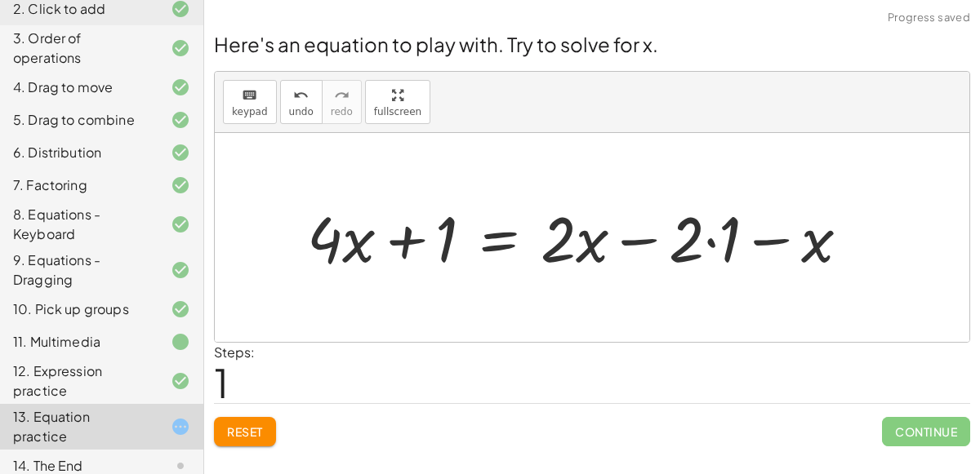
click at [717, 247] on div at bounding box center [584, 237] width 571 height 82
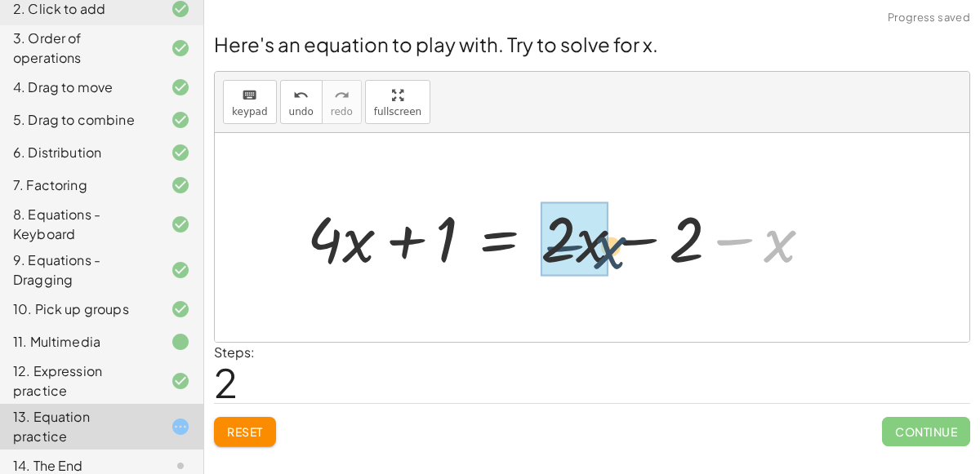
drag, startPoint x: 776, startPoint y: 236, endPoint x: 587, endPoint y: 238, distance: 189.4
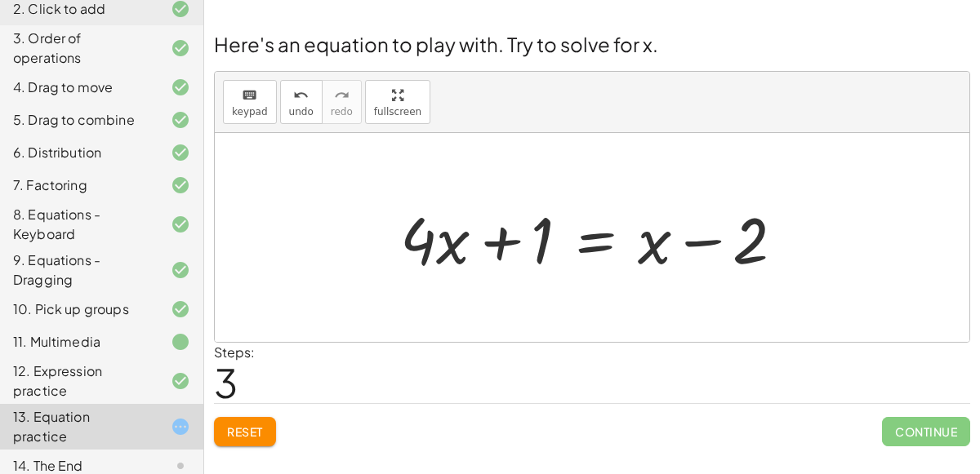
click at [607, 244] on div at bounding box center [598, 238] width 413 height 84
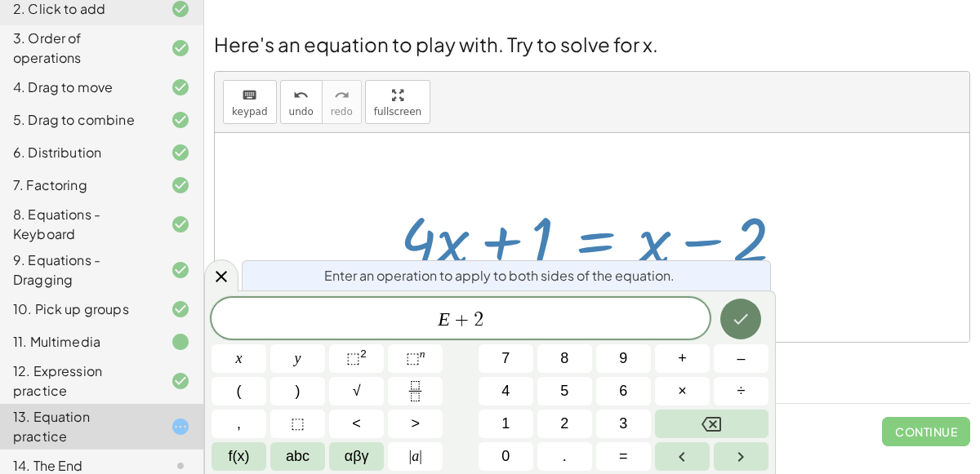
click at [749, 305] on button "Done" at bounding box center [740, 319] width 41 height 41
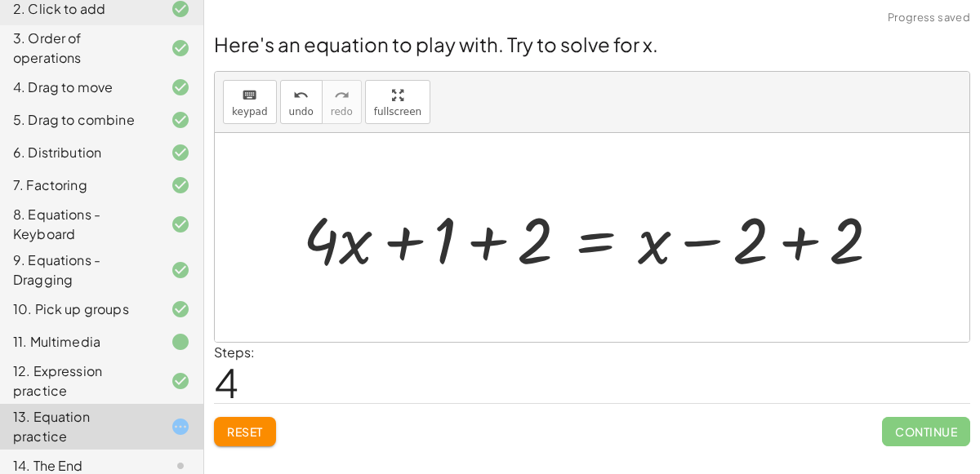
click at [713, 233] on div at bounding box center [598, 238] width 607 height 84
click at [794, 235] on div at bounding box center [598, 238] width 607 height 84
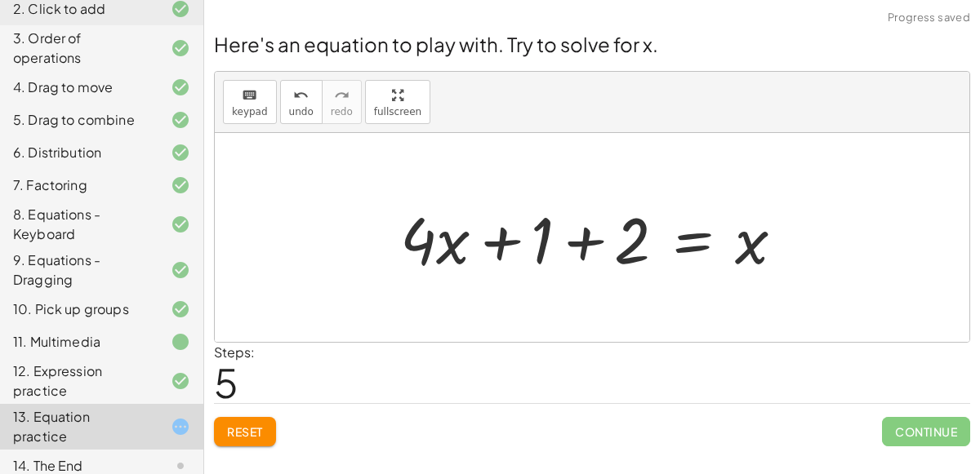
click at [546, 235] on div at bounding box center [598, 238] width 413 height 84
click at [568, 240] on div at bounding box center [598, 238] width 413 height 84
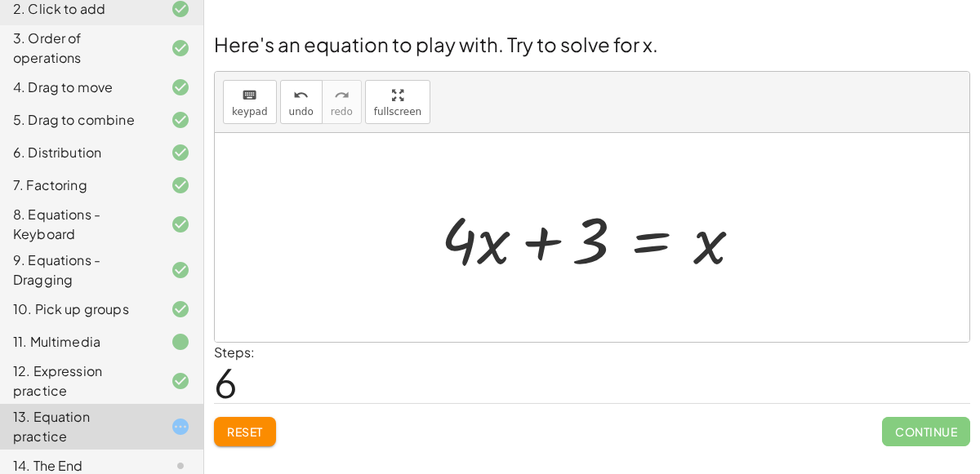
click at [509, 242] on div at bounding box center [598, 238] width 331 height 84
click at [482, 242] on div at bounding box center [598, 238] width 331 height 84
click at [247, 117] on button "keyboard keypad" at bounding box center [250, 102] width 54 height 44
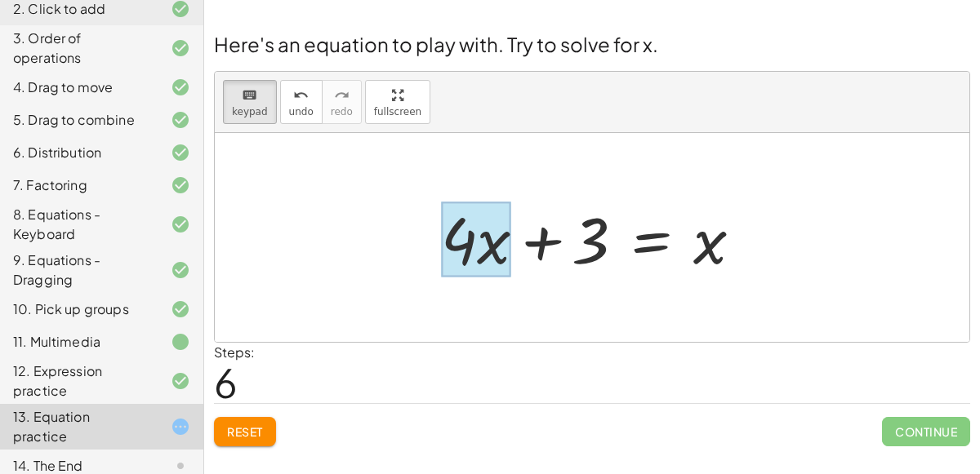
click at [484, 238] on div at bounding box center [475, 240] width 69 height 76
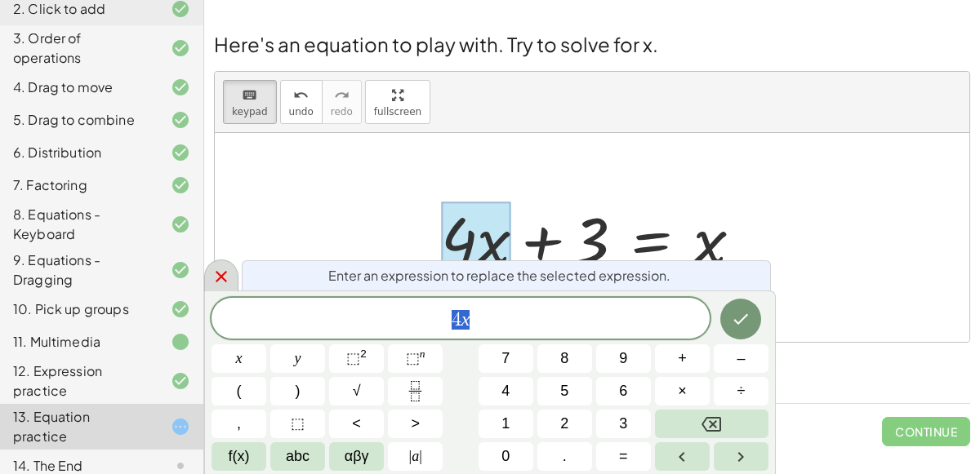
click at [233, 277] on div at bounding box center [221, 276] width 34 height 32
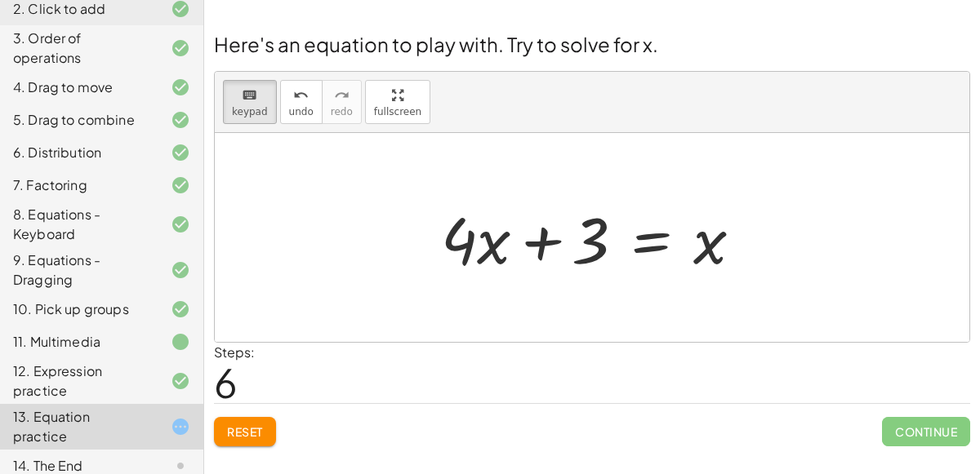
drag, startPoint x: 579, startPoint y: 233, endPoint x: 720, endPoint y: 236, distance: 141.3
click at [467, 242] on div at bounding box center [459, 240] width 36 height 76
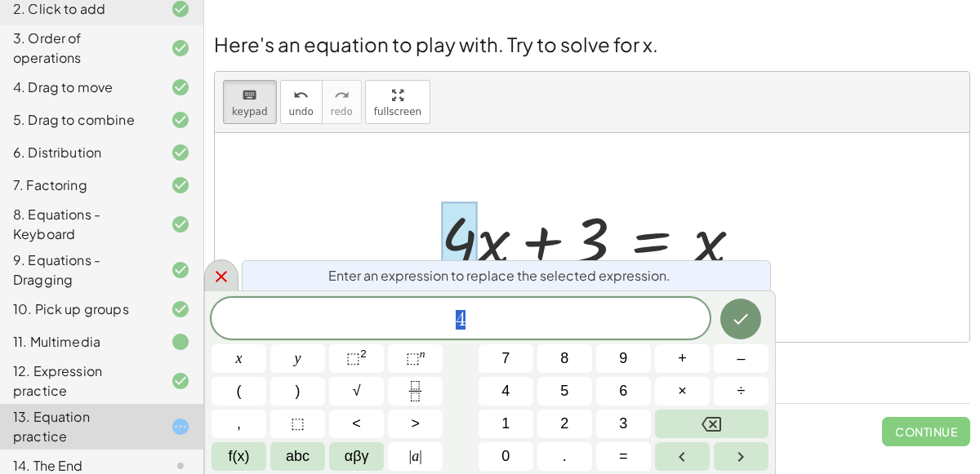
click at [214, 282] on icon at bounding box center [221, 277] width 20 height 20
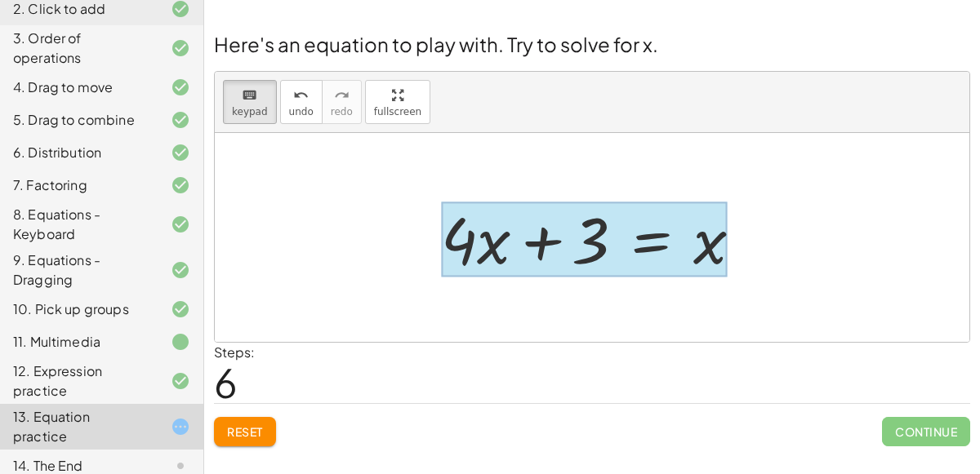
click at [648, 238] on div at bounding box center [584, 240] width 287 height 76
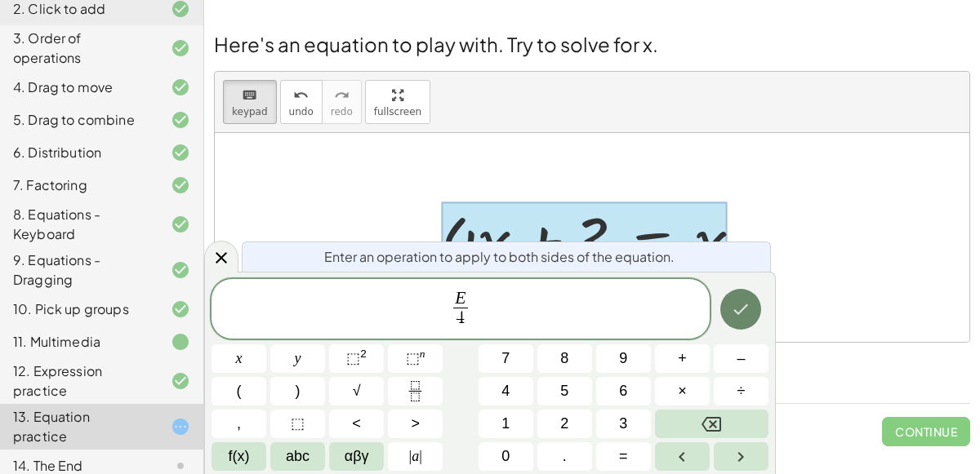
click at [755, 311] on button "Done" at bounding box center [740, 309] width 41 height 41
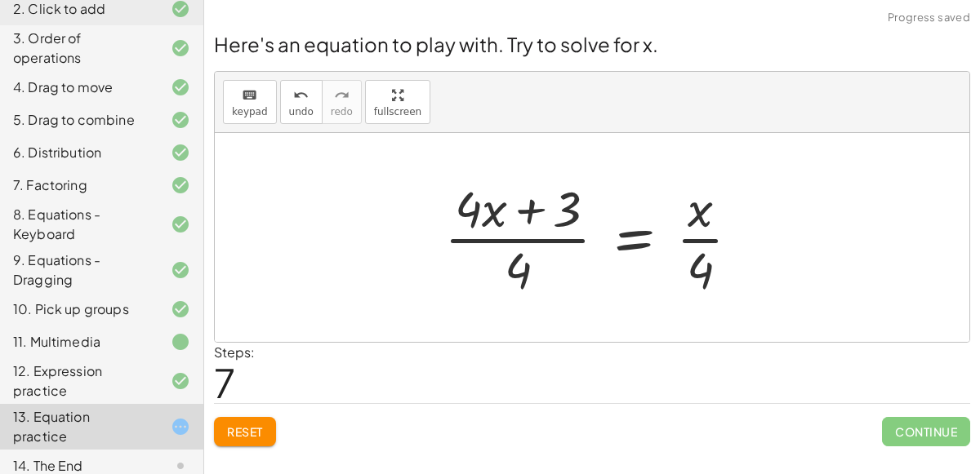
click at [480, 209] on div at bounding box center [598, 238] width 325 height 126
click at [489, 229] on div at bounding box center [598, 238] width 325 height 126
click at [506, 242] on div at bounding box center [598, 238] width 325 height 126
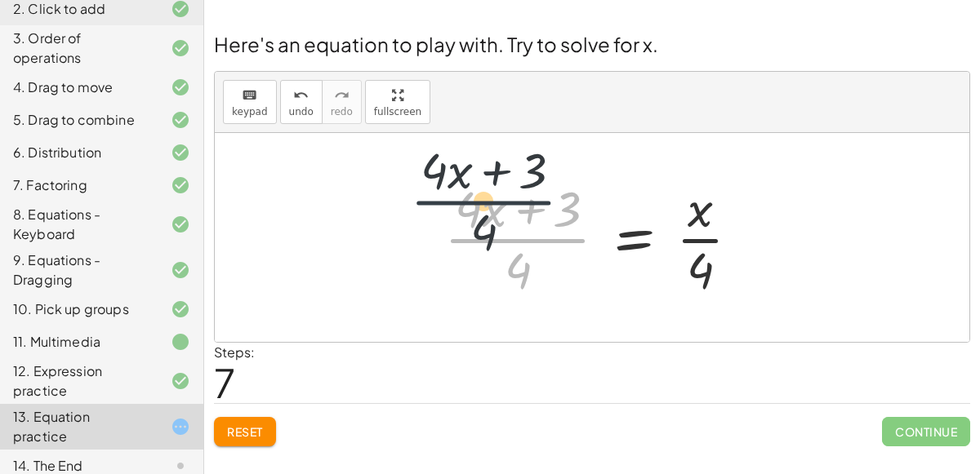
drag, startPoint x: 518, startPoint y: 253, endPoint x: 488, endPoint y: 218, distance: 45.8
click at [488, 218] on div at bounding box center [598, 238] width 325 height 126
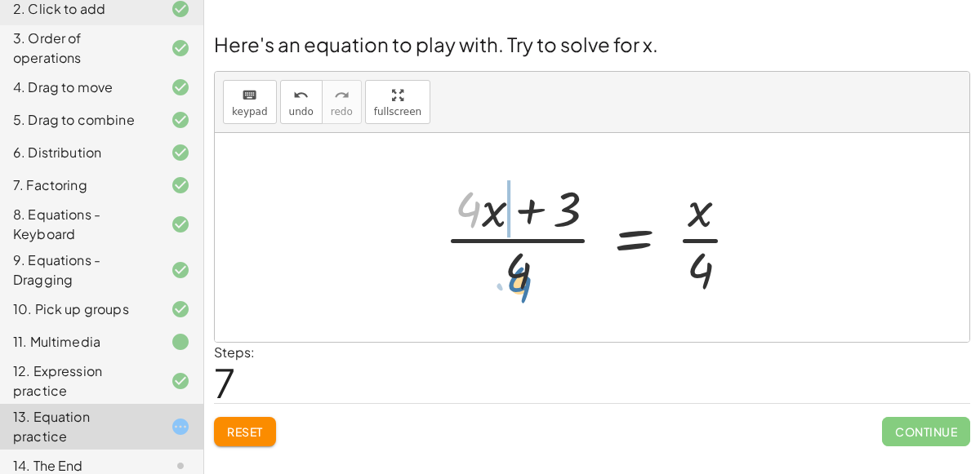
drag, startPoint x: 480, startPoint y: 217, endPoint x: 530, endPoint y: 292, distance: 90.1
click at [530, 292] on div at bounding box center [598, 238] width 325 height 126
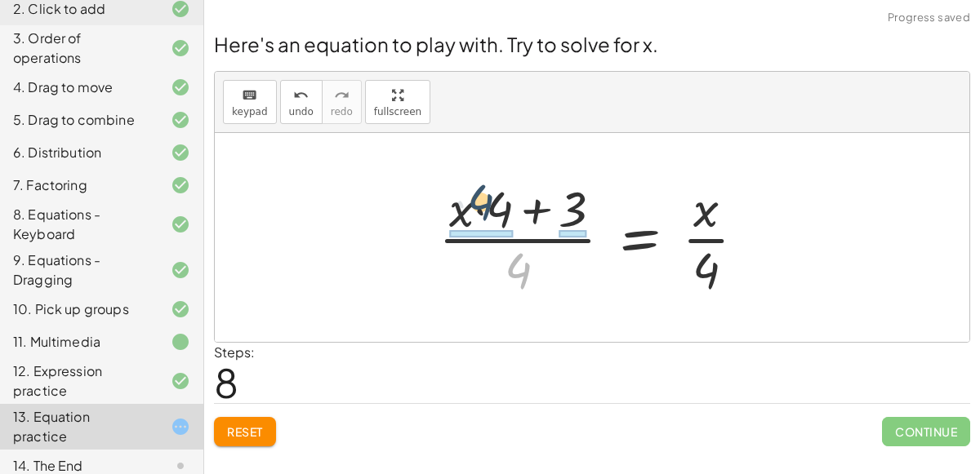
drag, startPoint x: 513, startPoint y: 262, endPoint x: 477, endPoint y: 195, distance: 76.4
click at [477, 195] on div at bounding box center [598, 238] width 336 height 126
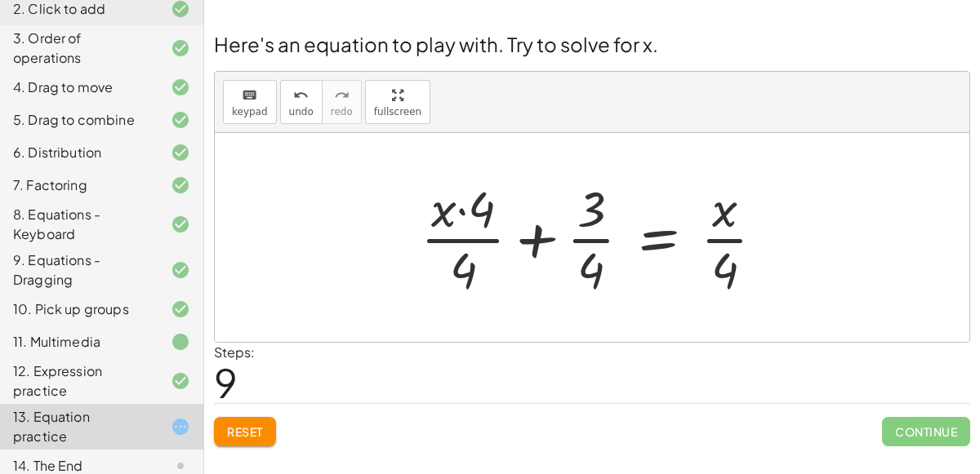
click at [454, 211] on div at bounding box center [598, 238] width 373 height 126
drag, startPoint x: 463, startPoint y: 212, endPoint x: 447, endPoint y: 210, distance: 15.7
click at [447, 210] on div at bounding box center [598, 238] width 373 height 126
click at [438, 211] on div at bounding box center [598, 238] width 373 height 126
drag, startPoint x: 477, startPoint y: 210, endPoint x: 429, endPoint y: 207, distance: 48.2
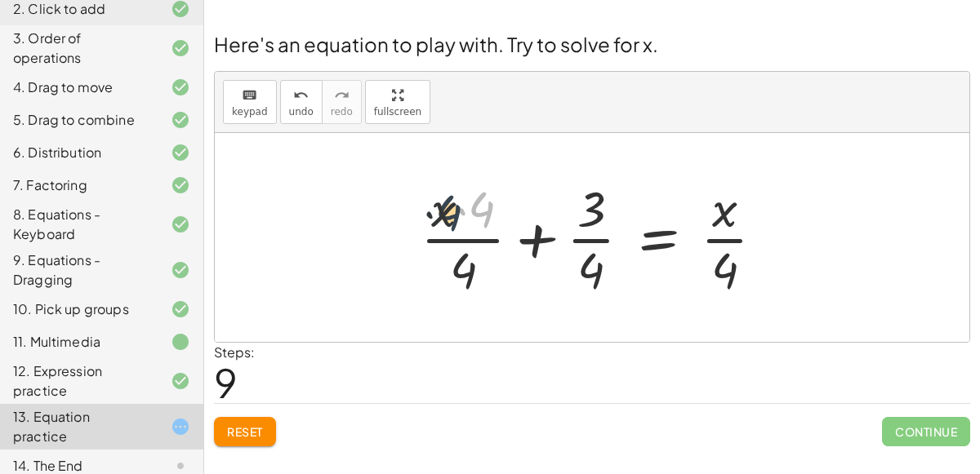
click at [429, 207] on div at bounding box center [598, 238] width 373 height 126
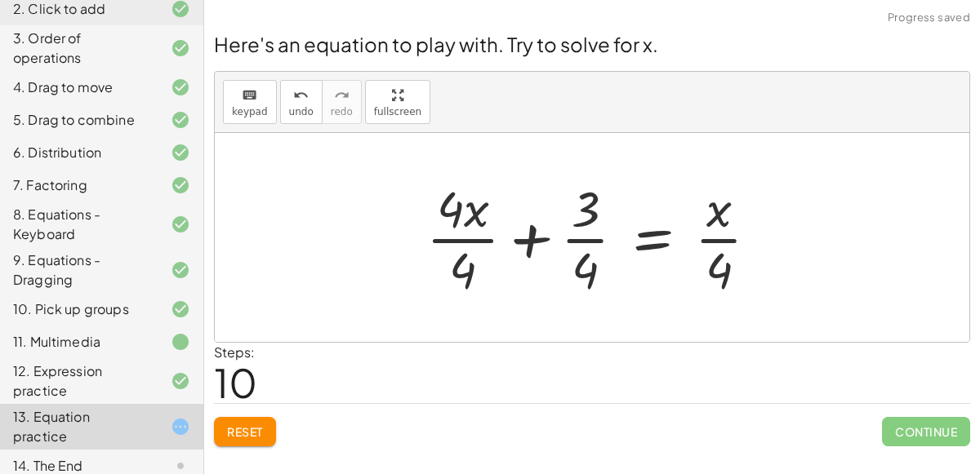
click at [461, 240] on div at bounding box center [599, 238] width 362 height 126
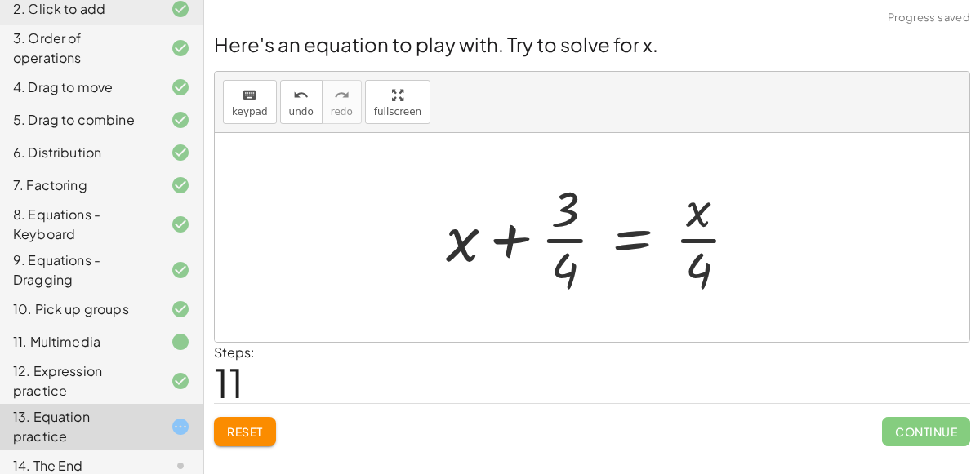
click at [573, 238] on div at bounding box center [599, 238] width 322 height 126
drag, startPoint x: 702, startPoint y: 224, endPoint x: 696, endPoint y: 247, distance: 23.8
click at [696, 247] on div at bounding box center [599, 238] width 322 height 126
drag, startPoint x: 698, startPoint y: 249, endPoint x: 532, endPoint y: 254, distance: 165.8
click at [532, 254] on div at bounding box center [599, 238] width 322 height 126
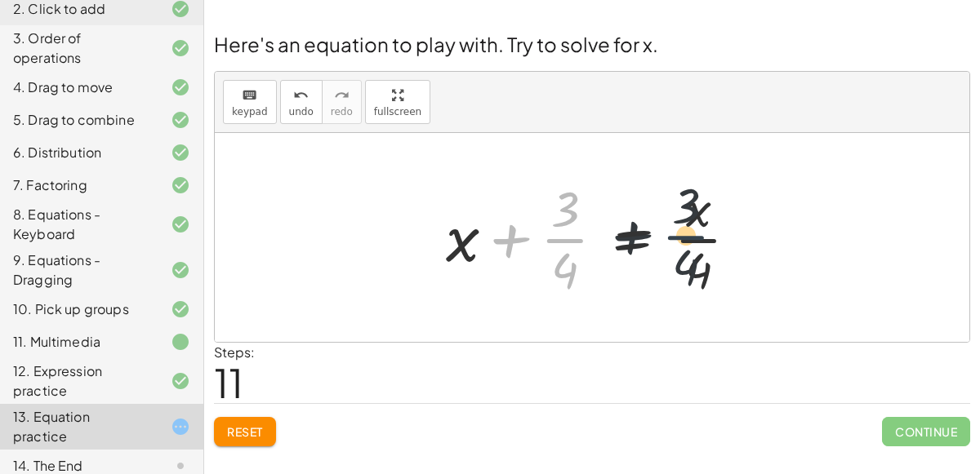
drag, startPoint x: 563, startPoint y: 239, endPoint x: 691, endPoint y: 237, distance: 128.2
click at [691, 237] on div at bounding box center [599, 238] width 322 height 126
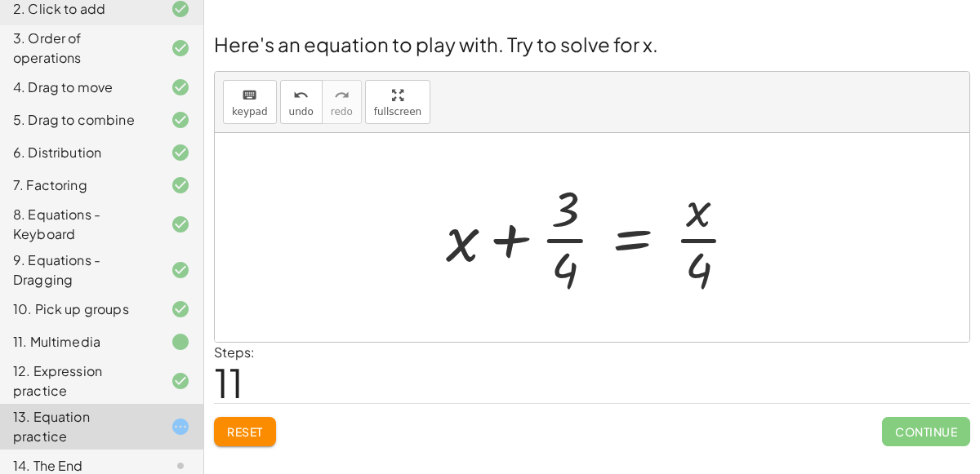
click at [561, 221] on div at bounding box center [599, 238] width 322 height 126
drag, startPoint x: 561, startPoint y: 221, endPoint x: 563, endPoint y: 280, distance: 58.8
click at [563, 280] on div at bounding box center [599, 238] width 322 height 126
drag, startPoint x: 565, startPoint y: 219, endPoint x: 585, endPoint y: 238, distance: 28.3
click at [585, 238] on div at bounding box center [599, 238] width 322 height 126
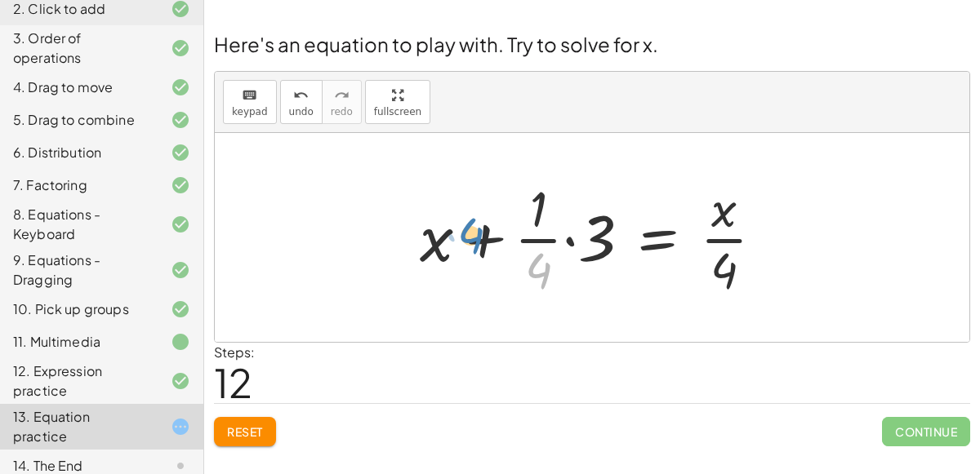
drag, startPoint x: 541, startPoint y: 265, endPoint x: 476, endPoint y: 230, distance: 74.1
click at [476, 230] on div at bounding box center [597, 238] width 373 height 126
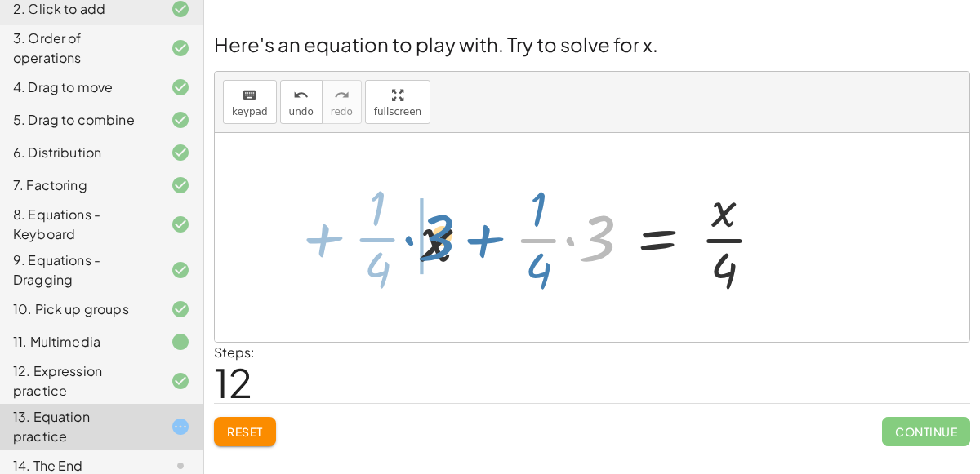
drag, startPoint x: 597, startPoint y: 242, endPoint x: 423, endPoint y: 243, distance: 173.9
click at [423, 243] on div at bounding box center [597, 238] width 373 height 126
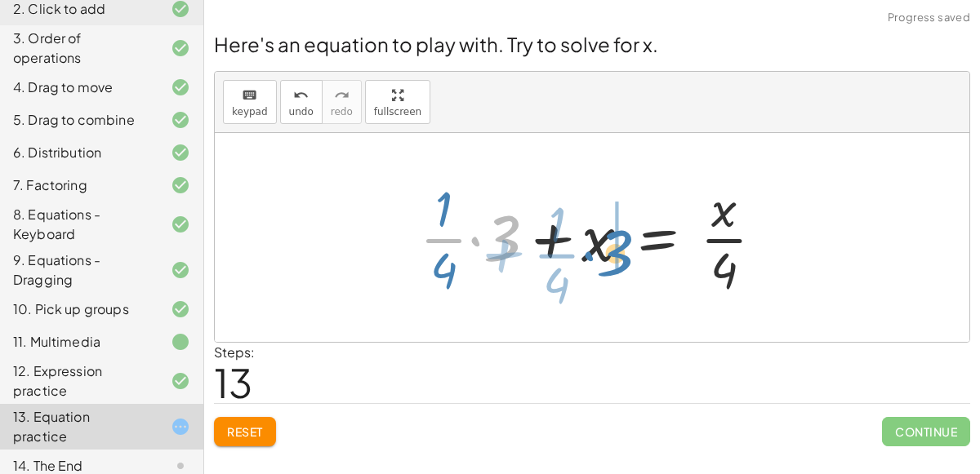
drag, startPoint x: 518, startPoint y: 239, endPoint x: 627, endPoint y: 253, distance: 110.3
click at [627, 253] on div at bounding box center [597, 238] width 373 height 126
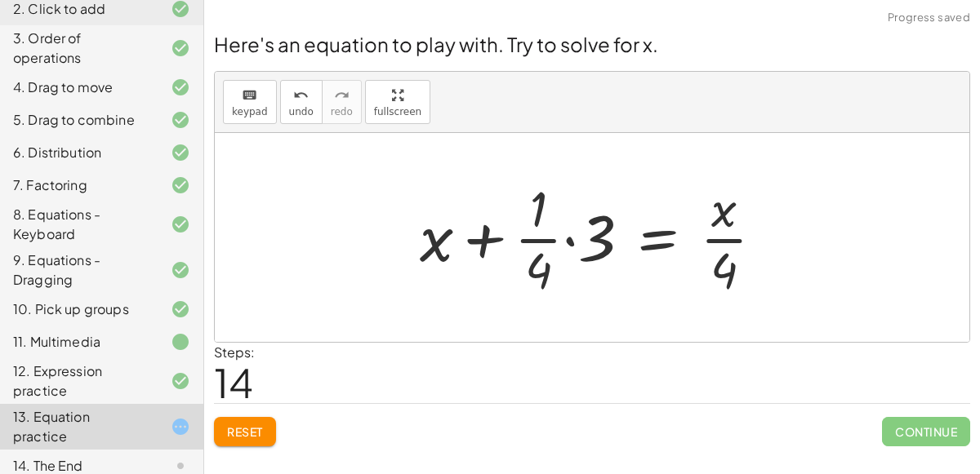
click at [541, 228] on div at bounding box center [597, 238] width 373 height 126
click at [571, 240] on div at bounding box center [597, 238] width 373 height 126
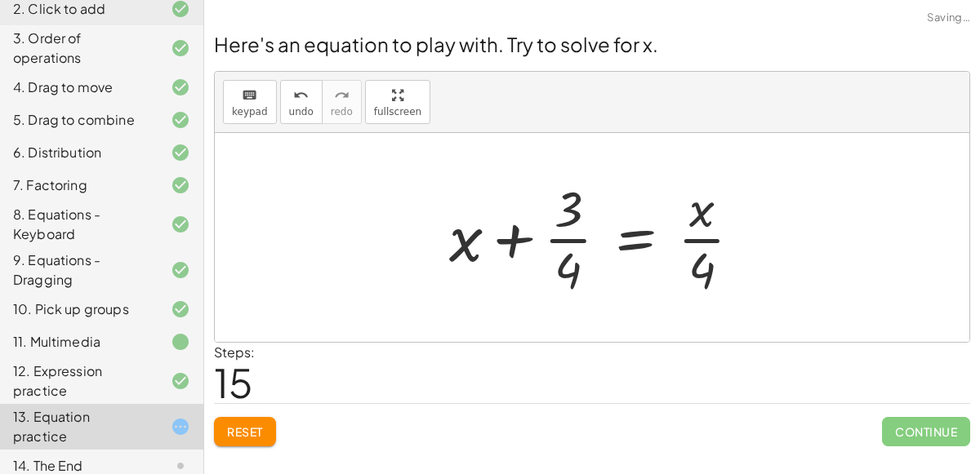
click at [593, 244] on div at bounding box center [602, 238] width 322 height 126
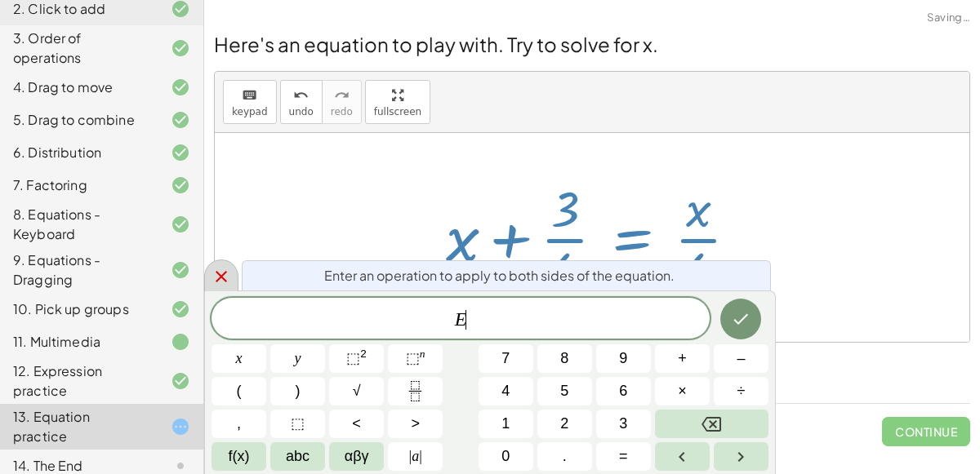
click at [220, 289] on div at bounding box center [221, 276] width 34 height 32
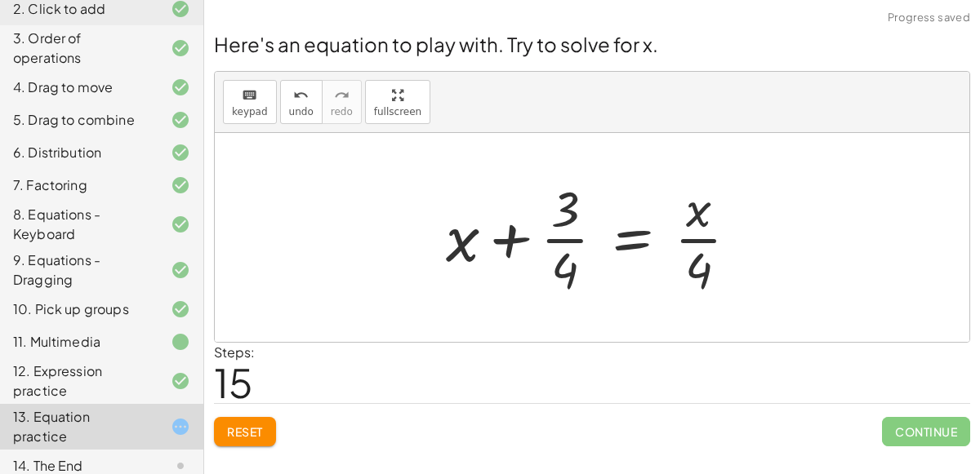
click at [698, 228] on div at bounding box center [599, 238] width 322 height 126
drag, startPoint x: 563, startPoint y: 224, endPoint x: 558, endPoint y: 239, distance: 16.5
click at [558, 239] on div at bounding box center [599, 238] width 322 height 126
drag, startPoint x: 558, startPoint y: 239, endPoint x: 617, endPoint y: 275, distance: 69.6
click at [617, 275] on div at bounding box center [599, 238] width 322 height 126
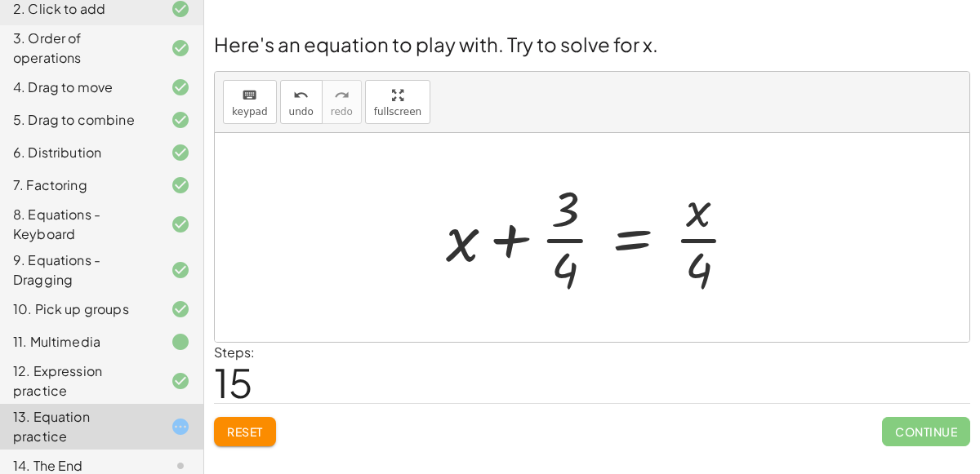
click at [269, 433] on button "Reset" at bounding box center [245, 431] width 62 height 29
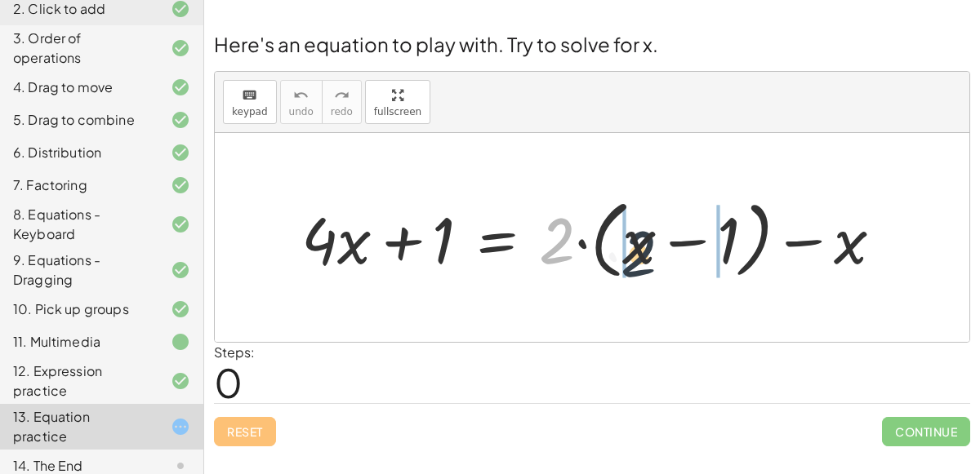
drag, startPoint x: 561, startPoint y: 234, endPoint x: 660, endPoint y: 244, distance: 100.1
click at [660, 244] on div at bounding box center [598, 238] width 611 height 94
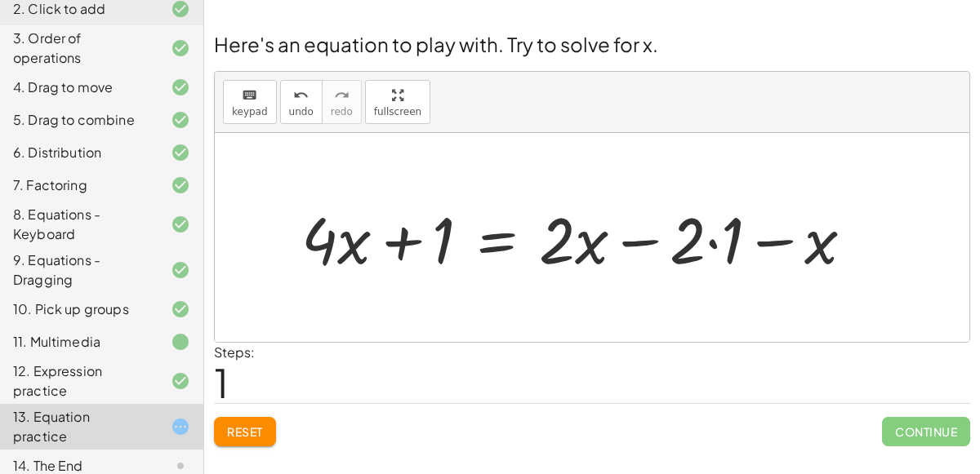
click at [698, 242] on div at bounding box center [583, 238] width 581 height 84
click at [707, 242] on div at bounding box center [583, 238] width 581 height 84
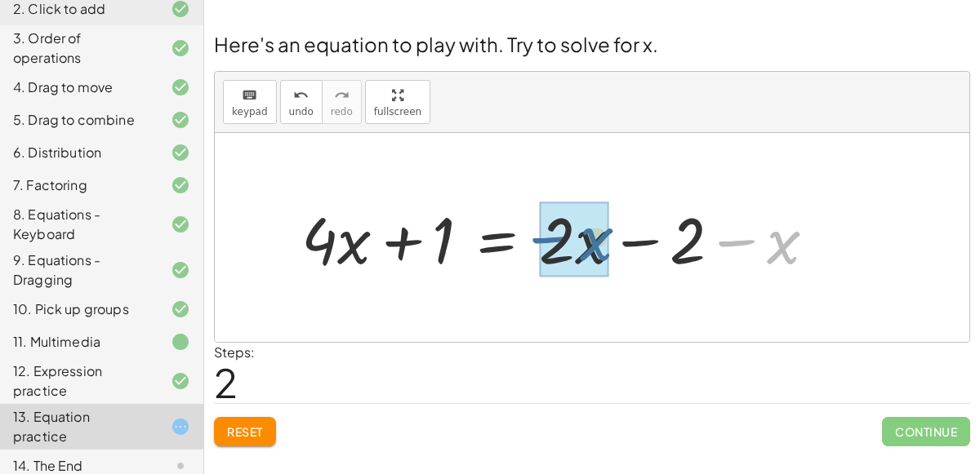
drag, startPoint x: 771, startPoint y: 242, endPoint x: 575, endPoint y: 238, distance: 196.0
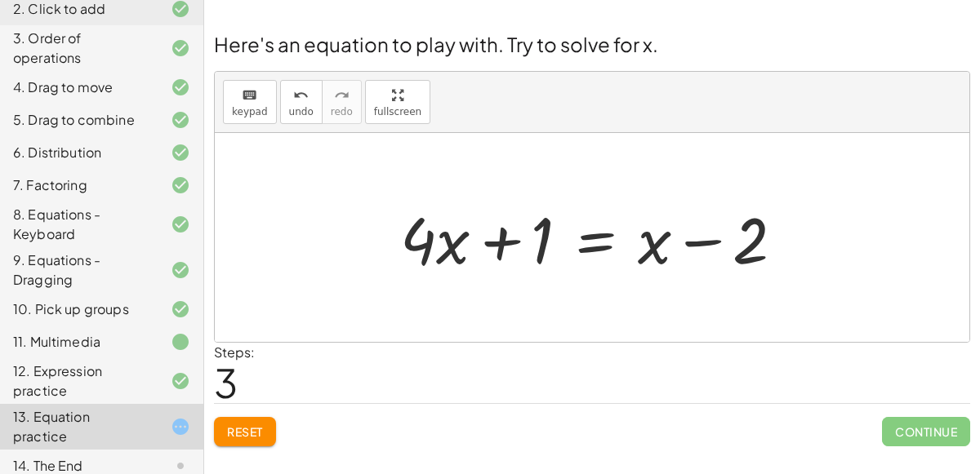
click at [599, 247] on div at bounding box center [598, 238] width 413 height 84
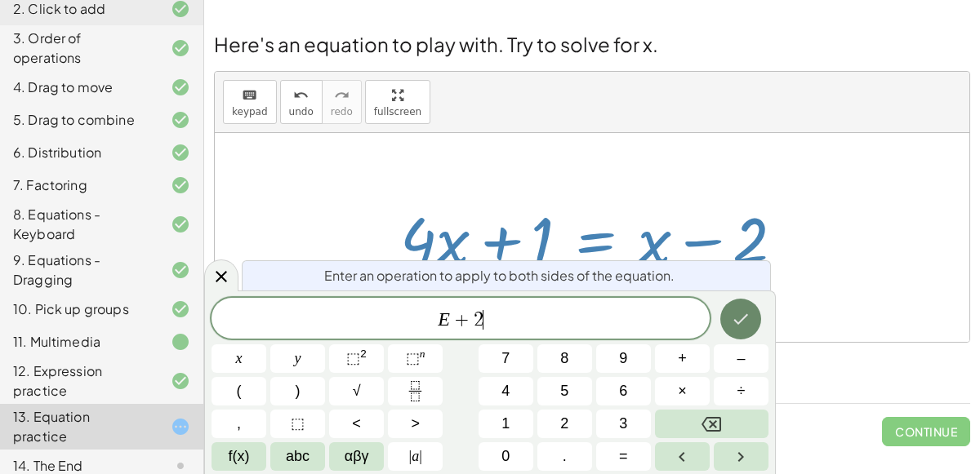
click at [742, 312] on icon "Done" at bounding box center [741, 319] width 20 height 20
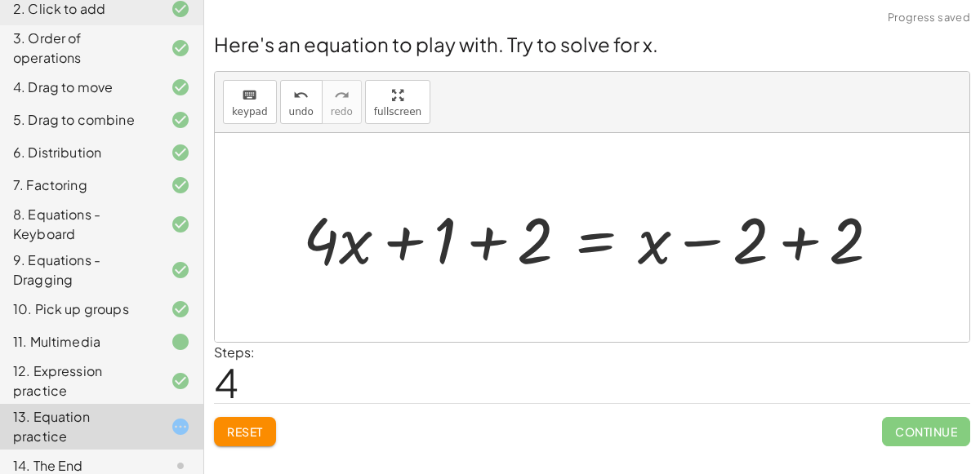
click at [460, 227] on div at bounding box center [598, 238] width 607 height 84
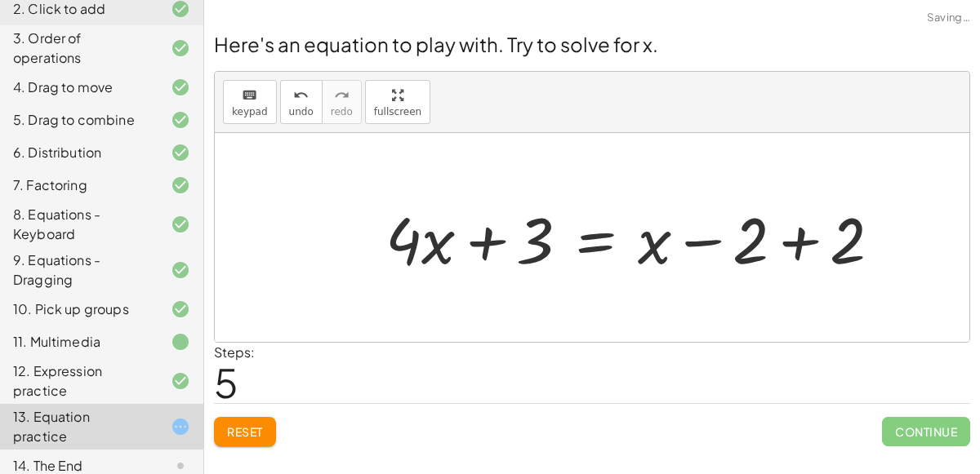
click at [809, 252] on div at bounding box center [639, 238] width 525 height 84
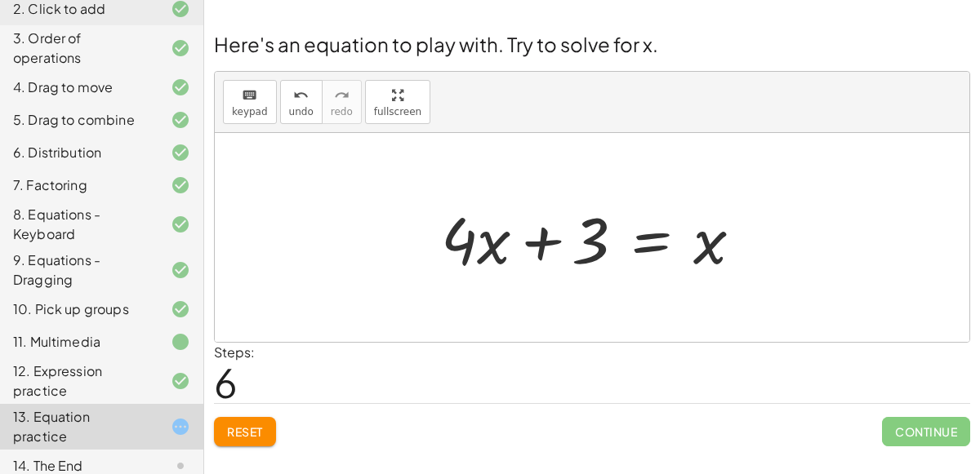
click at [660, 244] on div at bounding box center [598, 238] width 331 height 84
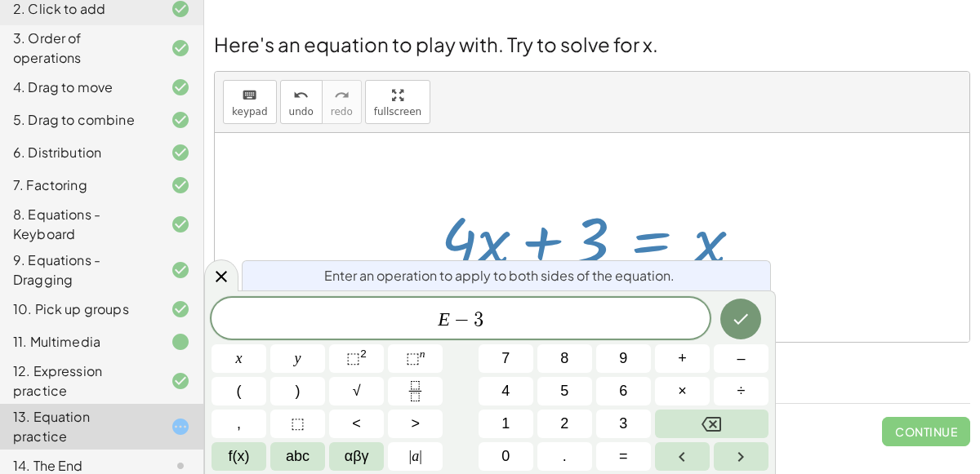
click at [266, 344] on div at bounding box center [238, 358] width 55 height 29
click at [745, 316] on icon "Done" at bounding box center [741, 319] width 15 height 11
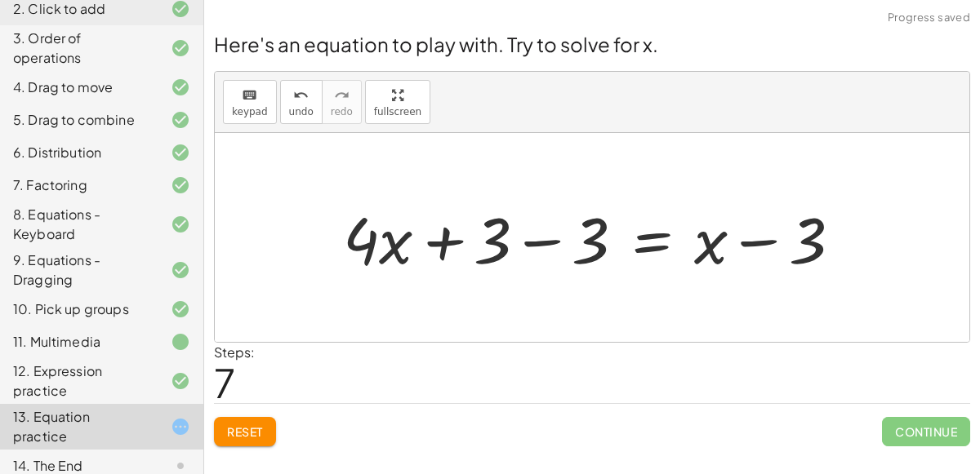
click at [492, 242] on div at bounding box center [598, 238] width 527 height 84
click at [542, 235] on div at bounding box center [598, 238] width 527 height 84
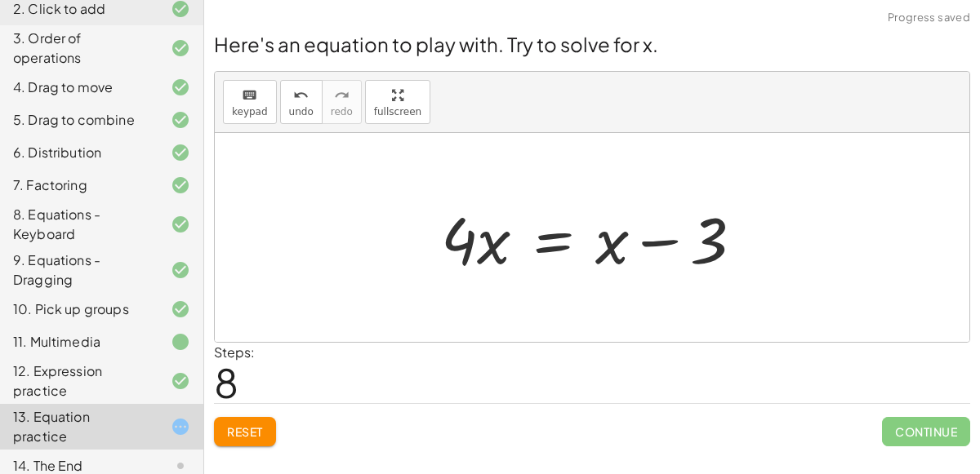
click at [549, 239] on div at bounding box center [598, 238] width 331 height 84
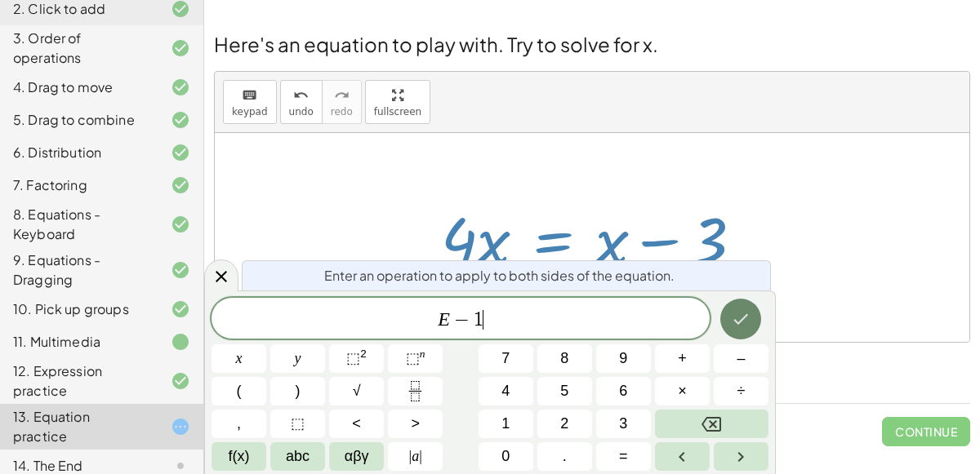
click at [738, 318] on icon "Done" at bounding box center [741, 319] width 20 height 20
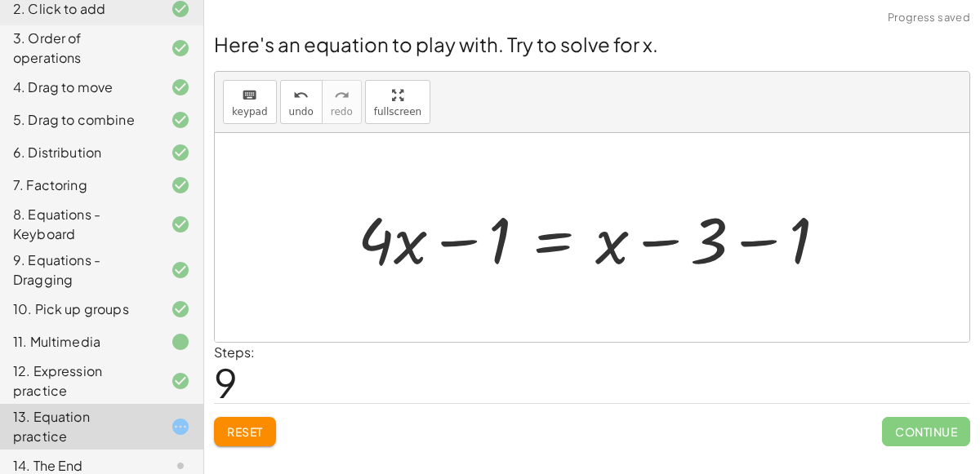
click at [487, 244] on div at bounding box center [598, 238] width 498 height 84
click at [292, 110] on span "undo" at bounding box center [301, 111] width 24 height 11
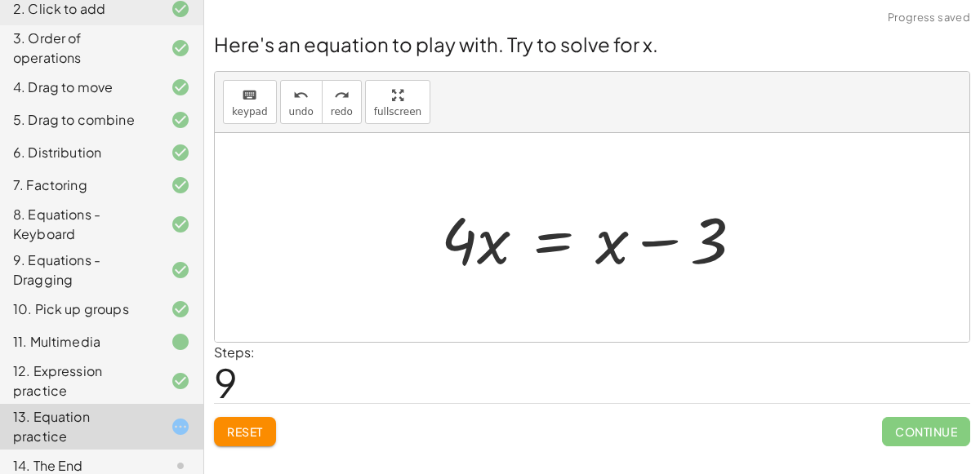
click at [557, 234] on div at bounding box center [598, 238] width 331 height 84
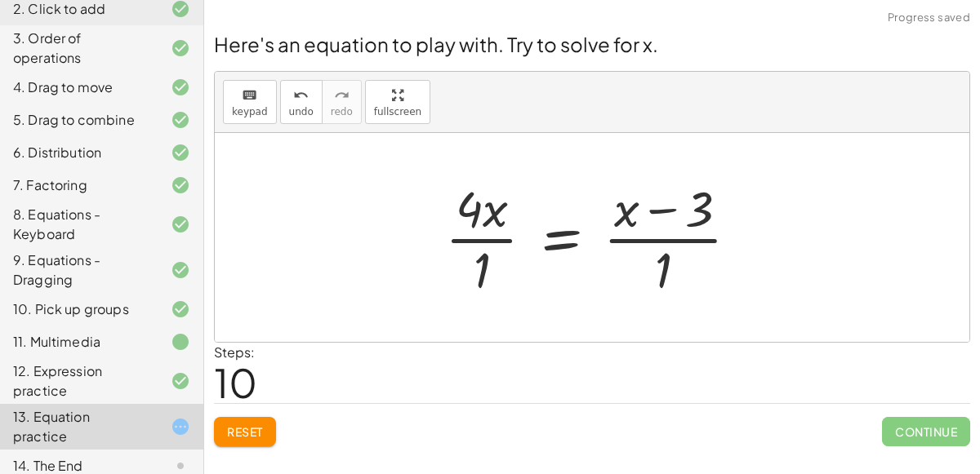
click at [659, 238] on div at bounding box center [598, 238] width 323 height 126
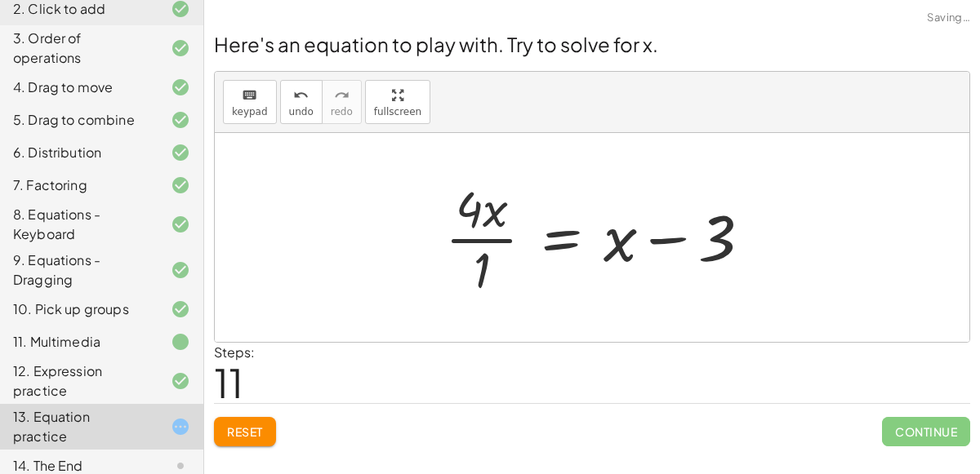
click at [653, 238] on div at bounding box center [604, 238] width 335 height 126
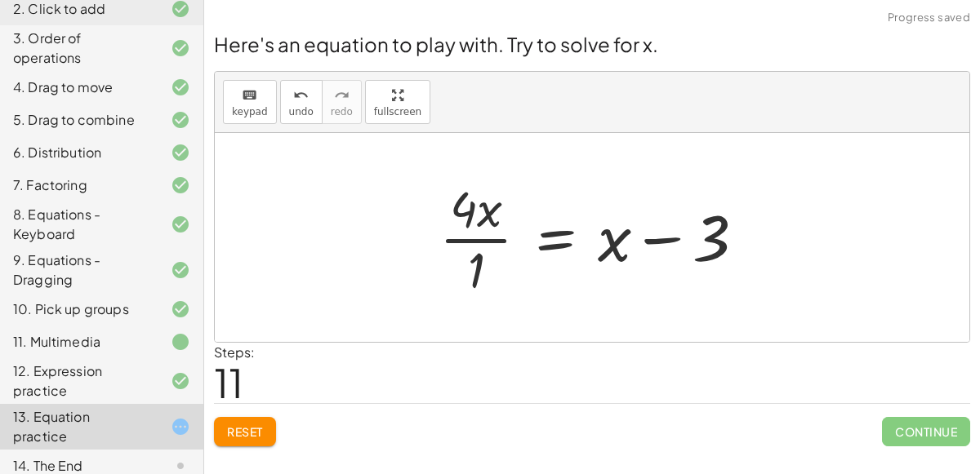
click at [491, 249] on div at bounding box center [598, 238] width 335 height 126
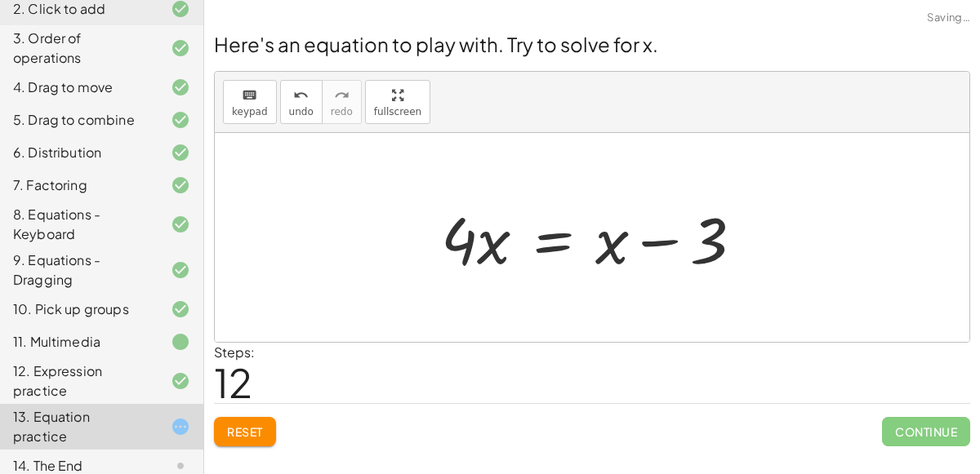
click at [544, 218] on div at bounding box center [598, 238] width 331 height 84
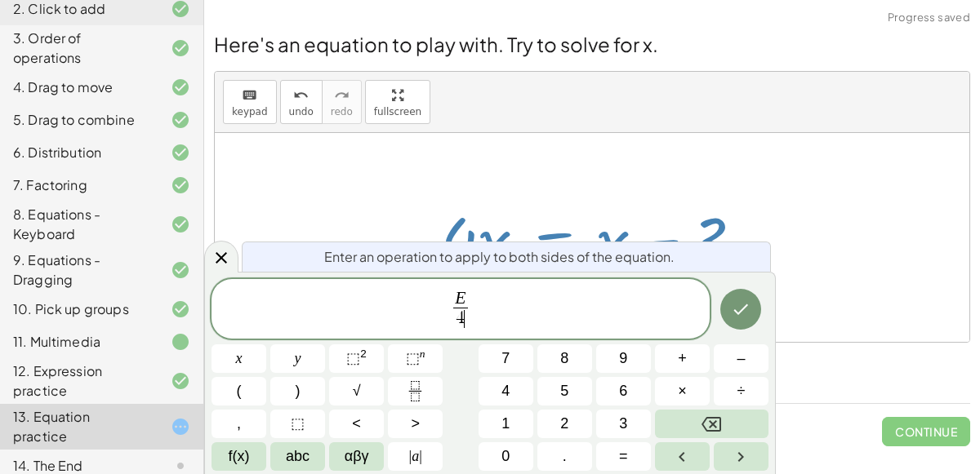
click at [512, 298] on span "E 4 ​ ​" at bounding box center [460, 310] width 498 height 43
click at [731, 306] on icon "Done" at bounding box center [741, 310] width 20 height 20
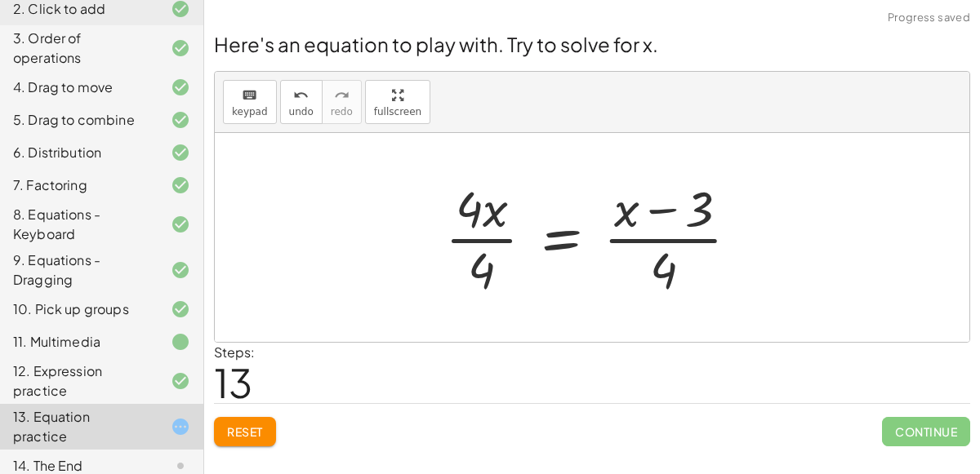
click at [497, 232] on div at bounding box center [598, 238] width 323 height 126
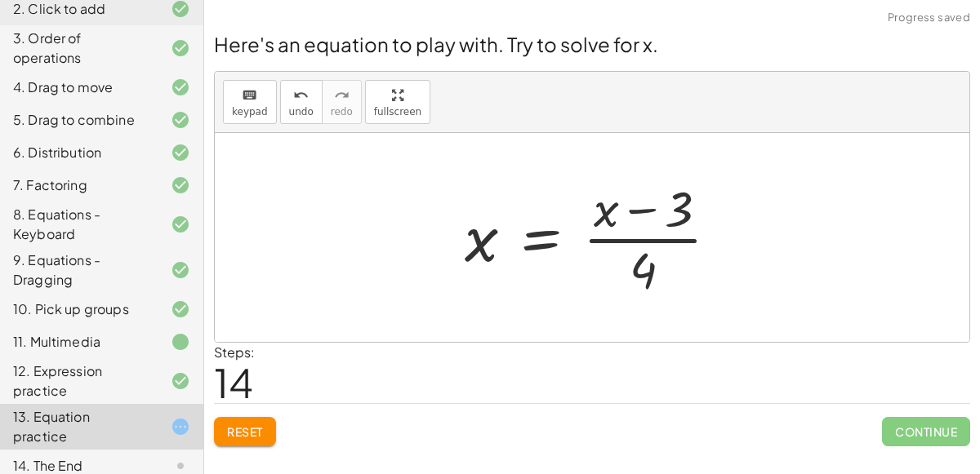
click at [644, 242] on div at bounding box center [597, 238] width 283 height 126
drag, startPoint x: 603, startPoint y: 229, endPoint x: 640, endPoint y: 275, distance: 59.3
click at [640, 275] on div at bounding box center [597, 238] width 283 height 126
click at [680, 201] on div at bounding box center [597, 238] width 283 height 126
drag, startPoint x: 657, startPoint y: 255, endPoint x: 609, endPoint y: 204, distance: 69.9
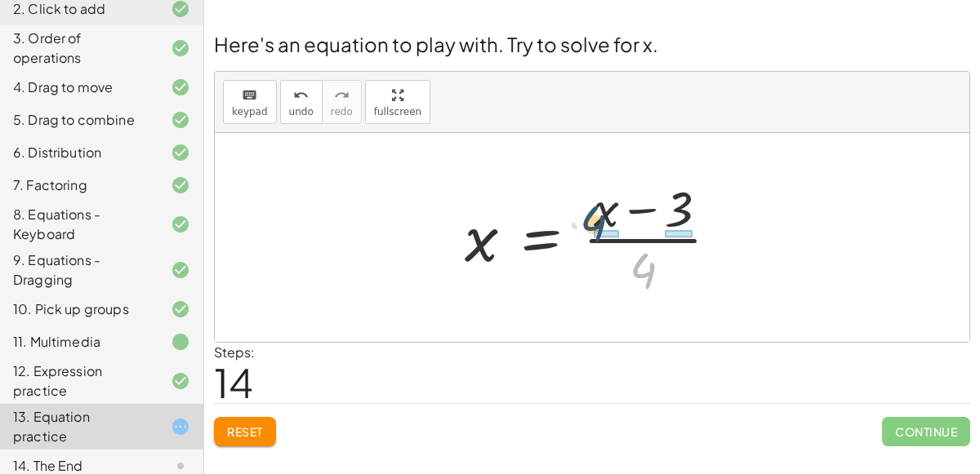
click at [609, 204] on div at bounding box center [597, 238] width 283 height 126
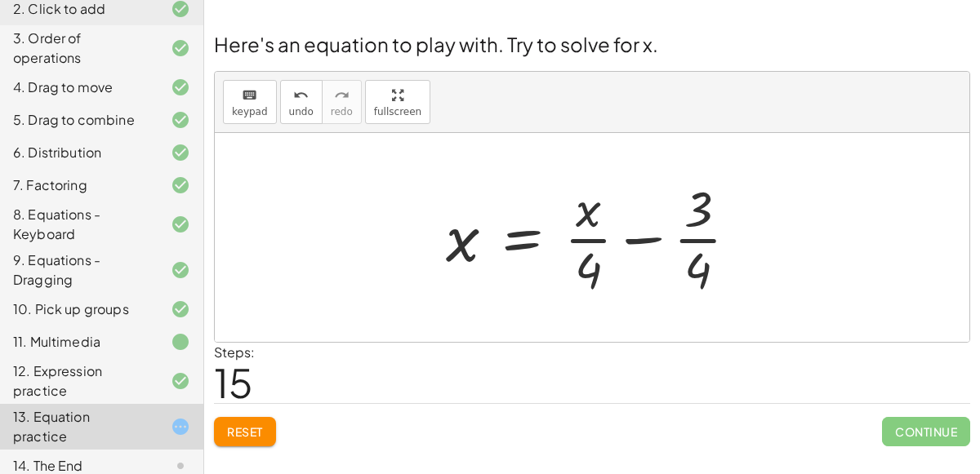
click at [600, 238] on div at bounding box center [599, 238] width 322 height 126
drag, startPoint x: 592, startPoint y: 262, endPoint x: 724, endPoint y: 256, distance: 132.4
click at [724, 256] on div at bounding box center [599, 238] width 322 height 126
drag, startPoint x: 703, startPoint y: 264, endPoint x: 579, endPoint y: 208, distance: 136.3
click at [579, 208] on div at bounding box center [599, 238] width 322 height 126
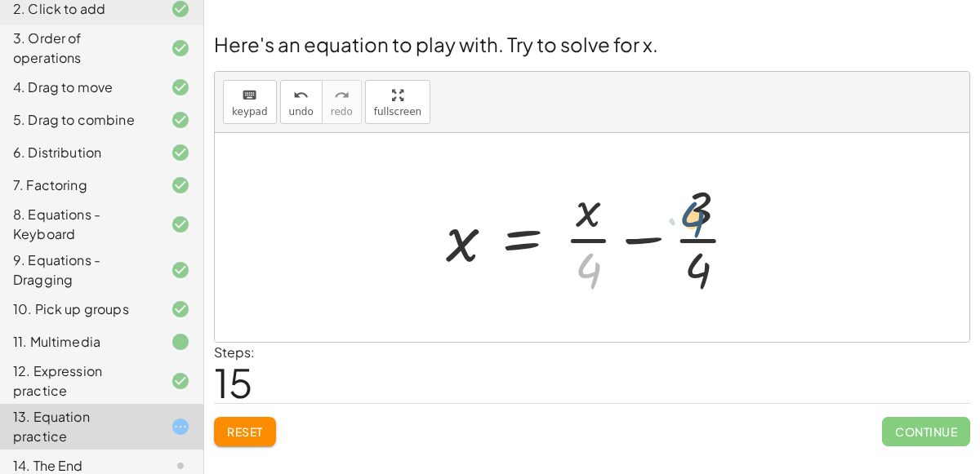
drag, startPoint x: 589, startPoint y: 256, endPoint x: 699, endPoint y: 198, distance: 123.8
click at [699, 198] on div at bounding box center [599, 238] width 322 height 126
click at [656, 233] on div at bounding box center [599, 238] width 322 height 126
click at [645, 242] on div at bounding box center [579, 238] width 283 height 126
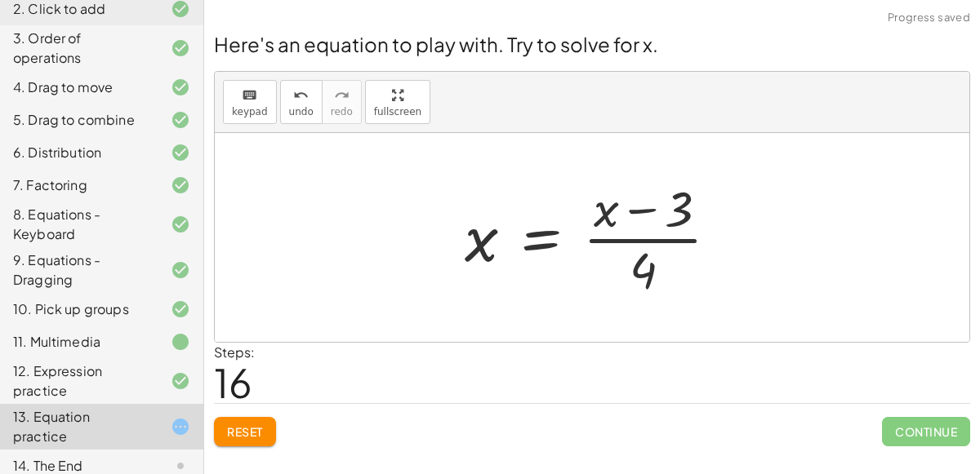
click at [640, 216] on div at bounding box center [597, 238] width 283 height 126
click at [561, 183] on div at bounding box center [597, 238] width 283 height 126
click at [298, 89] on icon "undo" at bounding box center [301, 96] width 16 height 20
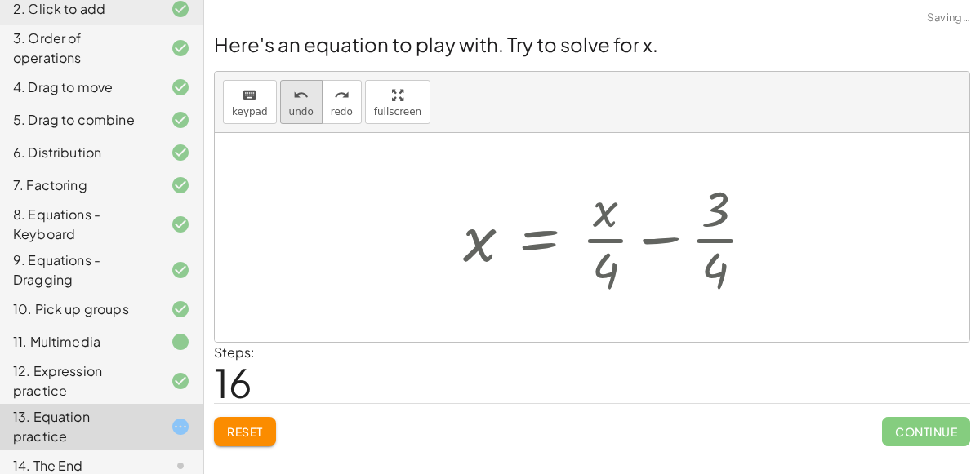
click at [298, 89] on icon "undo" at bounding box center [301, 96] width 16 height 20
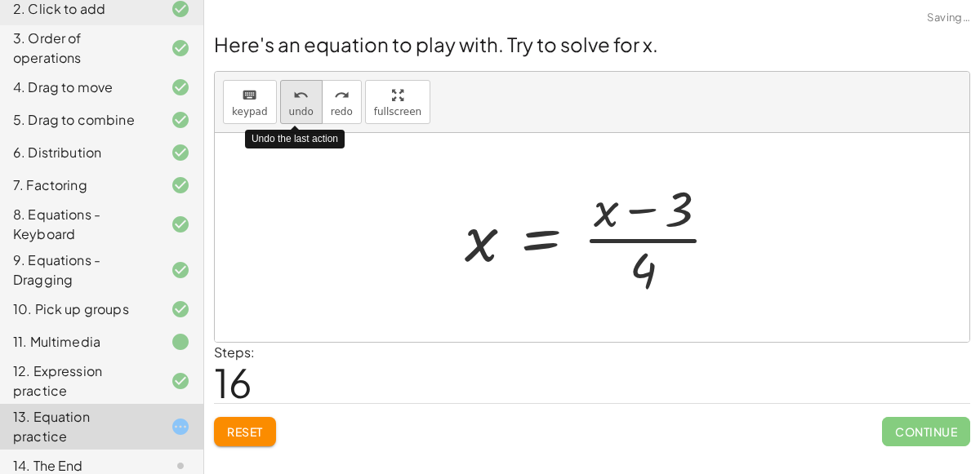
click at [296, 89] on icon "undo" at bounding box center [301, 96] width 16 height 20
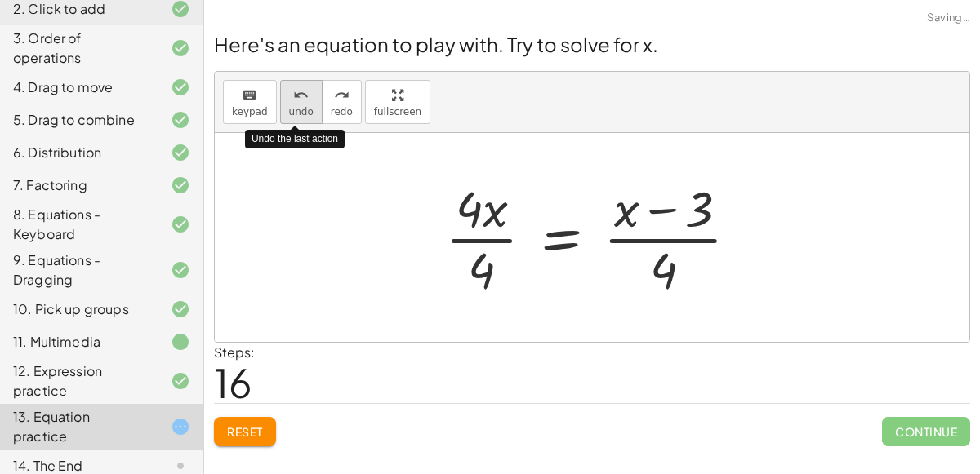
click at [296, 89] on icon "undo" at bounding box center [301, 96] width 16 height 20
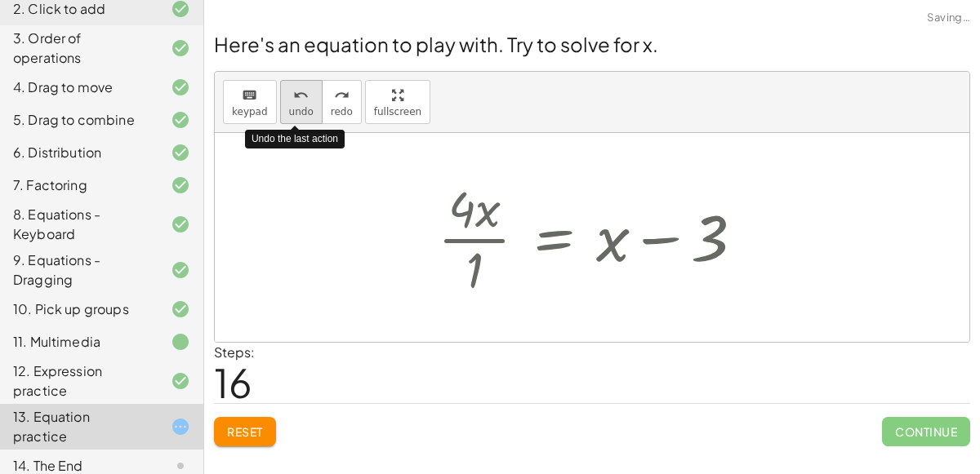
click at [295, 89] on icon "undo" at bounding box center [301, 96] width 16 height 20
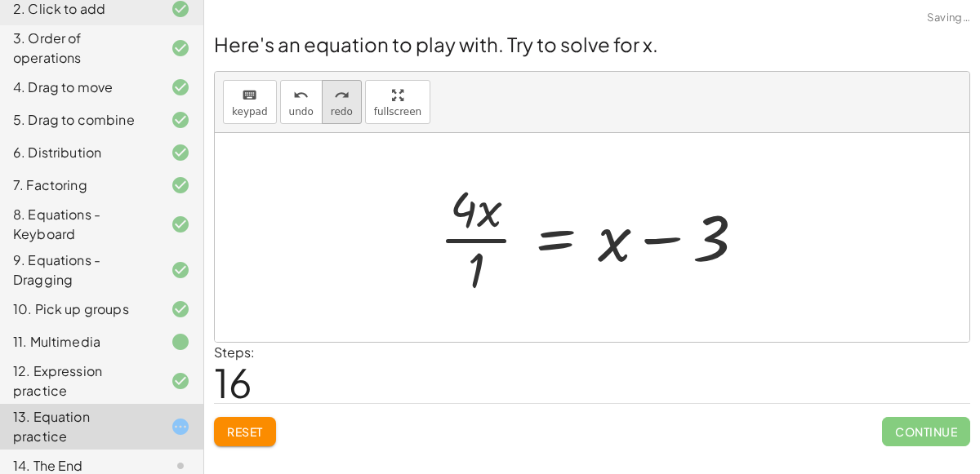
click at [350, 103] on button "redo redo" at bounding box center [342, 102] width 40 height 44
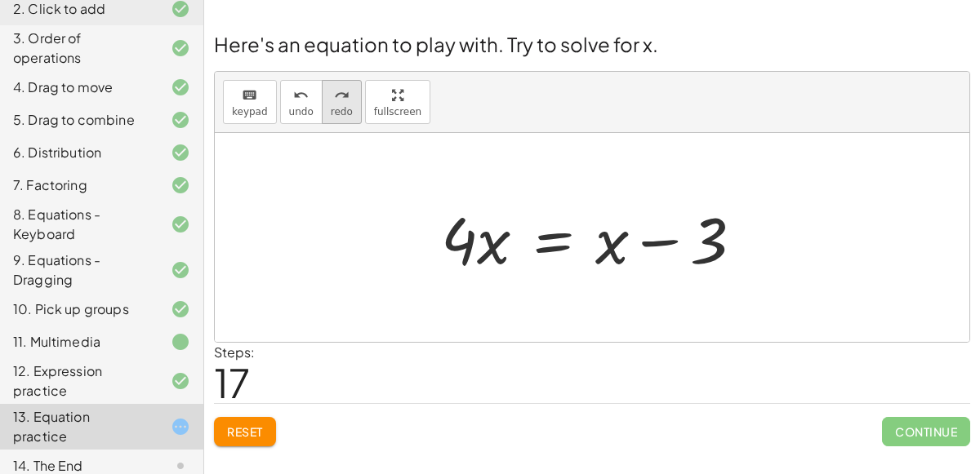
click at [343, 112] on button "redo redo" at bounding box center [342, 102] width 40 height 44
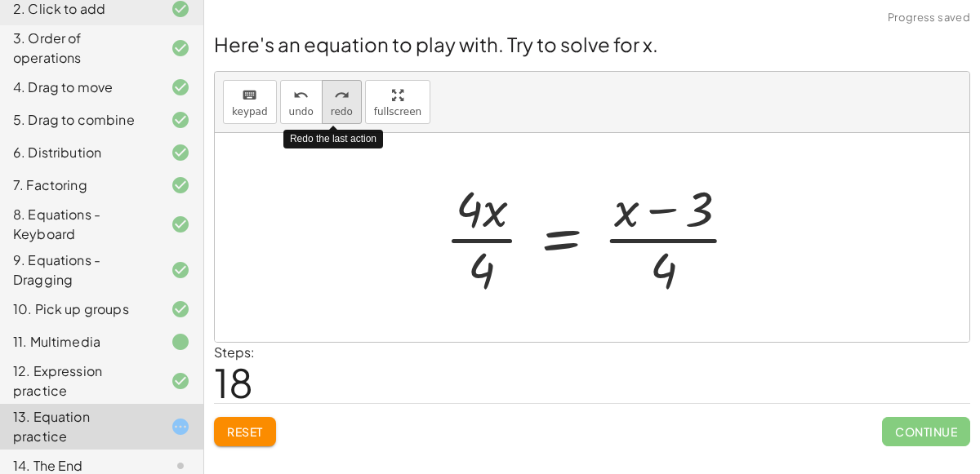
click at [343, 112] on button "redo redo" at bounding box center [342, 102] width 40 height 44
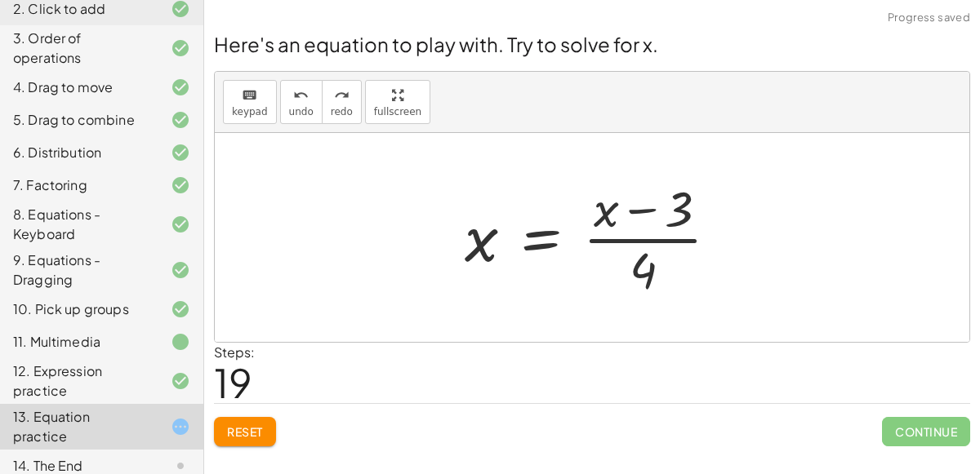
click at [615, 236] on div at bounding box center [597, 238] width 283 height 126
click at [638, 217] on div at bounding box center [597, 238] width 283 height 126
click at [241, 425] on span "Reset" at bounding box center [245, 432] width 36 height 15
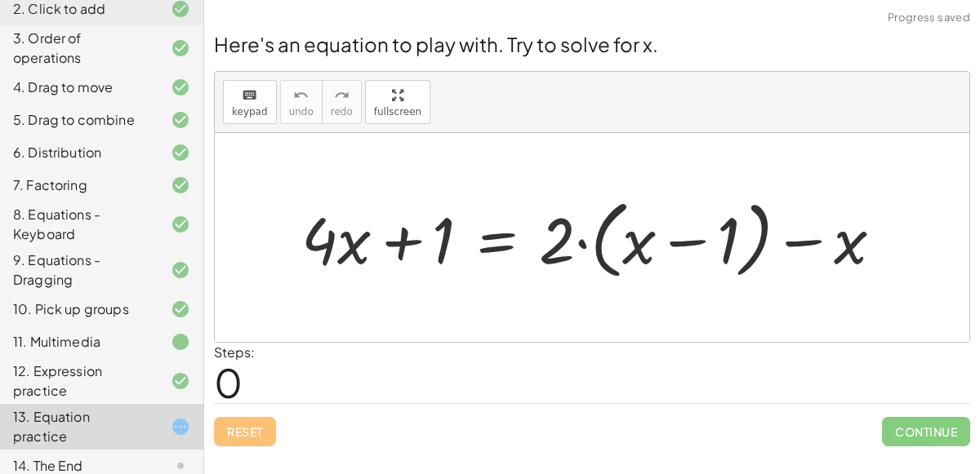
drag, startPoint x: 562, startPoint y: 247, endPoint x: 742, endPoint y: 243, distance: 180.5
click at [742, 243] on div at bounding box center [598, 238] width 611 height 94
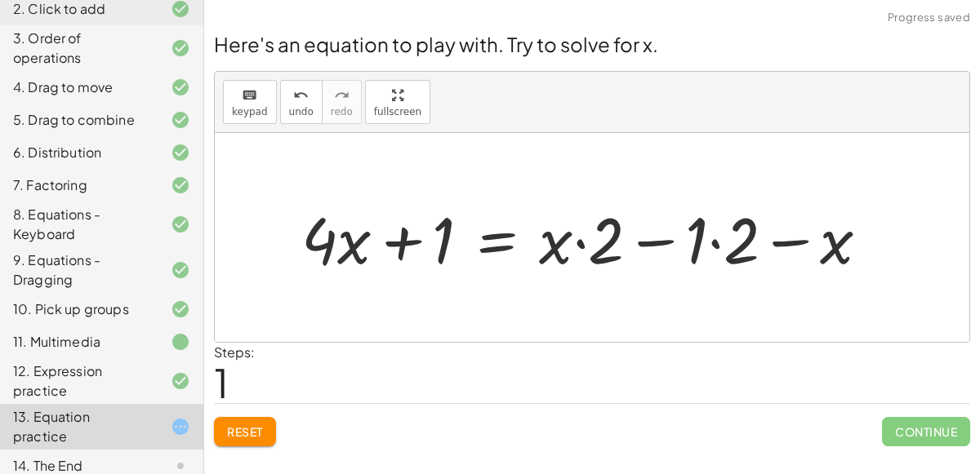
click at [577, 245] on div at bounding box center [591, 238] width 597 height 84
click at [567, 246] on div at bounding box center [591, 238] width 597 height 84
click at [669, 229] on div at bounding box center [591, 238] width 597 height 84
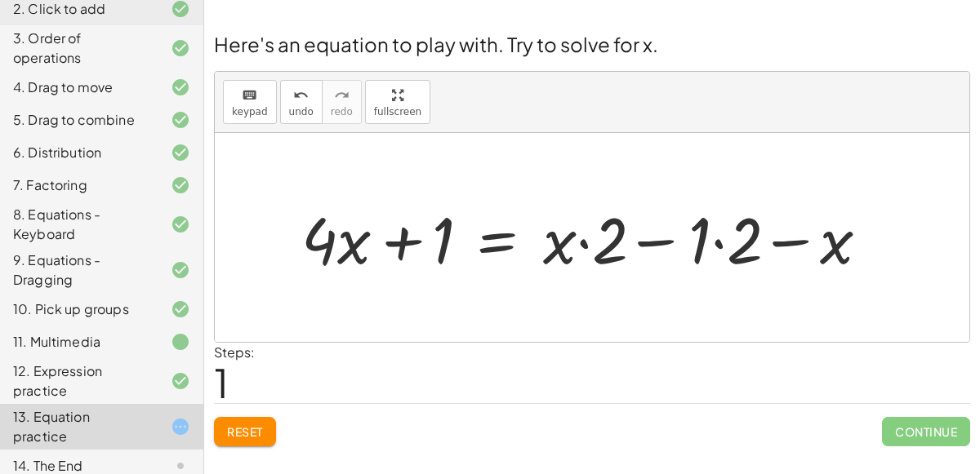
click at [719, 238] on div at bounding box center [591, 238] width 597 height 84
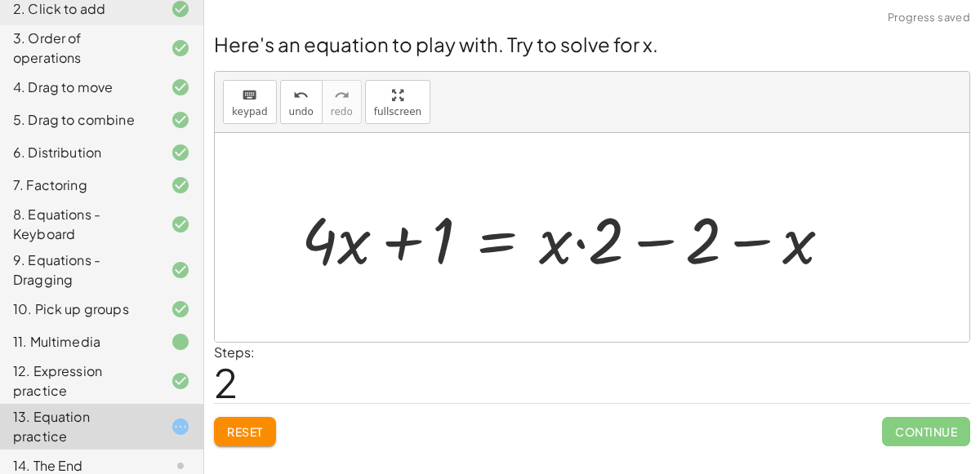
click at [658, 241] on div at bounding box center [572, 238] width 559 height 84
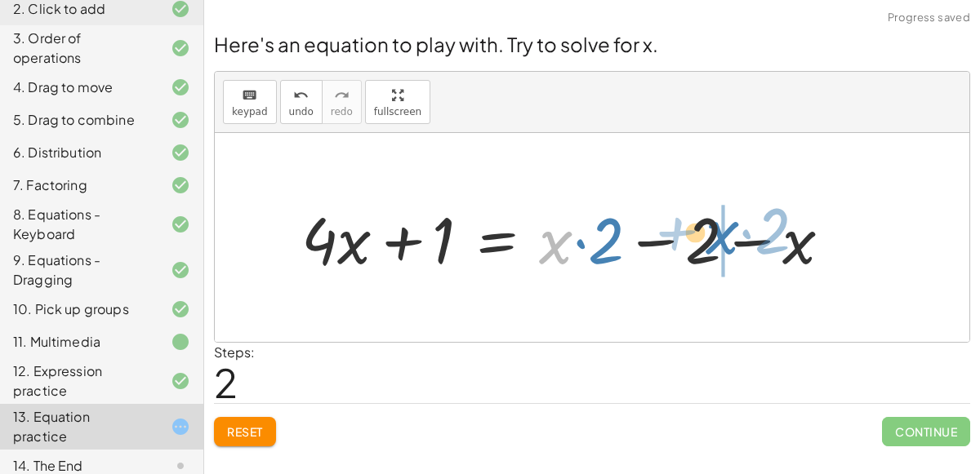
drag, startPoint x: 563, startPoint y: 246, endPoint x: 813, endPoint y: 236, distance: 250.0
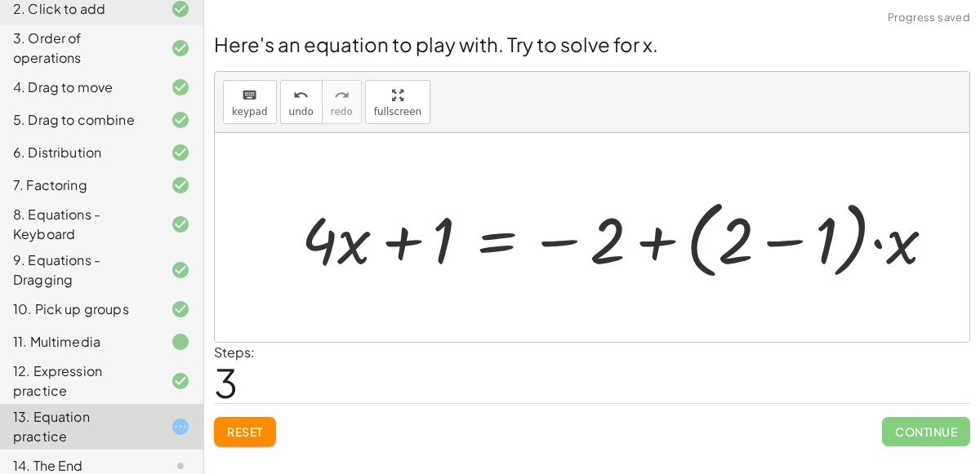
click at [768, 242] on div at bounding box center [624, 238] width 663 height 94
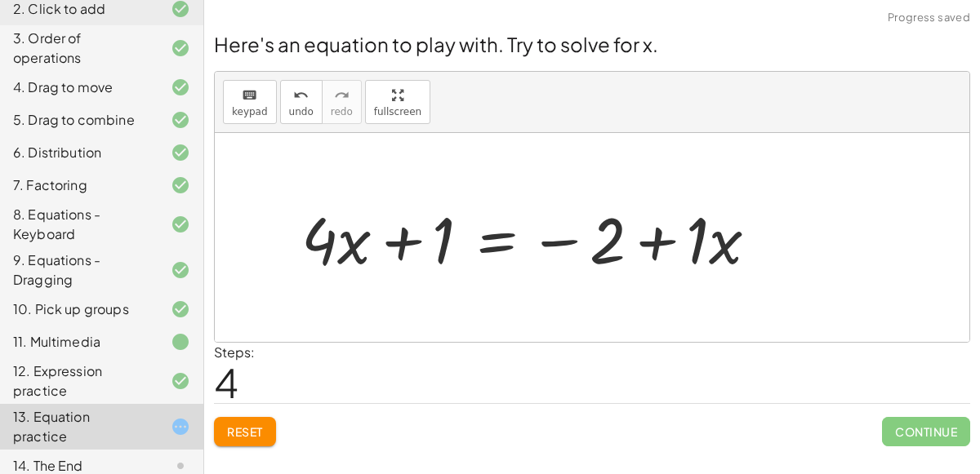
click at [508, 245] on div at bounding box center [536, 238] width 486 height 84
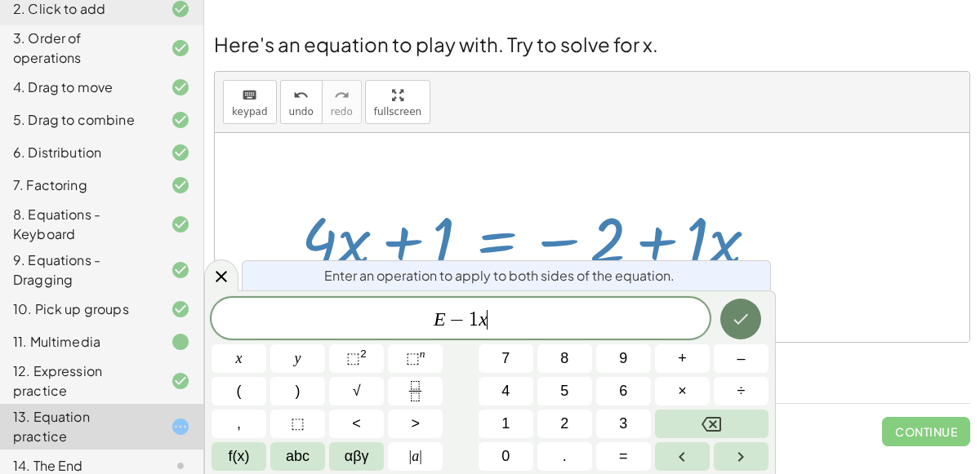
click at [734, 329] on button "Done" at bounding box center [740, 319] width 41 height 41
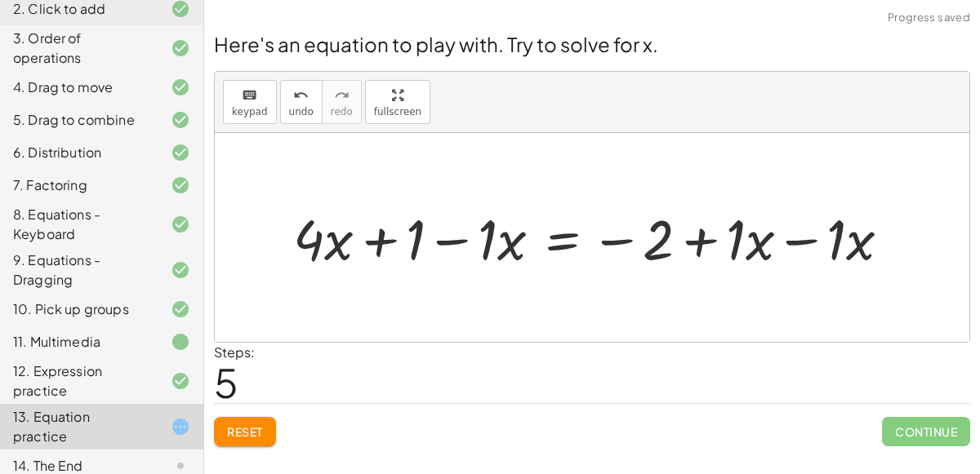
click at [798, 245] on div at bounding box center [598, 237] width 627 height 73
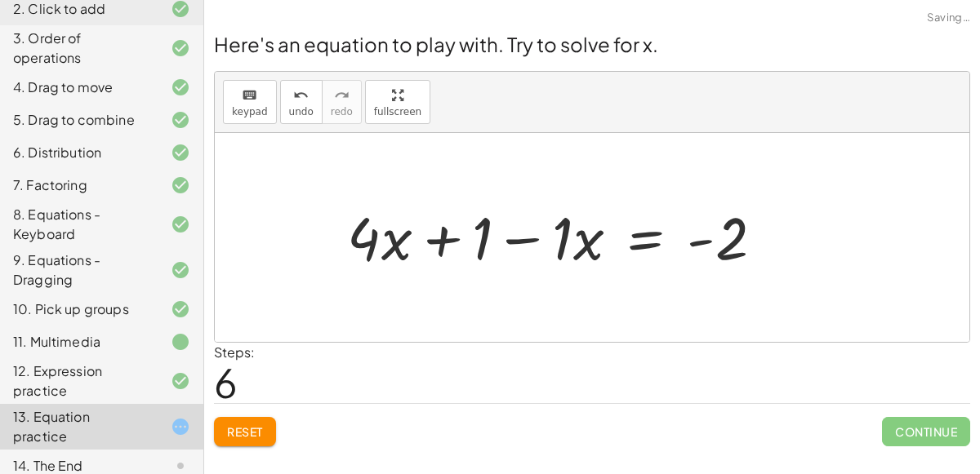
click at [465, 238] on div at bounding box center [558, 238] width 466 height 84
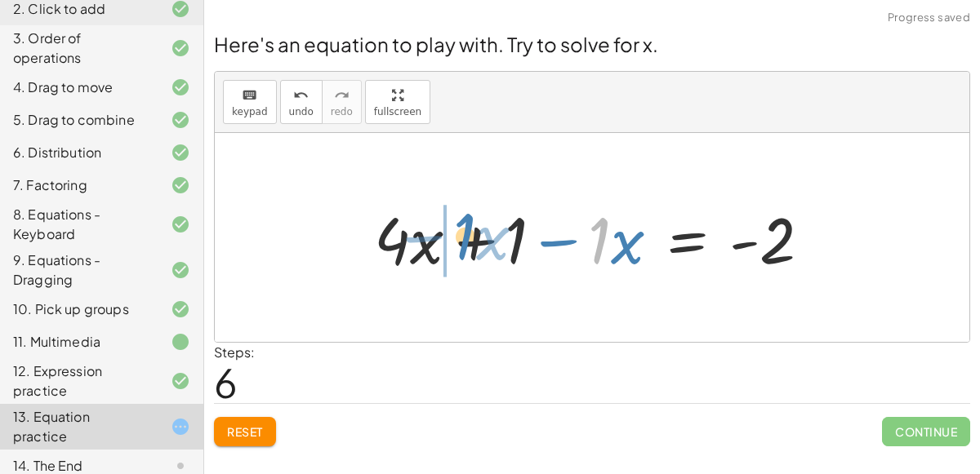
drag, startPoint x: 600, startPoint y: 253, endPoint x: 436, endPoint y: 253, distance: 164.1
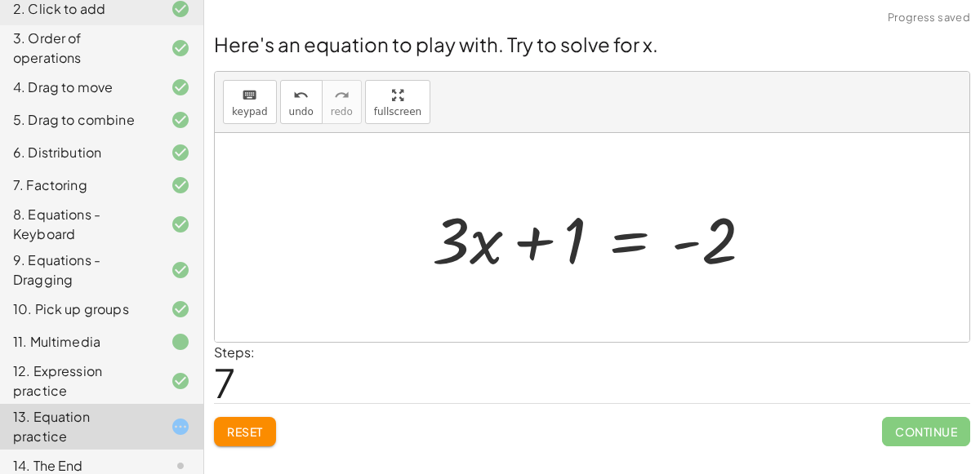
click at [618, 242] on div at bounding box center [599, 238] width 350 height 84
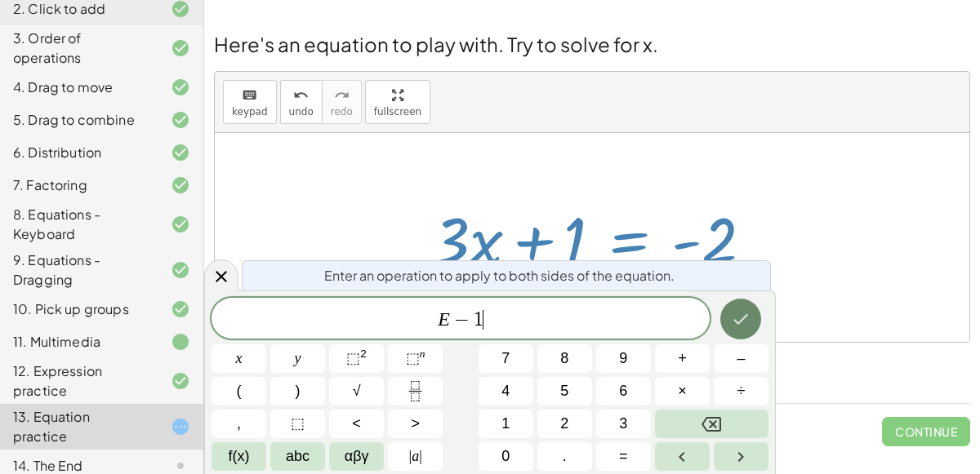
click at [723, 318] on button "Done" at bounding box center [740, 319] width 41 height 41
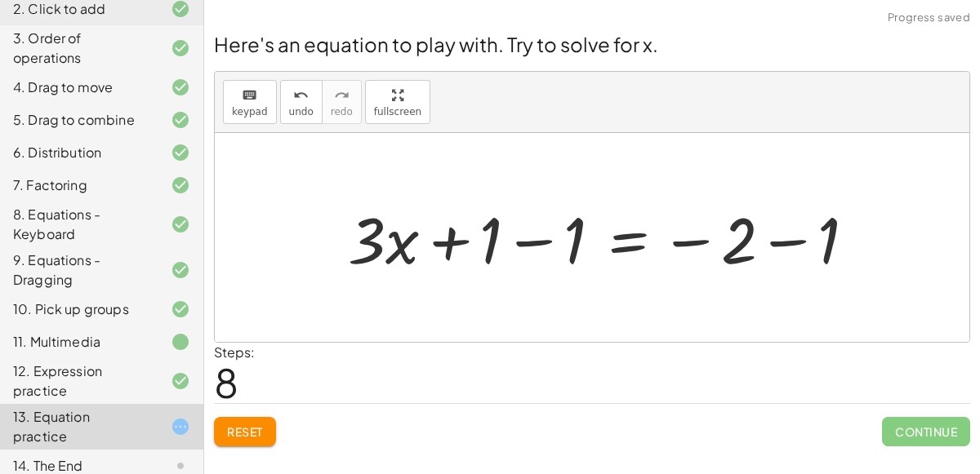
click at [549, 242] on div at bounding box center [608, 238] width 537 height 84
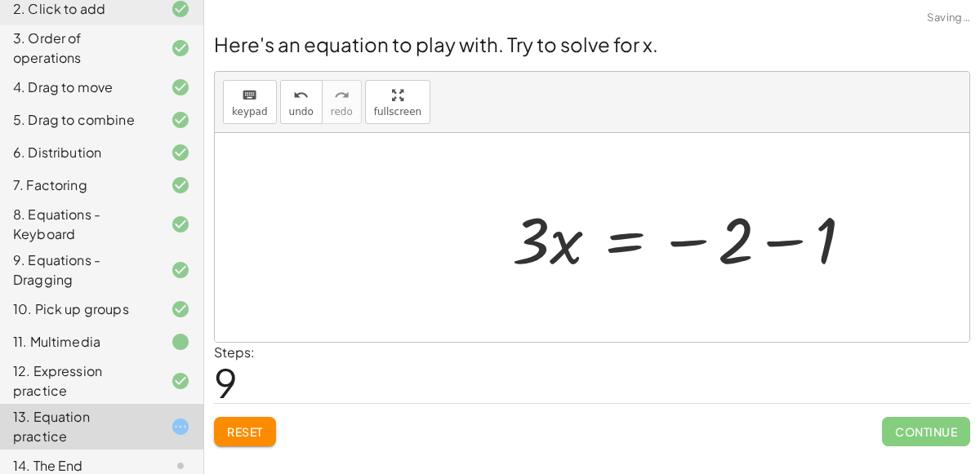
click at [780, 241] on div at bounding box center [689, 238] width 370 height 84
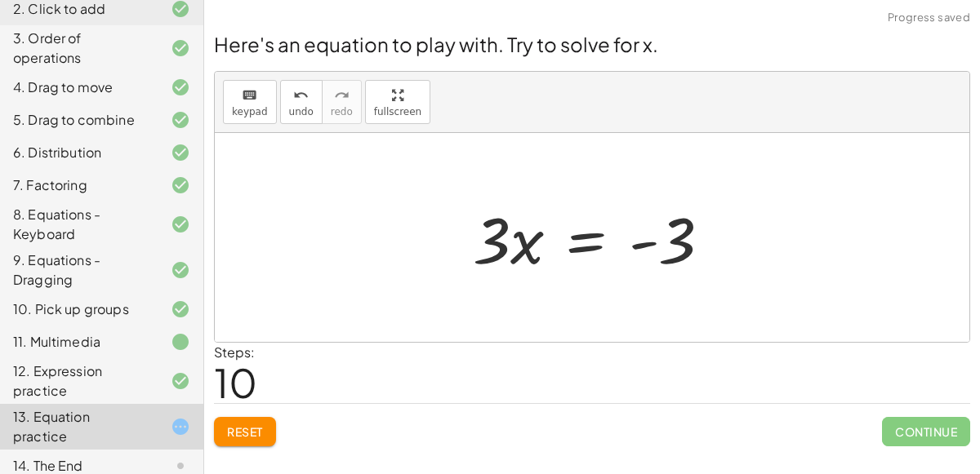
click at [580, 248] on div at bounding box center [599, 238] width 268 height 84
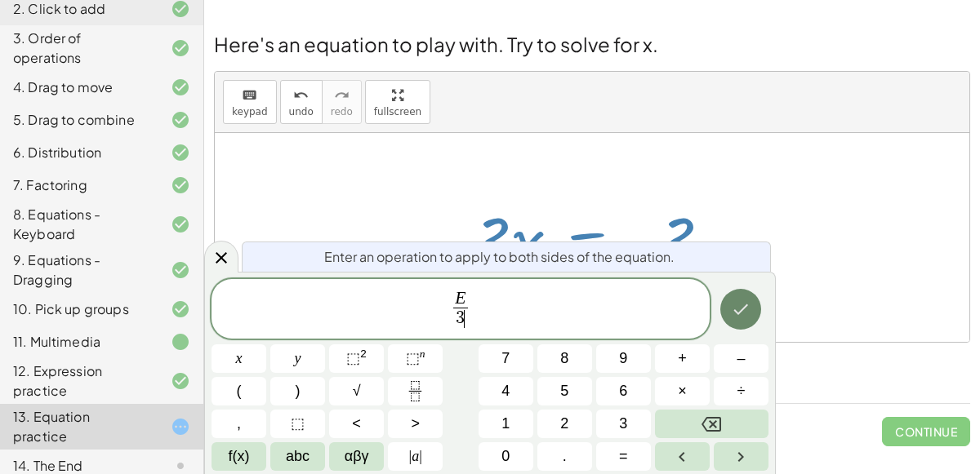
click at [727, 295] on button "Done" at bounding box center [740, 309] width 41 height 41
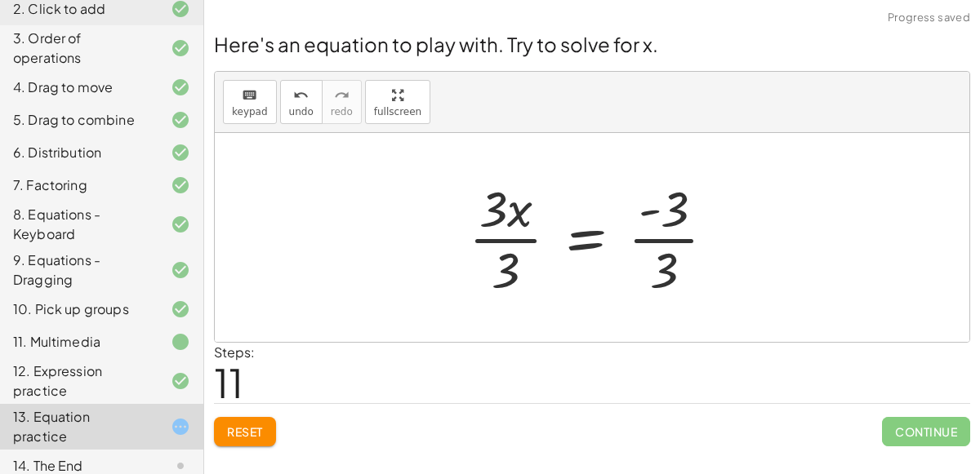
click at [660, 247] on div at bounding box center [598, 238] width 276 height 126
click at [534, 242] on div at bounding box center [588, 238] width 256 height 126
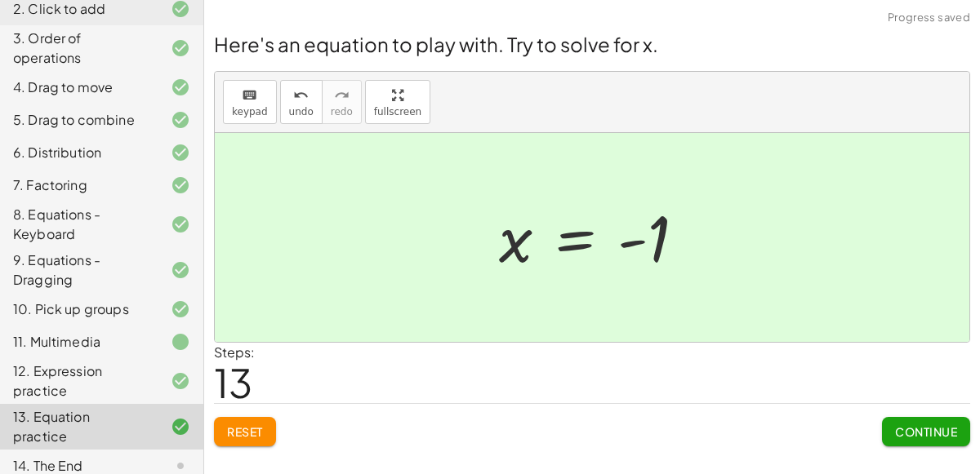
click at [918, 436] on span "Continue" at bounding box center [926, 432] width 62 height 15
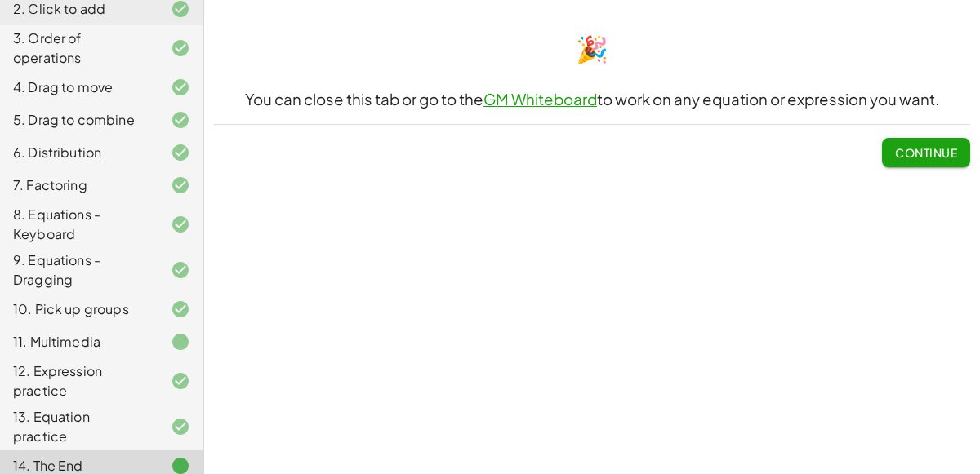
click at [939, 153] on span "Continue" at bounding box center [926, 152] width 62 height 15
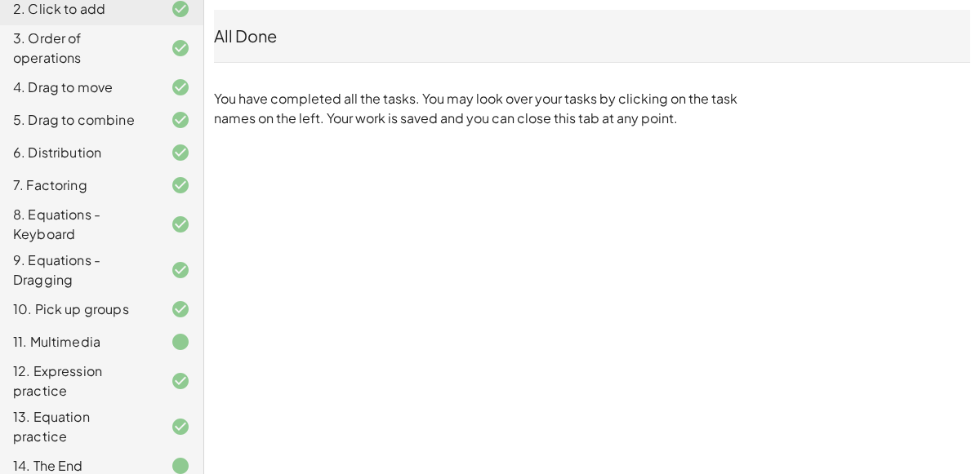
click at [203, 174] on nav "Copy of 5 Minute Introduction [PERSON_NAME] F Not you? Tasks 1. Welcome :) 2. C…" at bounding box center [102, 237] width 204 height 474
